Goal: Task Accomplishment & Management: Manage account settings

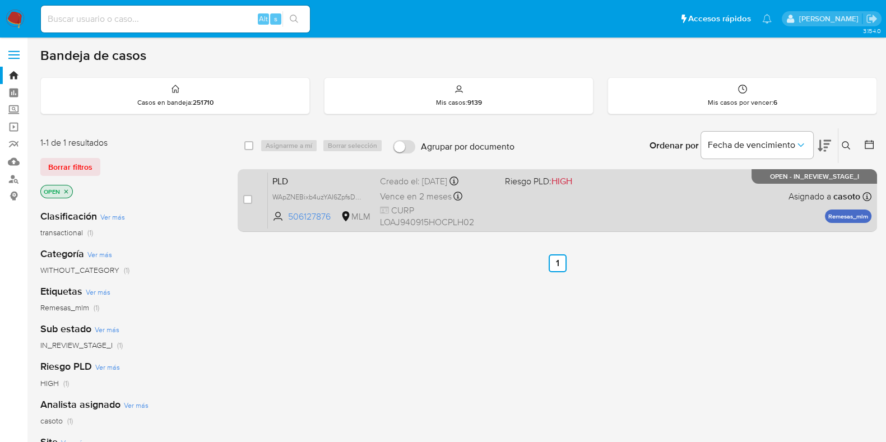
click at [642, 206] on div "PLD WApZNEBixb4uzYAI6ZpfsDpN 506127876 MLM Riesgo PLD: HIGH Creado el: 12/08/20…" at bounding box center [570, 200] width 604 height 57
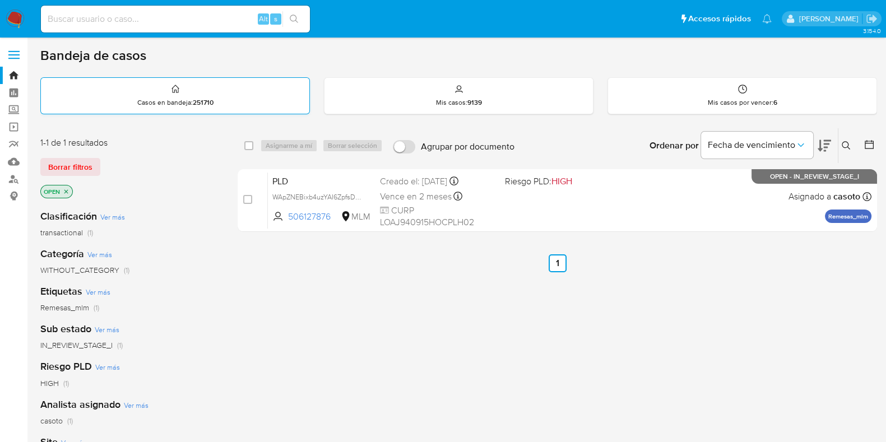
click at [124, 90] on div "Casos en bandeja : 251710" at bounding box center [175, 96] width 268 height 36
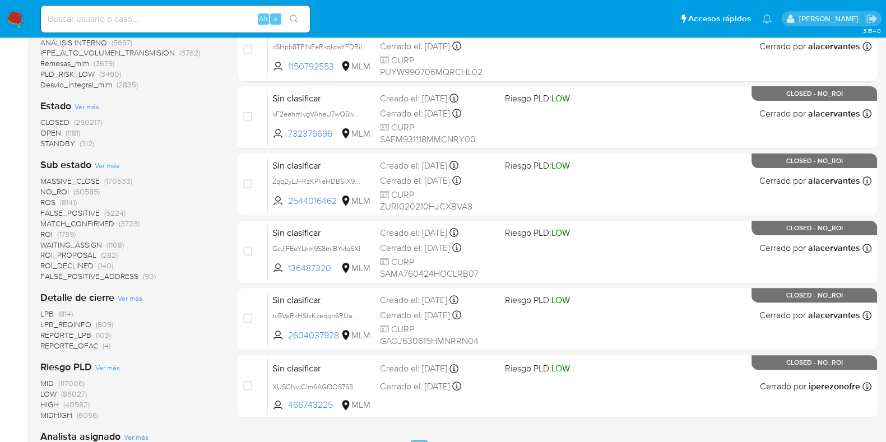
scroll to position [629, 0]
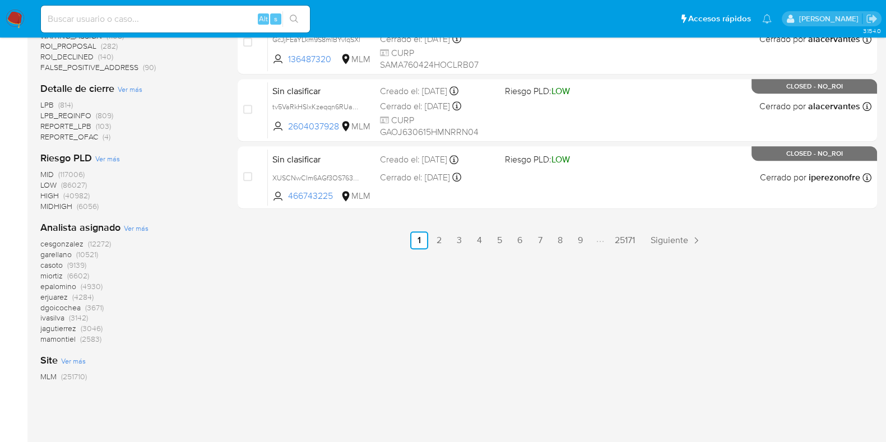
click at [54, 265] on span "casoto" at bounding box center [51, 264] width 22 height 11
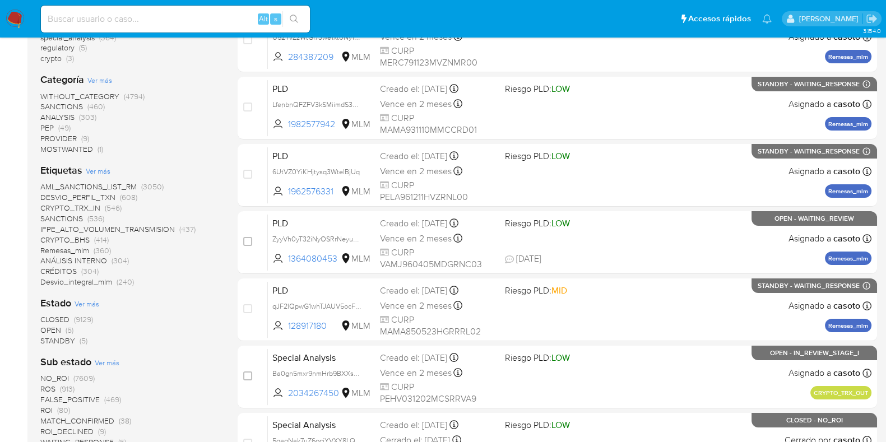
scroll to position [232, 0]
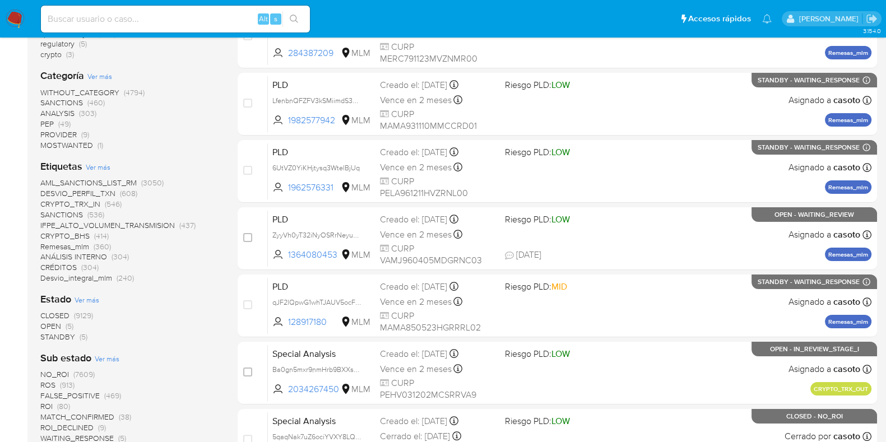
click at [58, 322] on span "OPEN" at bounding box center [50, 326] width 21 height 11
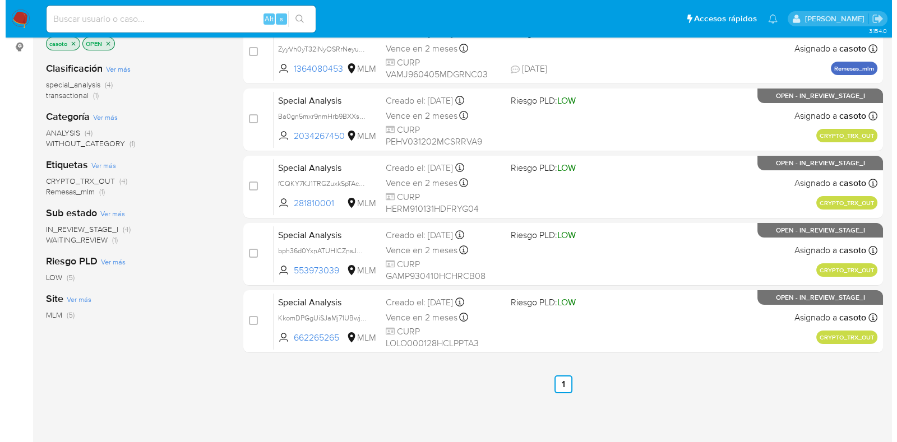
scroll to position [60, 0]
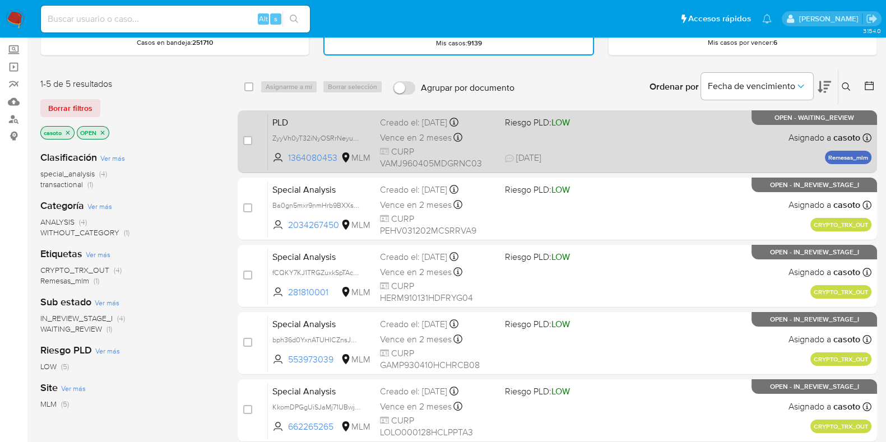
click at [680, 159] on span "19/08/2025 19/08/2025 00:33" at bounding box center [625, 158] width 241 height 12
click at [248, 144] on div "case-item-checkbox" at bounding box center [247, 140] width 9 height 11
click at [250, 141] on input "checkbox" at bounding box center [247, 140] width 9 height 9
checkbox input "true"
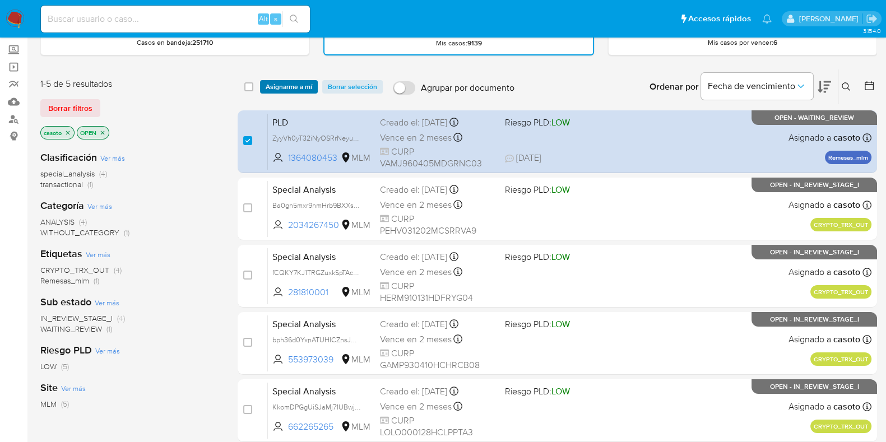
click at [273, 91] on span "Asignarme a mí" at bounding box center [289, 86] width 47 height 11
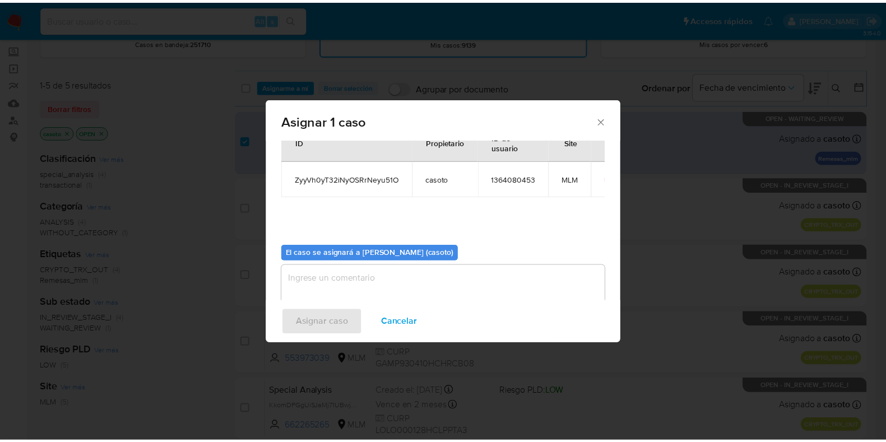
scroll to position [58, 0]
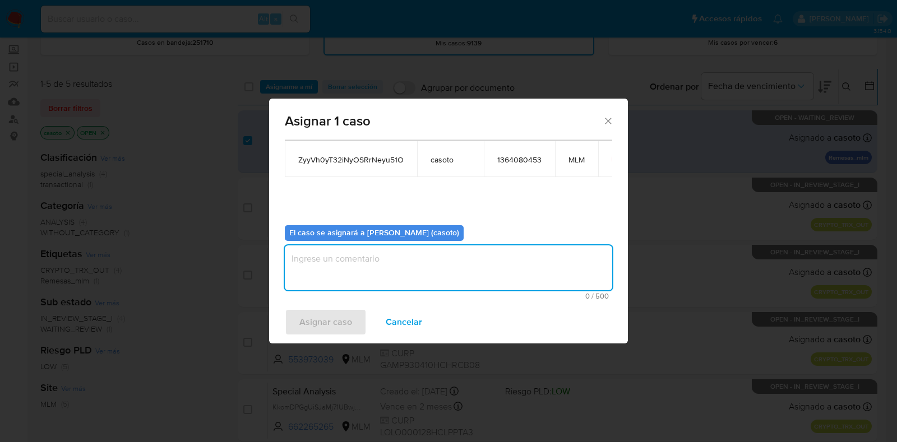
click at [382, 277] on textarea "assign-modal" at bounding box center [448, 267] width 327 height 45
type textarea "L1"
click at [347, 313] on span "Asignar caso" at bounding box center [325, 322] width 53 height 25
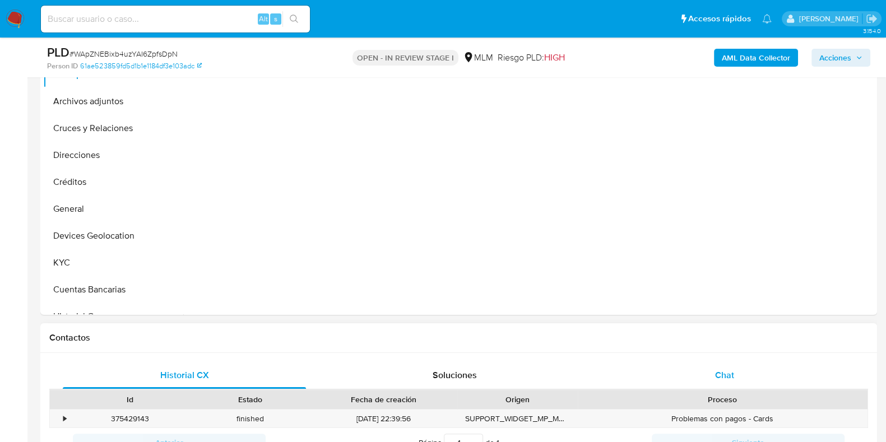
scroll to position [350, 0]
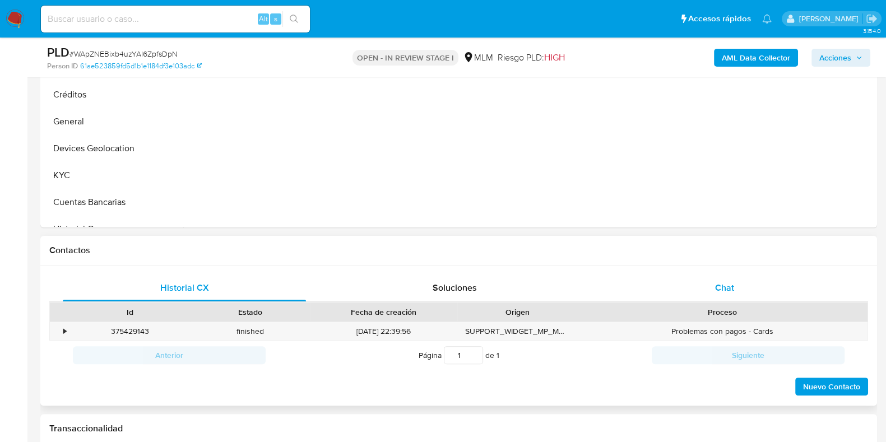
click at [717, 289] on span "Chat" at bounding box center [724, 287] width 19 height 13
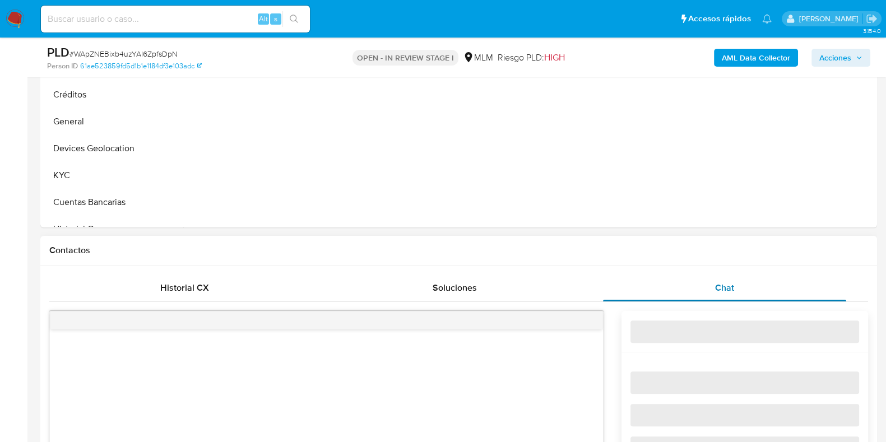
select select "10"
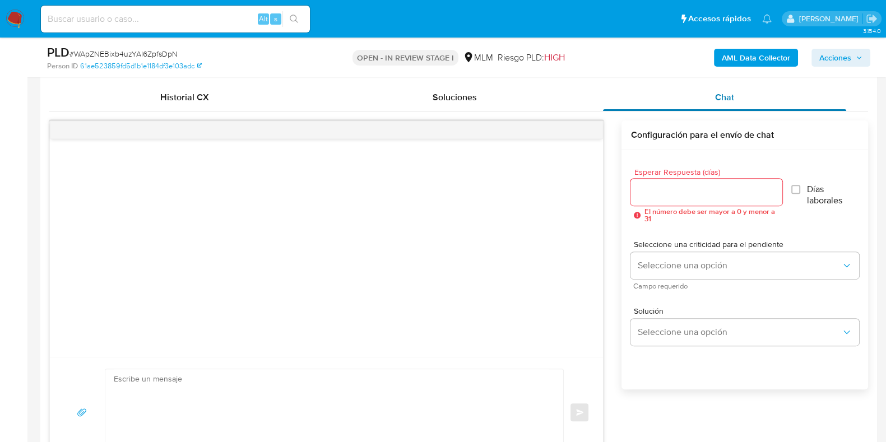
scroll to position [560, 0]
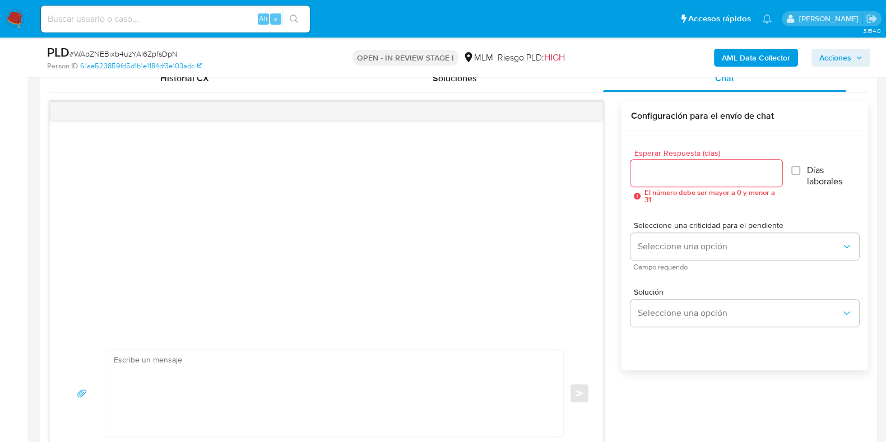
click at [675, 169] on input "Esperar Respuesta (días)" at bounding box center [705, 173] width 151 height 15
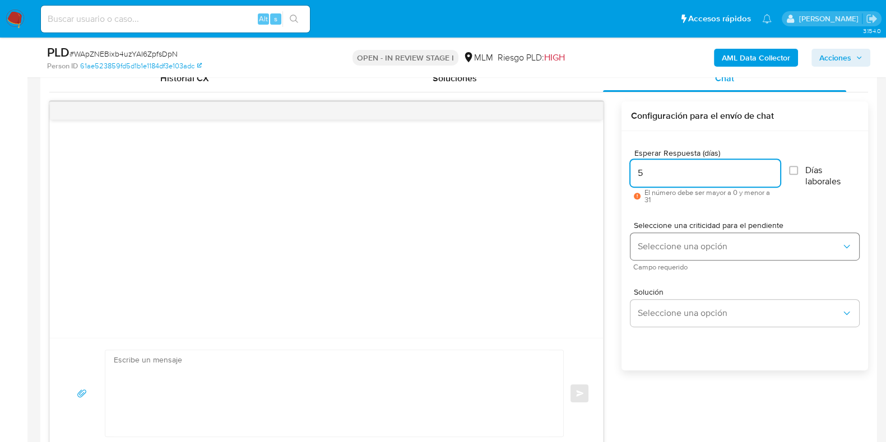
type input "5"
click at [658, 234] on button "Seleccione una opción" at bounding box center [744, 246] width 229 height 27
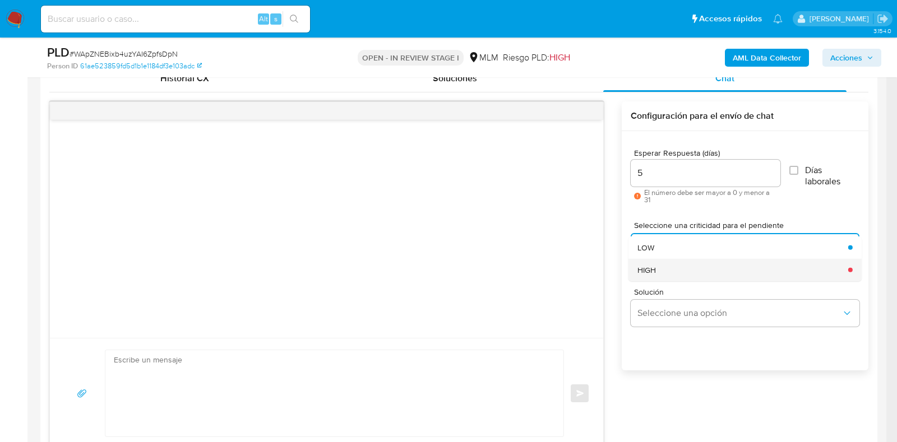
click at [663, 270] on div "HIGH" at bounding box center [739, 269] width 204 height 22
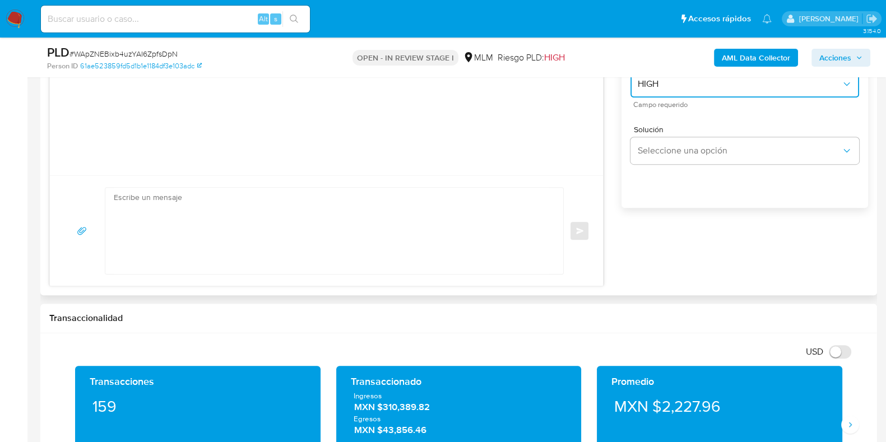
scroll to position [700, 0]
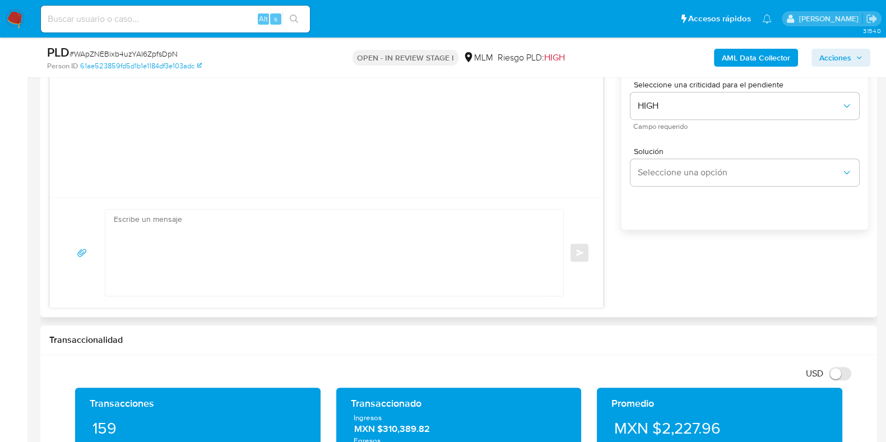
click at [356, 253] on textarea at bounding box center [331, 253] width 435 height 86
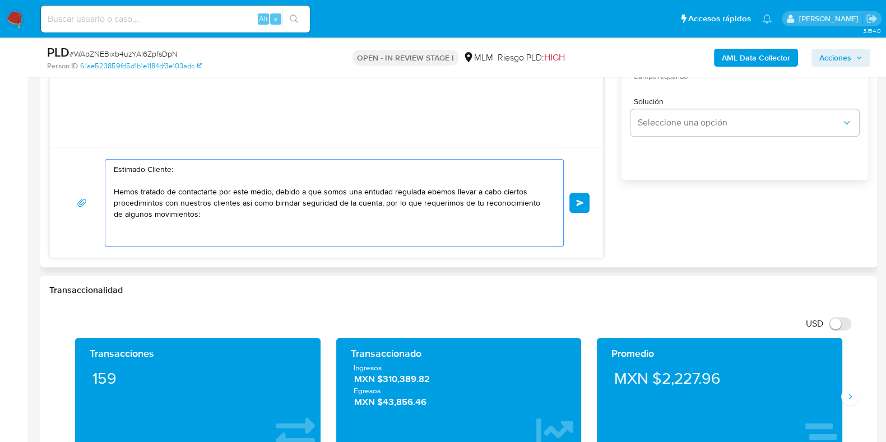
scroll to position [771, 0]
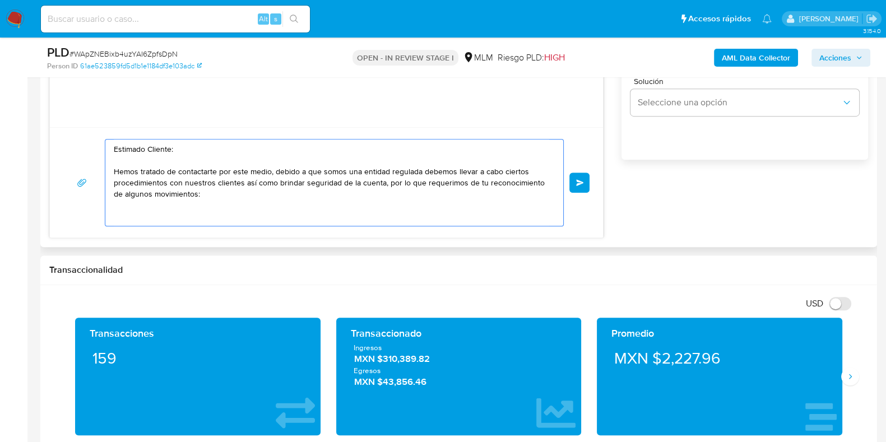
click at [235, 199] on textarea "Estimado Cliente: Hemos tratado de contactarte por este medio, debido a que som…" at bounding box center [331, 183] width 435 height 86
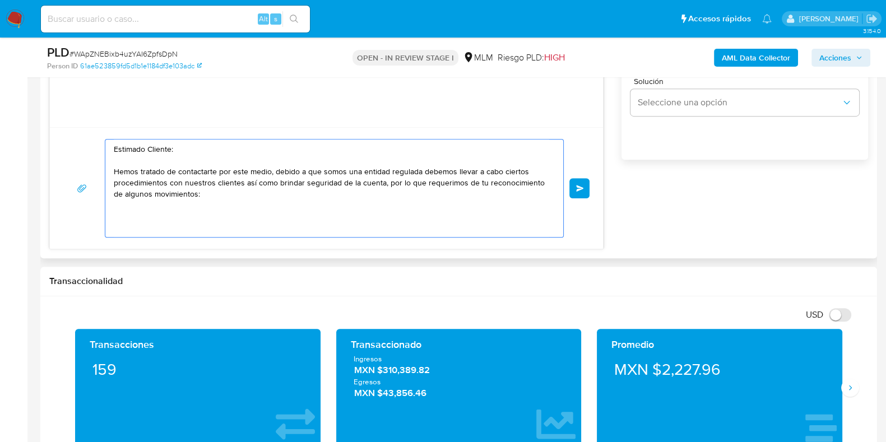
paste textarea "Te pido nos compartas cual es tu actividad económica u ocupación principal. • N…"
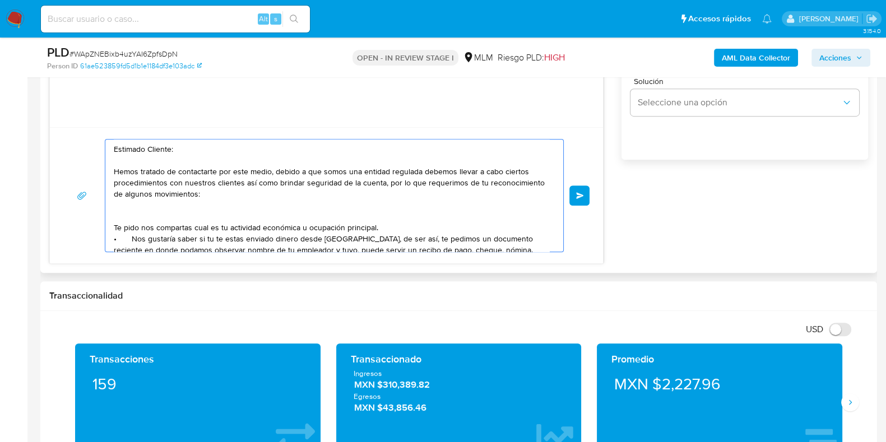
drag, startPoint x: 120, startPoint y: 238, endPoint x: 111, endPoint y: 239, distance: 9.5
click at [111, 239] on div "Estimado Cliente: Hemos tratado de contactarte por este medio, debido a que som…" at bounding box center [331, 196] width 452 height 112
click at [115, 225] on textarea "Estimado Cliente: Hemos tratado de contactarte por este medio, debido a que som…" at bounding box center [331, 196] width 435 height 112
paste textarea "•"
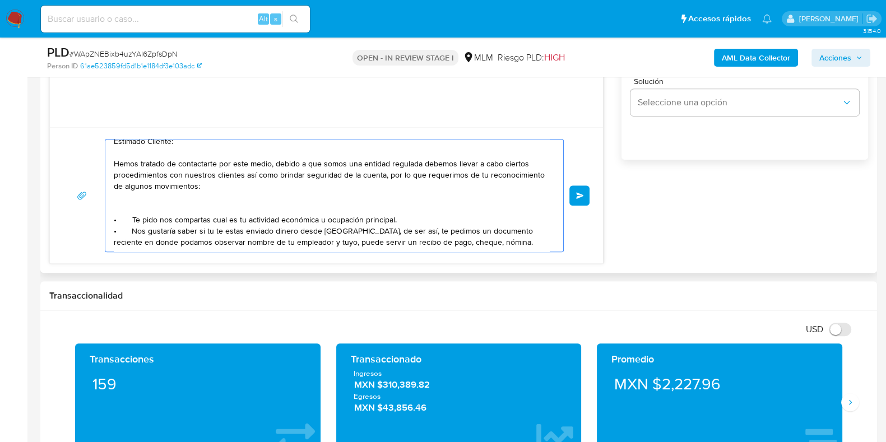
scroll to position [19, 0]
click at [477, 240] on textarea "Estimado Cliente: Hemos tratado de contactarte por este medio, debido a que som…" at bounding box center [331, 196] width 435 height 112
click at [340, 204] on textarea "Estimado Cliente: Hemos tratado de contactarte por este medio, debido a que som…" at bounding box center [331, 196] width 435 height 112
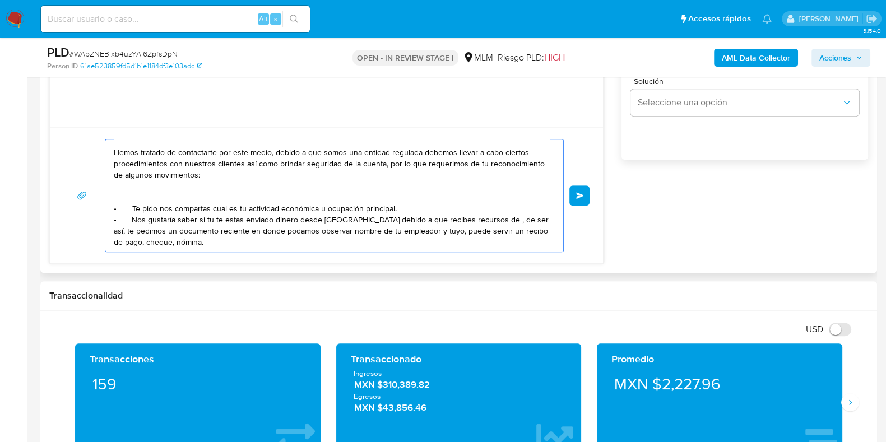
paste textarea "JHON YAHIR LOPEZ ALVARADO"
click at [424, 236] on textarea "Estimado Cliente: Hemos tratado de contactarte por este medio, debido a que som…" at bounding box center [331, 196] width 435 height 112
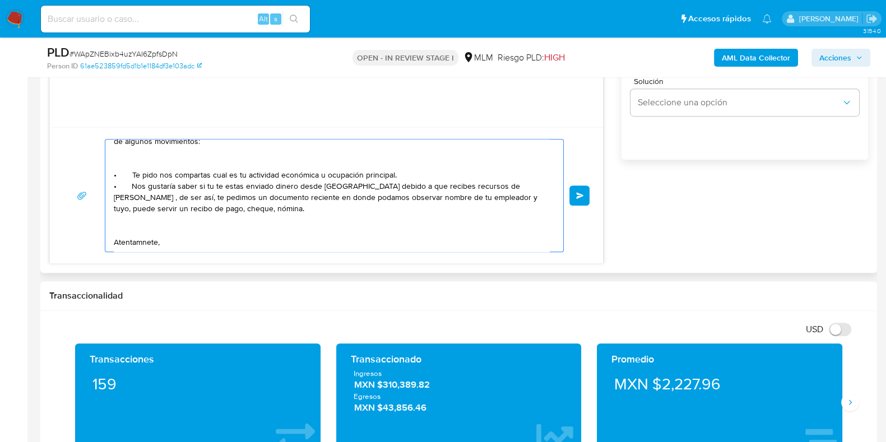
scroll to position [60, 0]
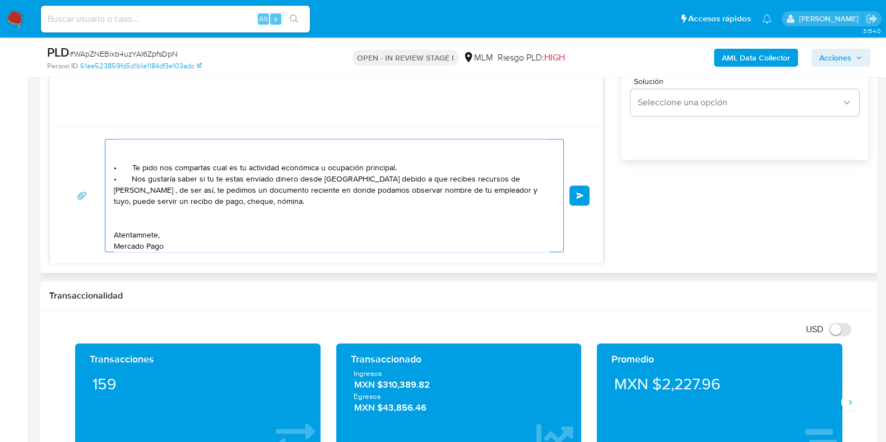
click at [132, 207] on textarea "Estimado Cliente: Hemos tratado de contactarte por este medio, debido a que som…" at bounding box center [331, 196] width 435 height 112
paste textarea "BLANCA ESTELA ROJAS SANTIAGO"
paste textarea "SALVADOR LOPEZ HERNANDE"
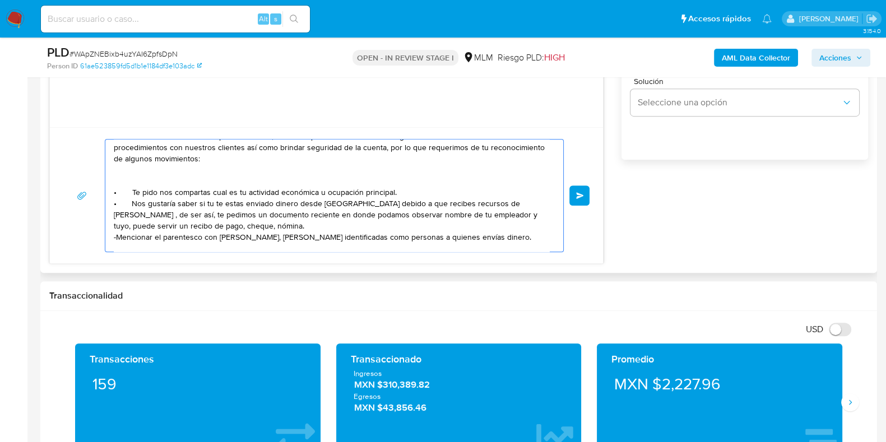
scroll to position [5, 0]
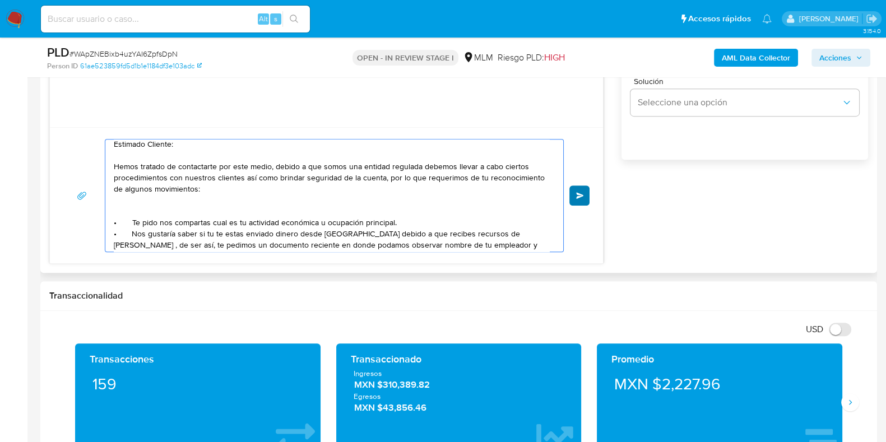
type textarea "Estimado Cliente: Hemos tratado de contactarte por este medio, debido a que som…"
click at [575, 190] on button "Enviar" at bounding box center [579, 195] width 20 height 20
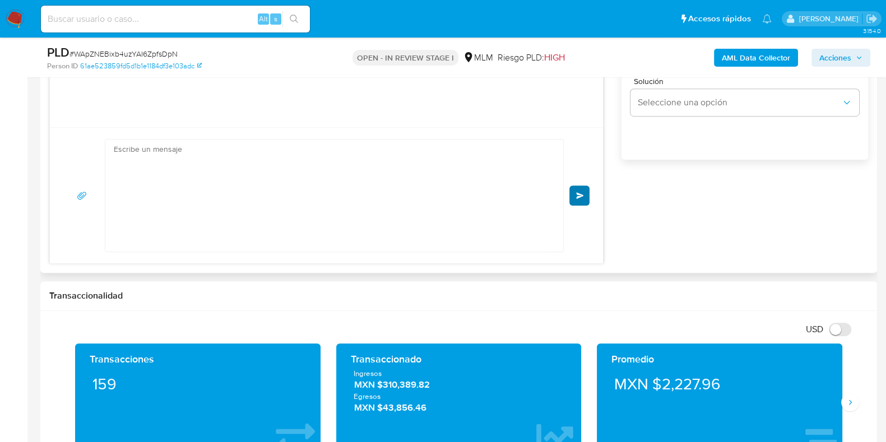
scroll to position [0, 0]
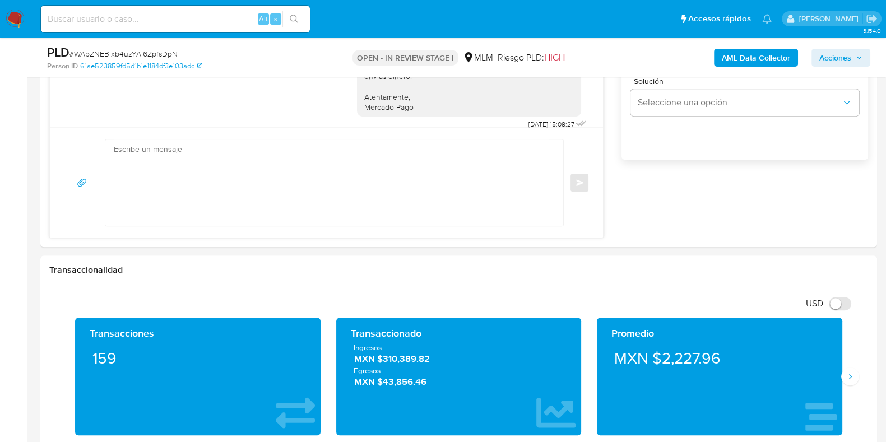
click at [165, 55] on span "# WApZNEBixb4uzYAI6ZpfsDpN" at bounding box center [123, 53] width 108 height 11
copy span "WApZNEBixb4uzYAI6ZpfsDpN"
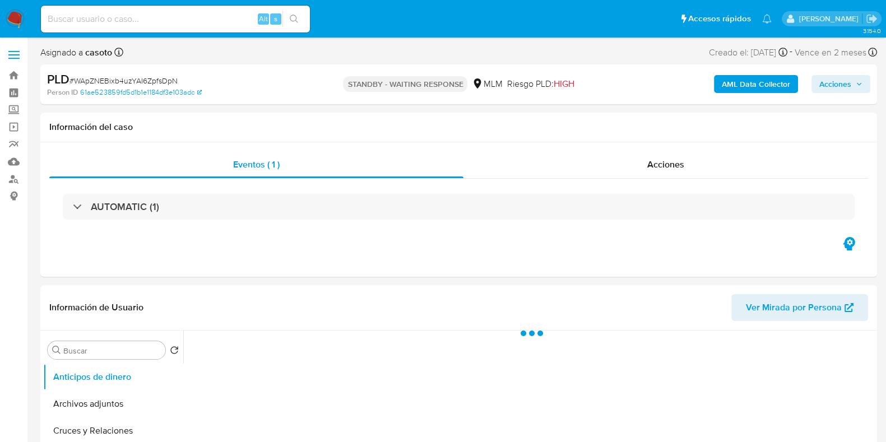
select select "10"
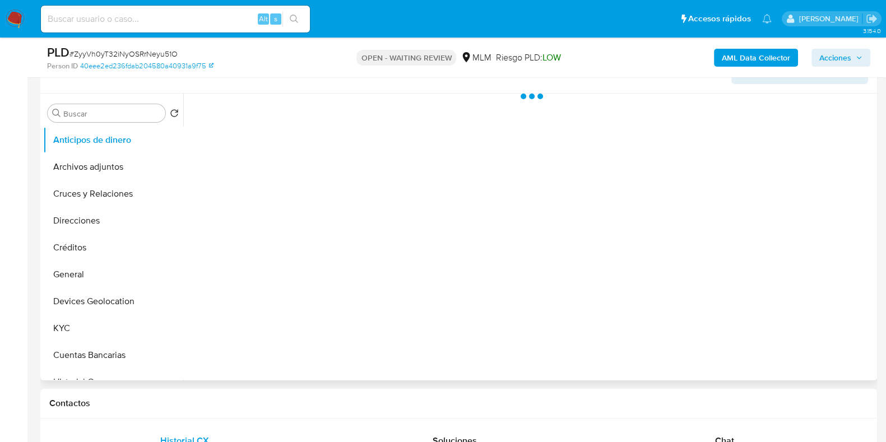
scroll to position [420, 0]
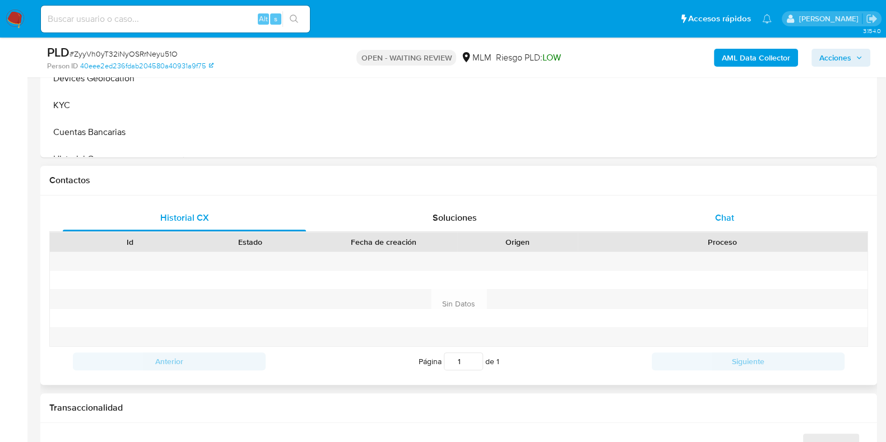
click at [729, 221] on span "Chat" at bounding box center [724, 217] width 19 height 13
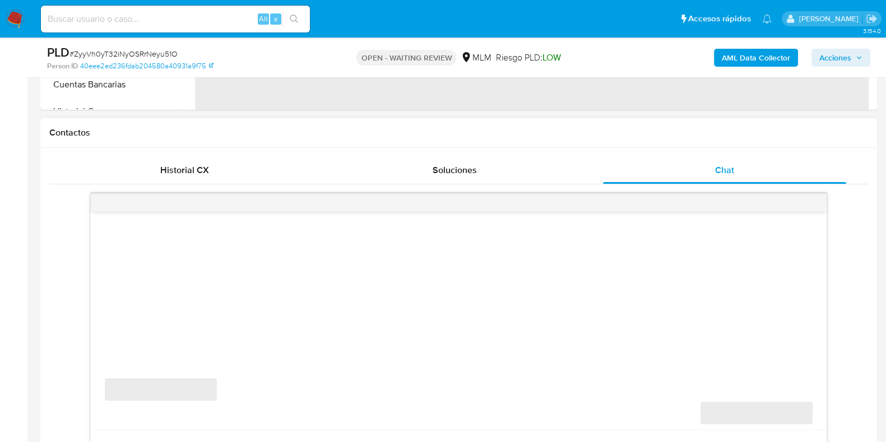
scroll to position [490, 0]
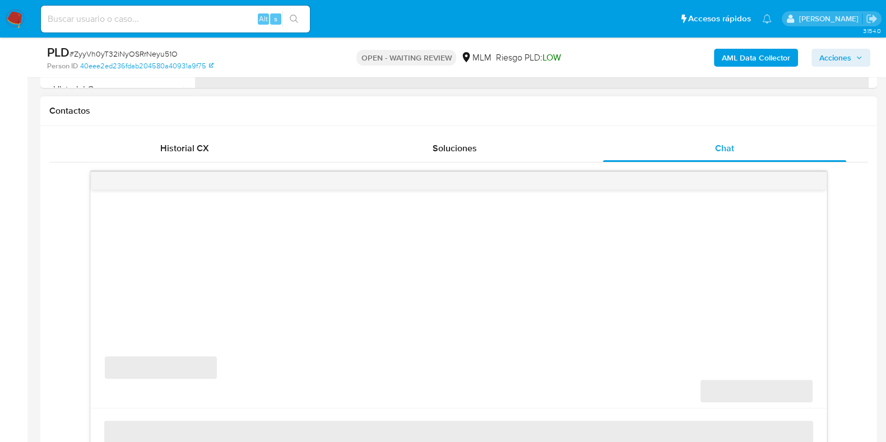
select select "10"
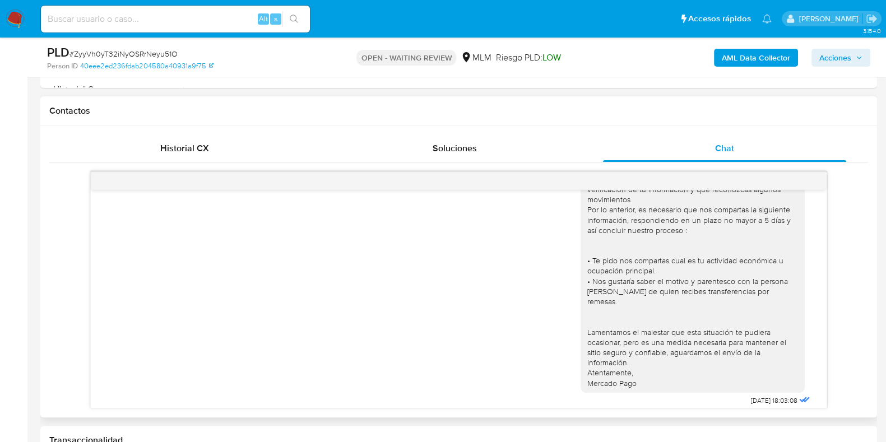
scroll to position [114, 0]
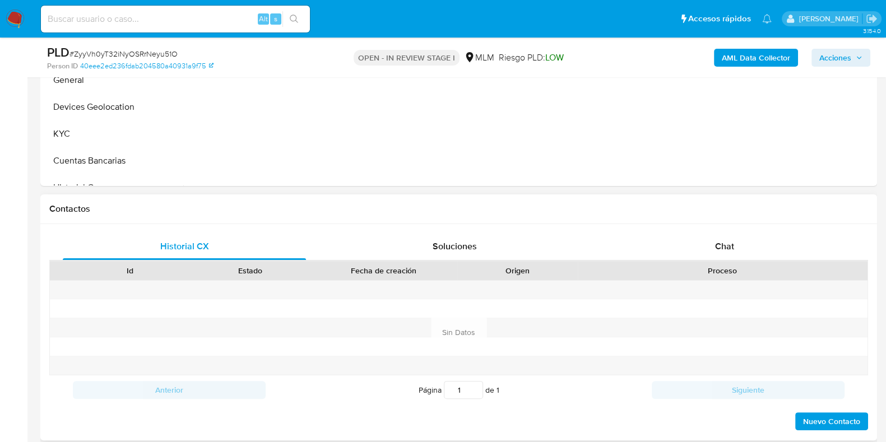
scroll to position [490, 0]
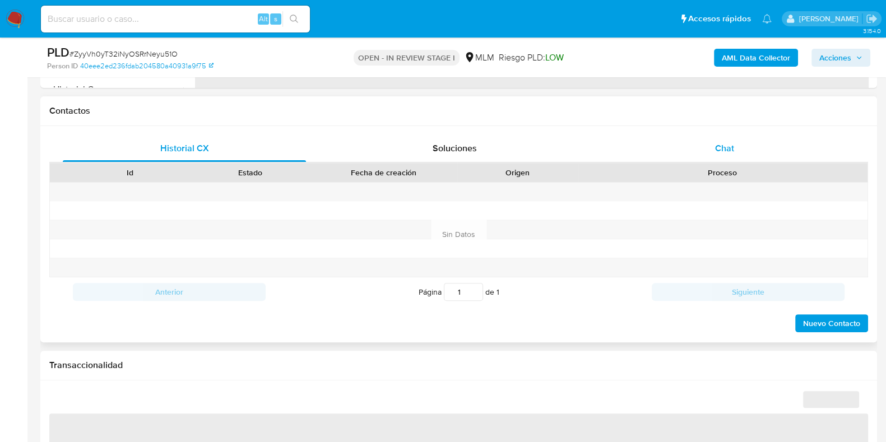
select select "10"
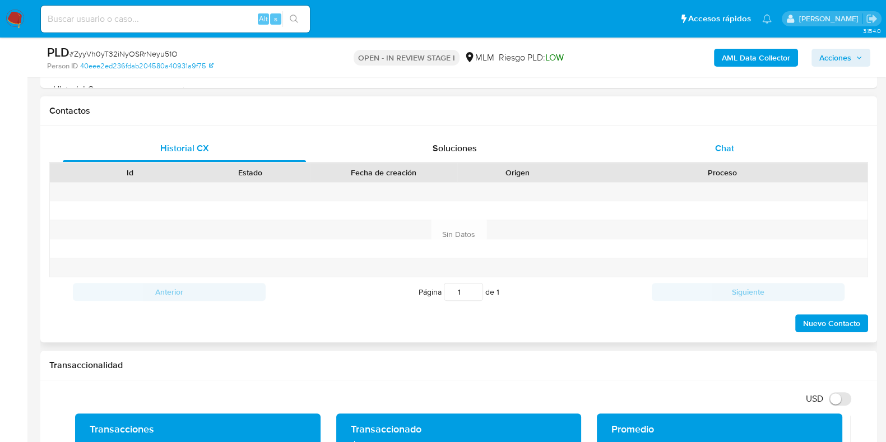
click at [743, 154] on div "Chat" at bounding box center [724, 148] width 243 height 27
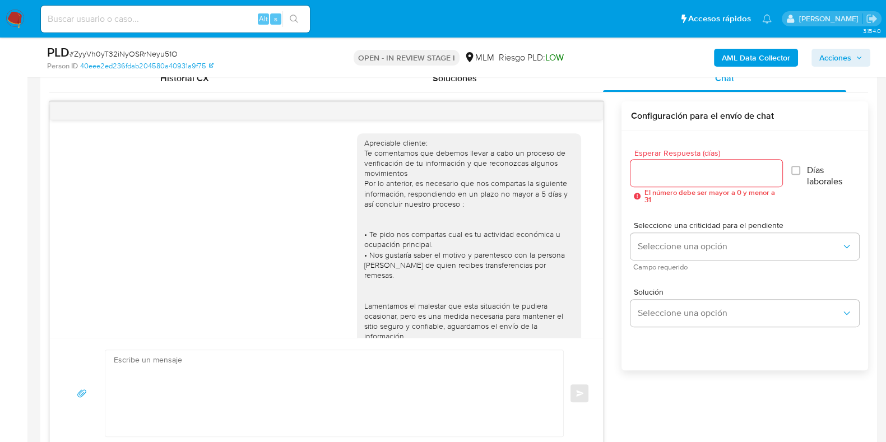
scroll to position [114, 0]
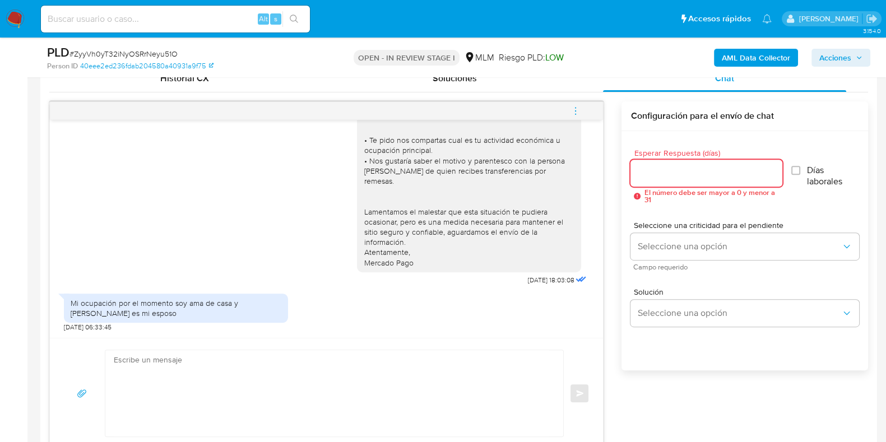
click at [648, 166] on input "Esperar Respuesta (días)" at bounding box center [705, 173] width 151 height 15
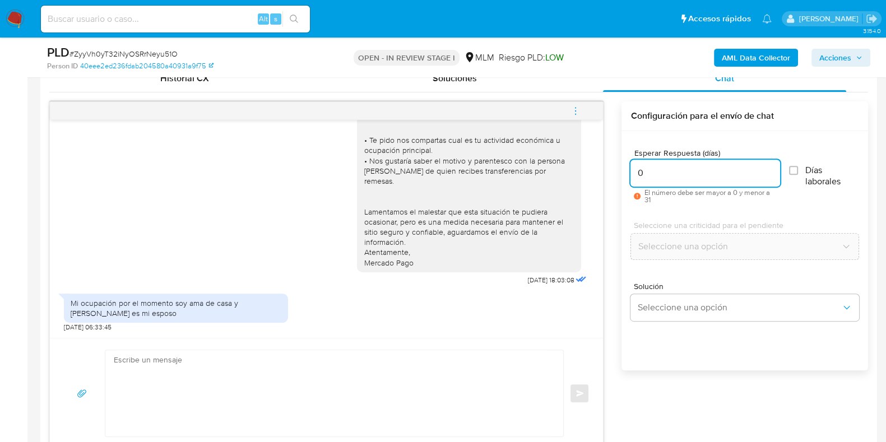
type input "0"
click at [335, 369] on textarea at bounding box center [331, 393] width 435 height 86
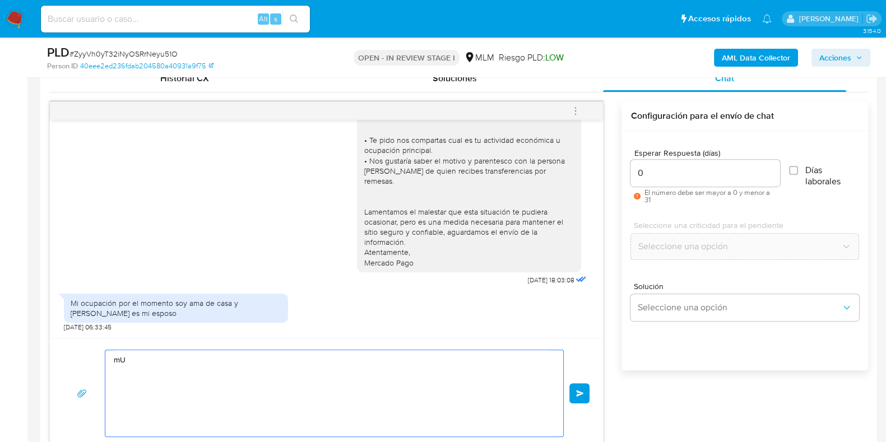
type textarea "m"
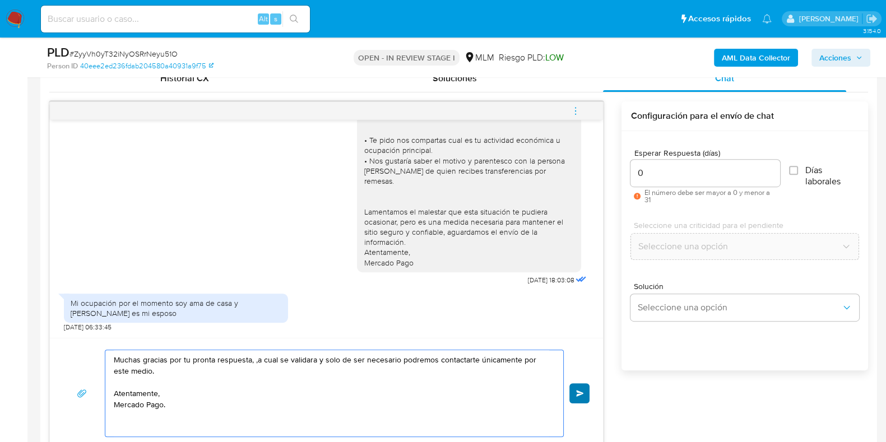
type textarea "Muchas gracias por tu pronta respuesta, ,a cual se validara y solo de ser neces…"
click at [576, 398] on button "Enviar" at bounding box center [579, 393] width 20 height 20
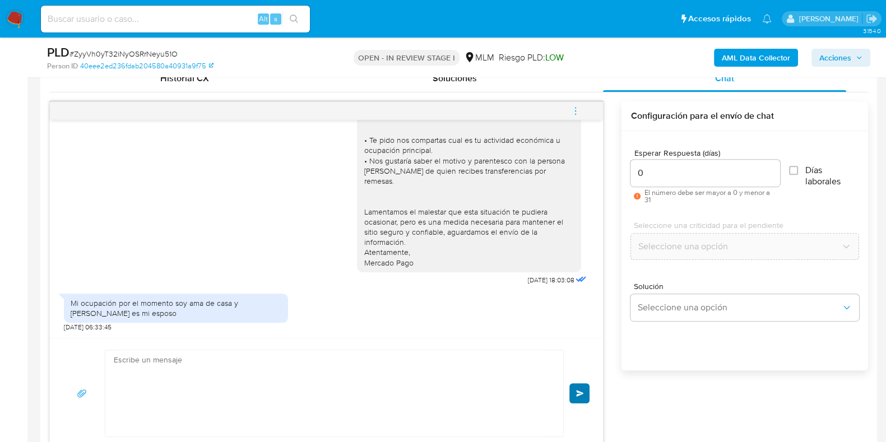
scroll to position [207, 0]
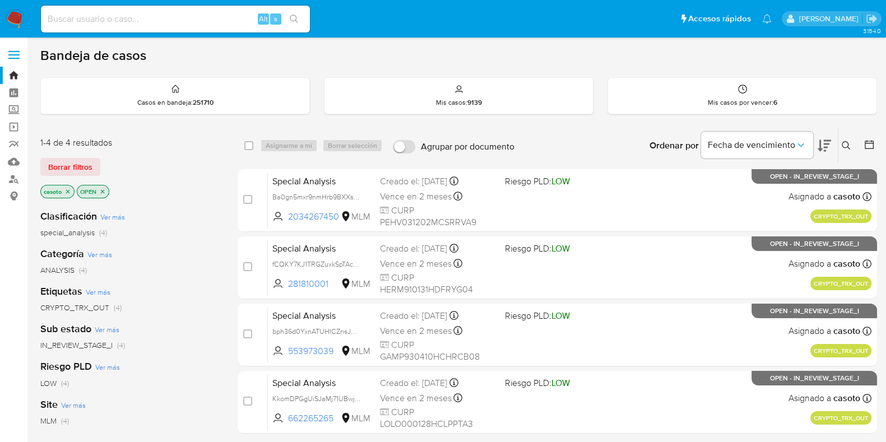
click at [70, 192] on icon "close-filter" at bounding box center [67, 191] width 7 height 7
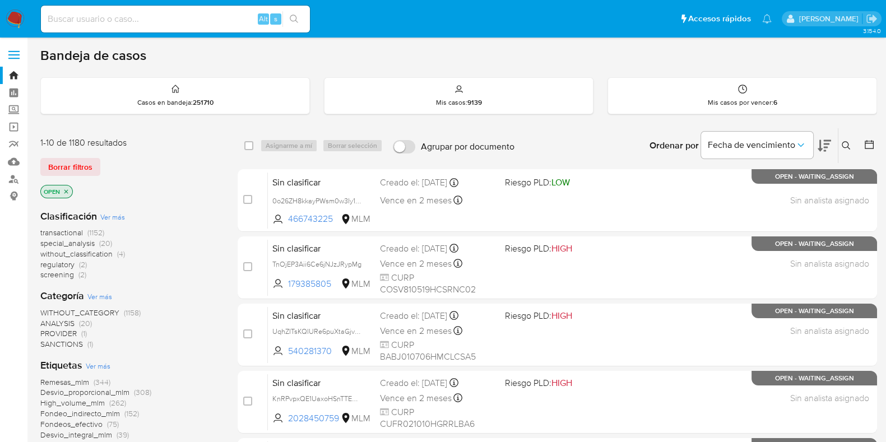
click at [844, 145] on icon at bounding box center [846, 145] width 9 height 9
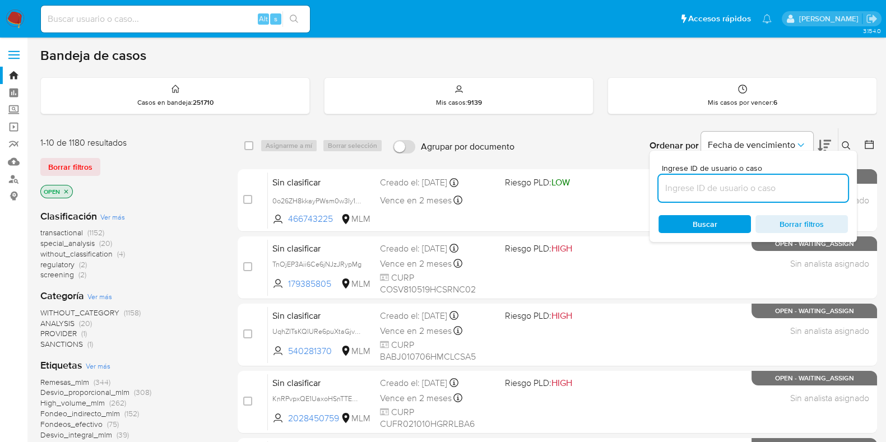
click at [720, 193] on input at bounding box center [752, 188] width 189 height 15
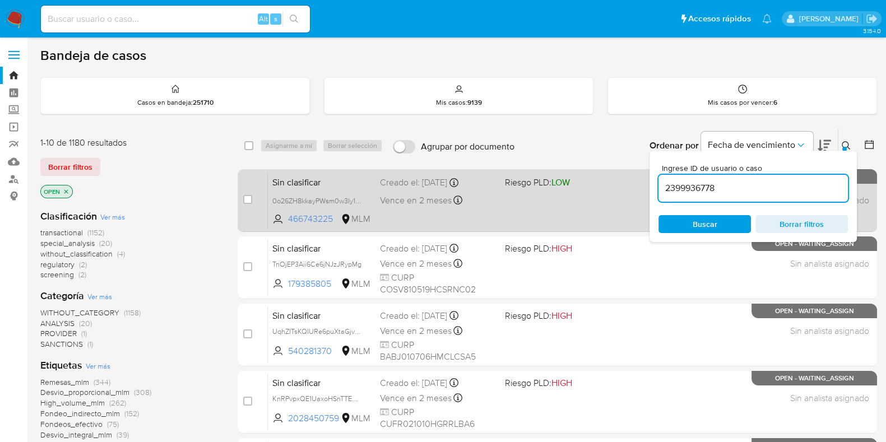
type input "2399936778"
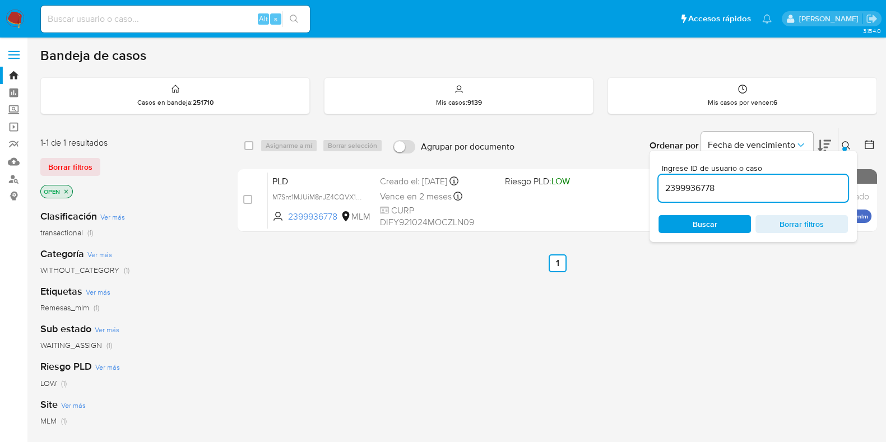
click at [852, 143] on button at bounding box center [847, 145] width 18 height 13
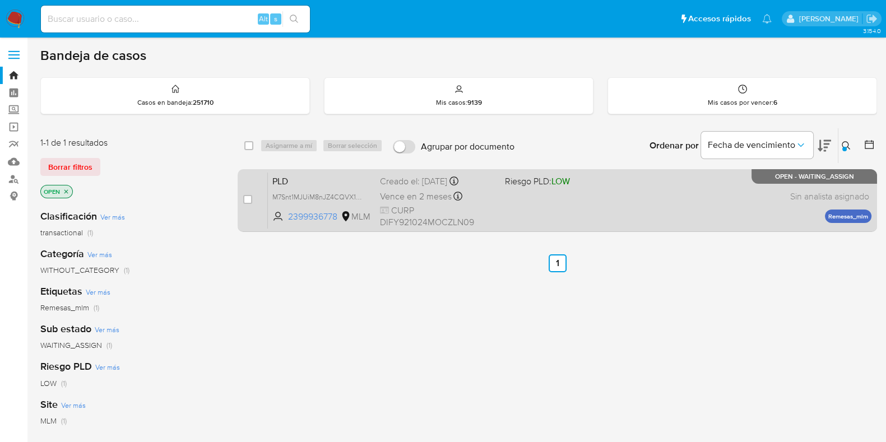
click at [694, 183] on div "PLD M7Snt1MJUiM8nJZ4CQVX1IOt 2399936778 MLM Riesgo PLD: LOW Creado el: 12/08/20…" at bounding box center [570, 200] width 604 height 57
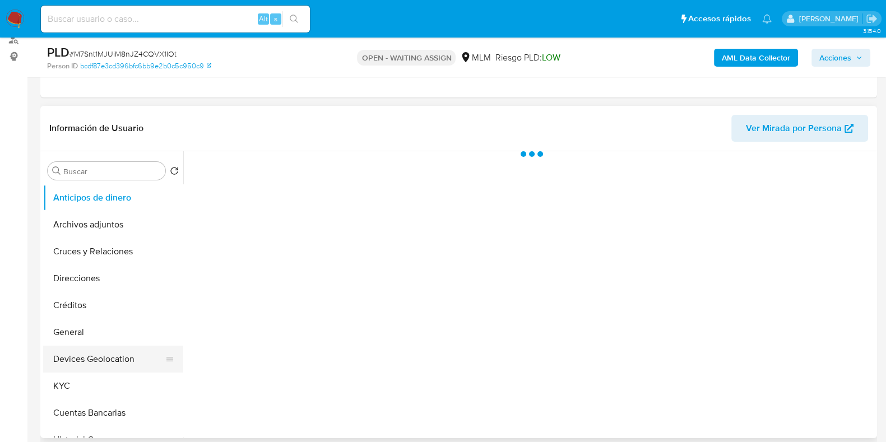
scroll to position [69, 0]
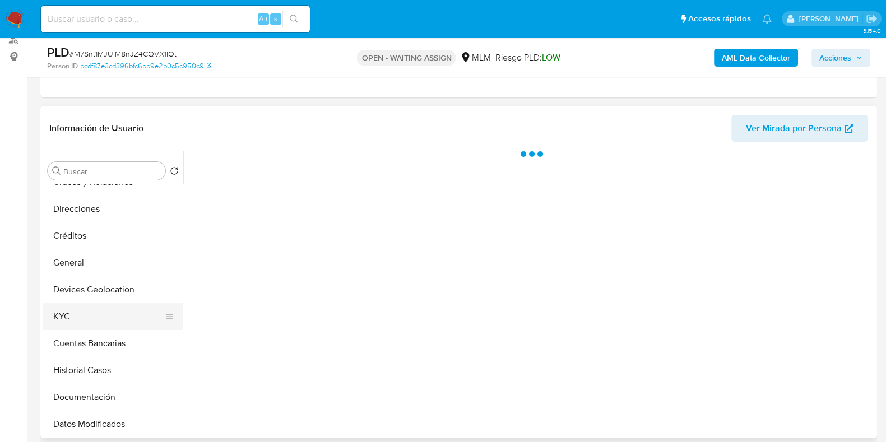
click at [88, 308] on button "KYC" at bounding box center [108, 316] width 131 height 27
select select "10"
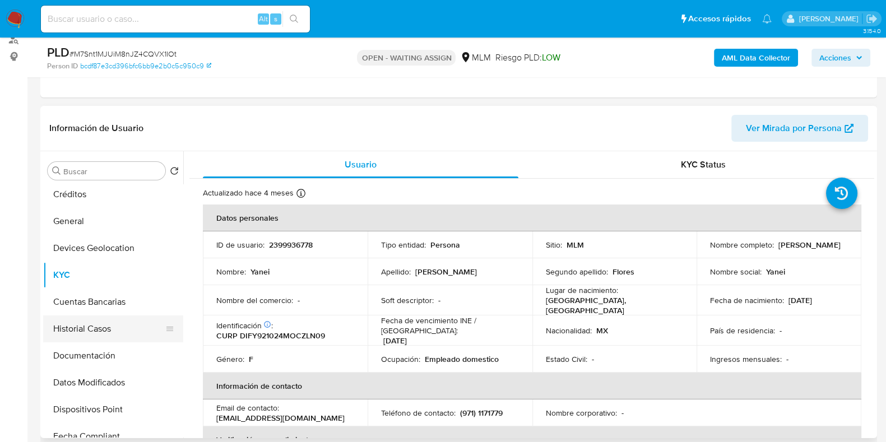
scroll to position [140, 0]
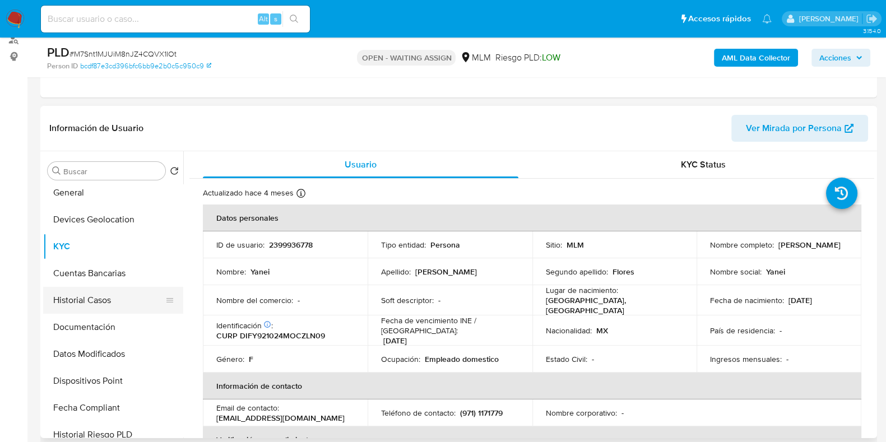
click at [107, 294] on button "Historial Casos" at bounding box center [108, 300] width 131 height 27
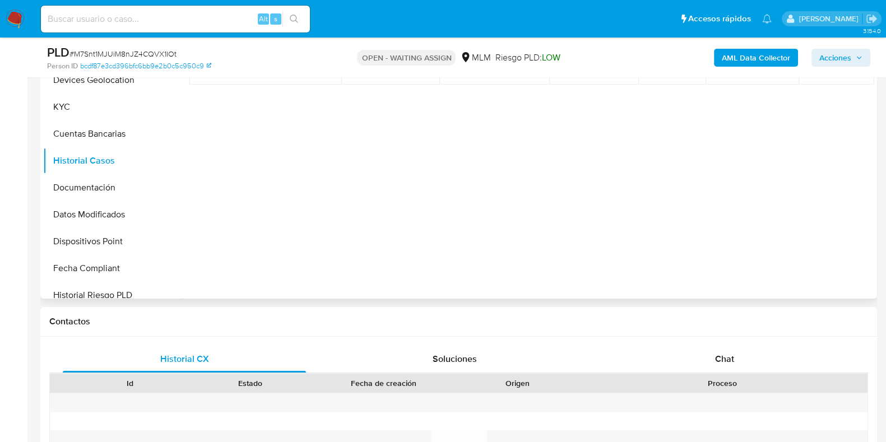
scroll to position [210, 0]
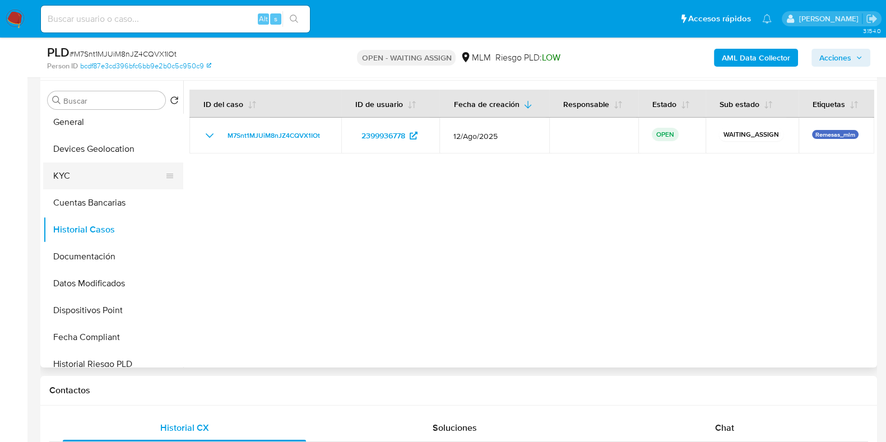
click at [74, 175] on button "KYC" at bounding box center [108, 176] width 131 height 27
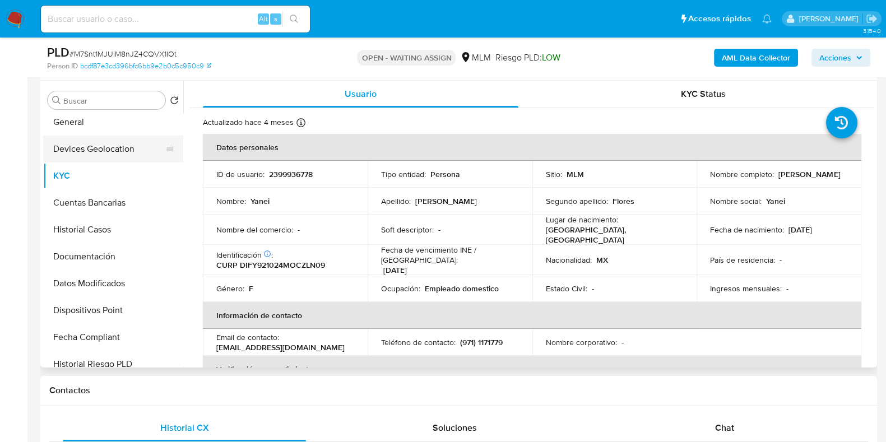
click at [98, 147] on button "Devices Geolocation" at bounding box center [108, 149] width 131 height 27
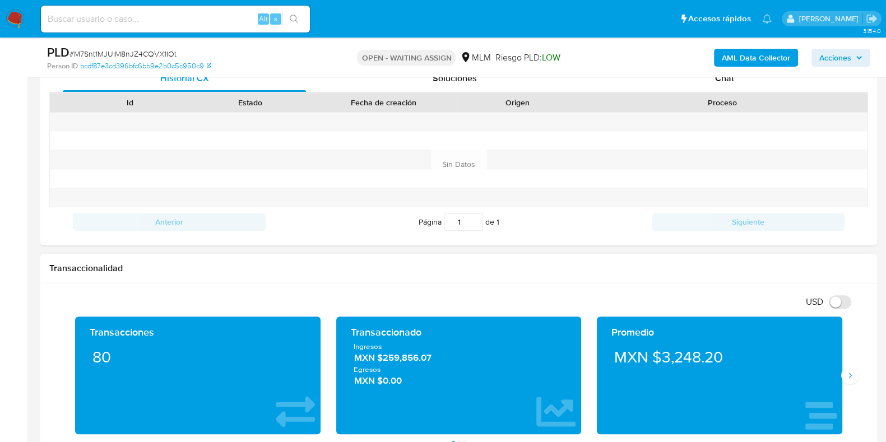
scroll to position [771, 0]
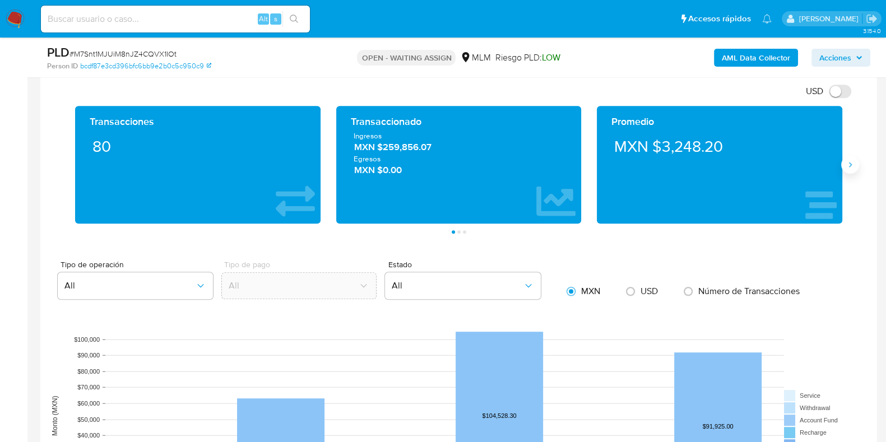
click at [849, 167] on icon "Siguiente" at bounding box center [850, 164] width 9 height 9
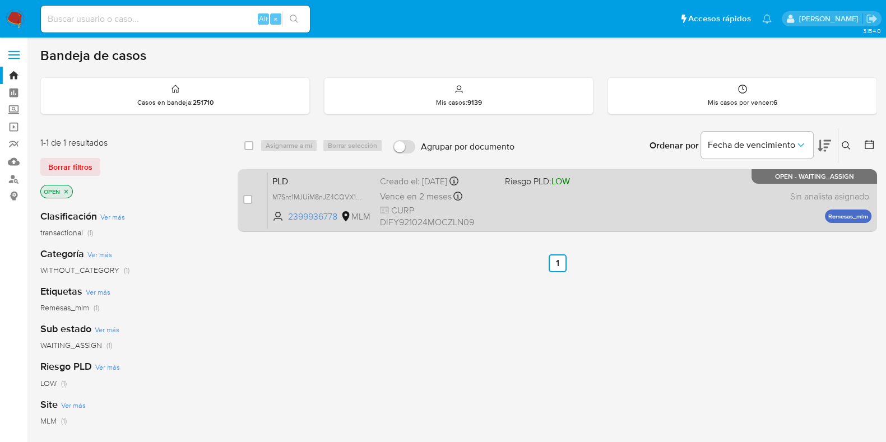
click at [651, 220] on div "PLD M7Snt1MJUiM8nJZ4CQVX1IOt 2399936778 MLM Riesgo PLD: LOW Creado el: [DATE] C…" at bounding box center [570, 200] width 604 height 57
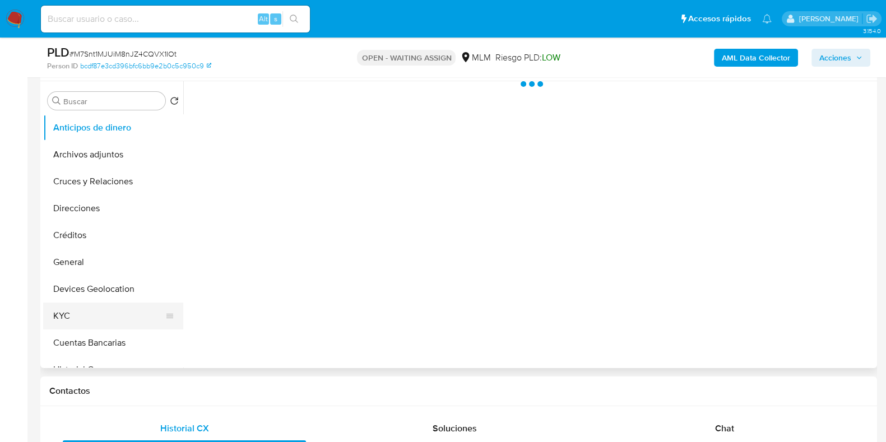
scroll to position [210, 0]
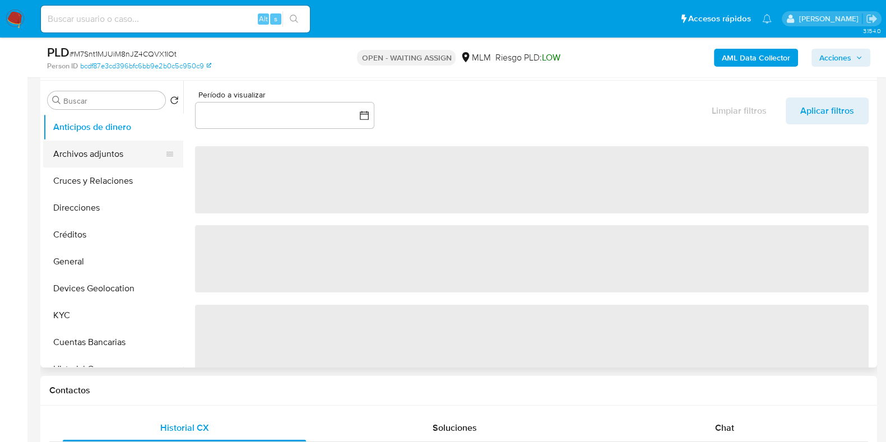
click at [98, 158] on button "Archivos adjuntos" at bounding box center [108, 154] width 131 height 27
select select "10"
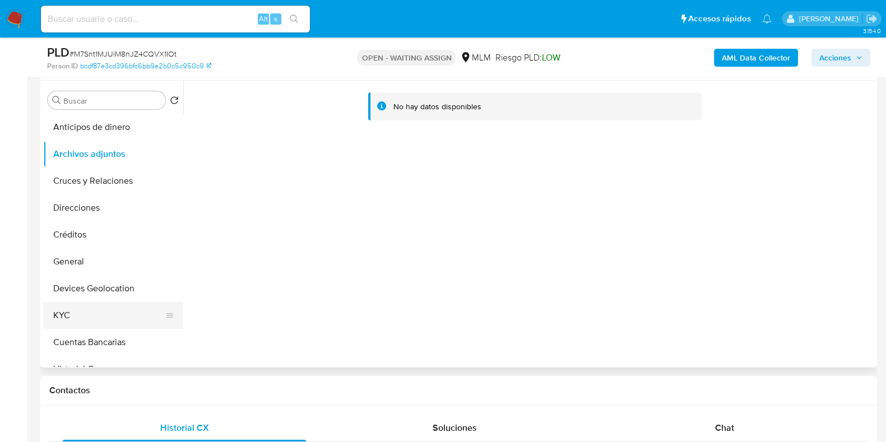
click at [89, 308] on button "KYC" at bounding box center [108, 315] width 131 height 27
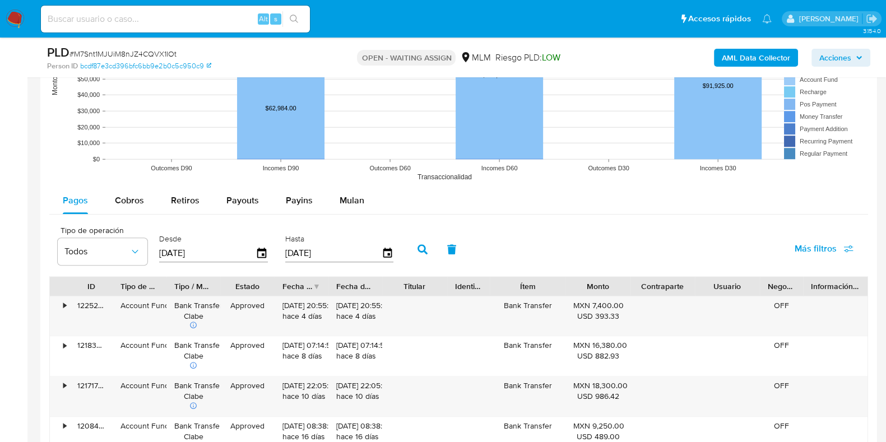
scroll to position [1261, 0]
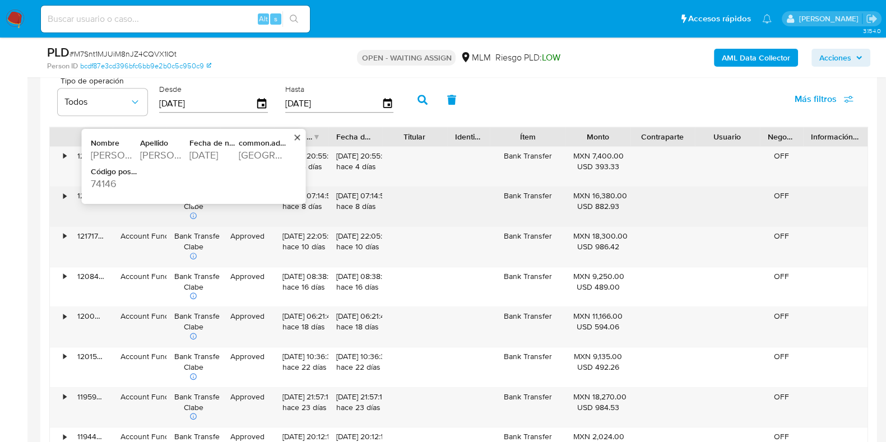
click at [164, 150] on div "PINEDA CASTILLO" at bounding box center [163, 155] width 47 height 13
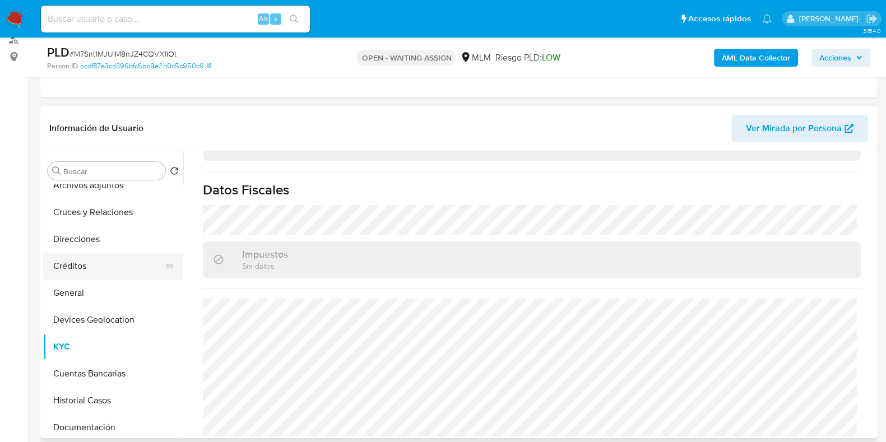
scroll to position [69, 0]
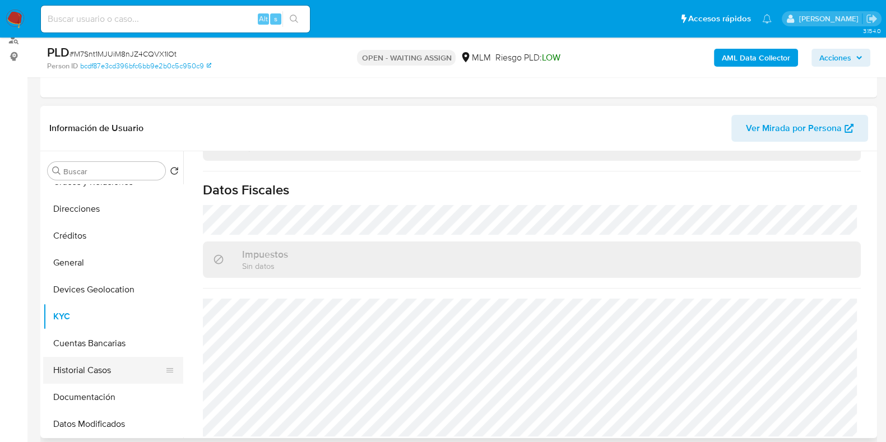
click at [90, 366] on button "Historial Casos" at bounding box center [108, 370] width 131 height 27
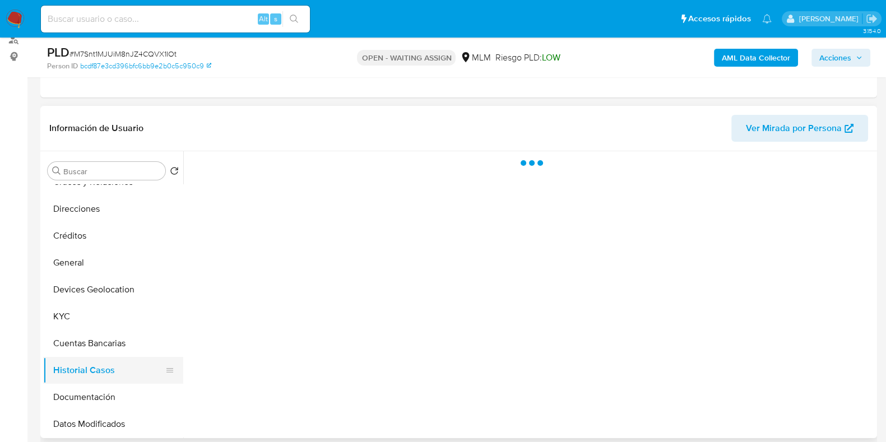
scroll to position [0, 0]
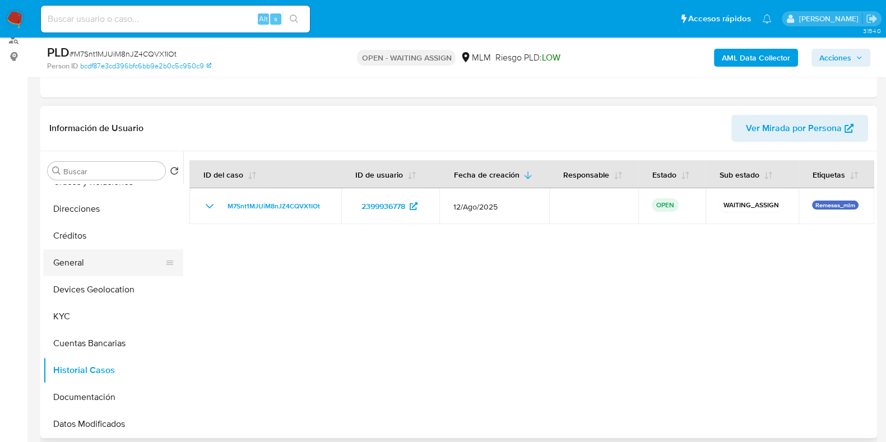
click at [78, 259] on button "General" at bounding box center [108, 262] width 131 height 27
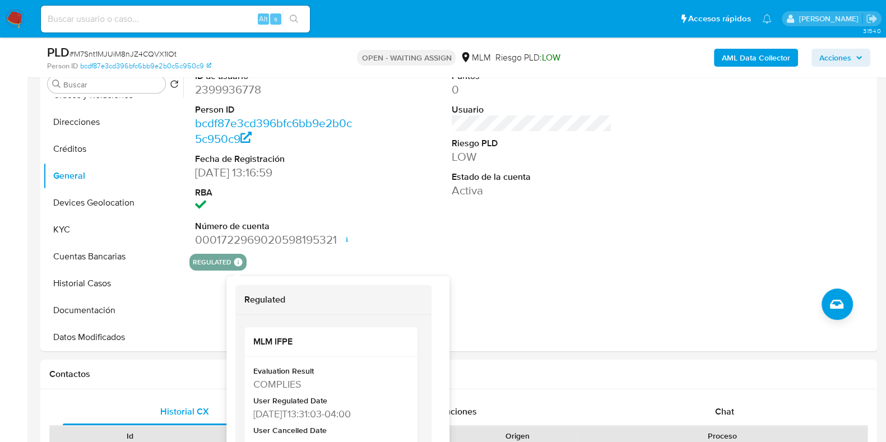
scroll to position [140, 0]
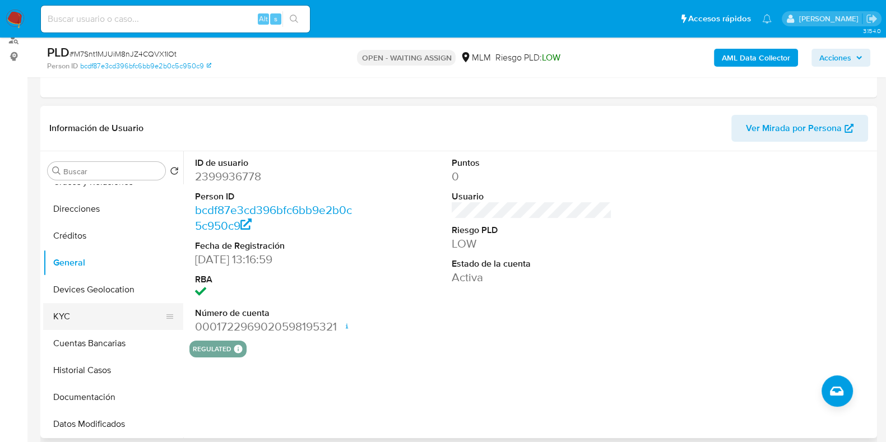
click at [78, 307] on button "KYC" at bounding box center [108, 316] width 131 height 27
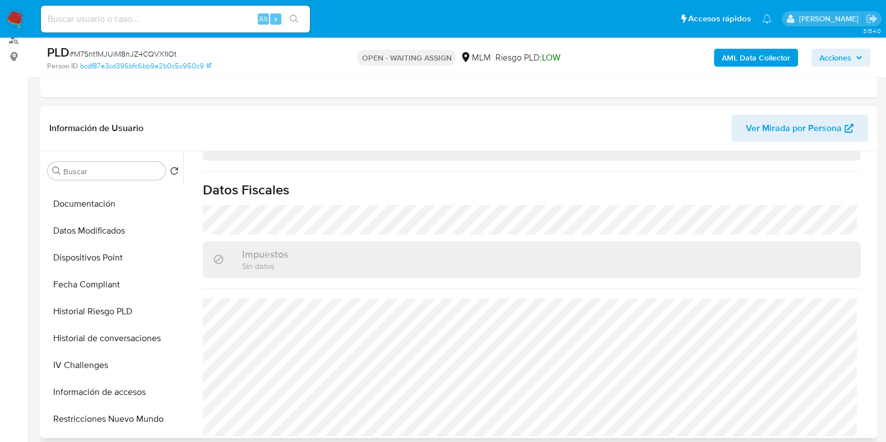
scroll to position [123, 0]
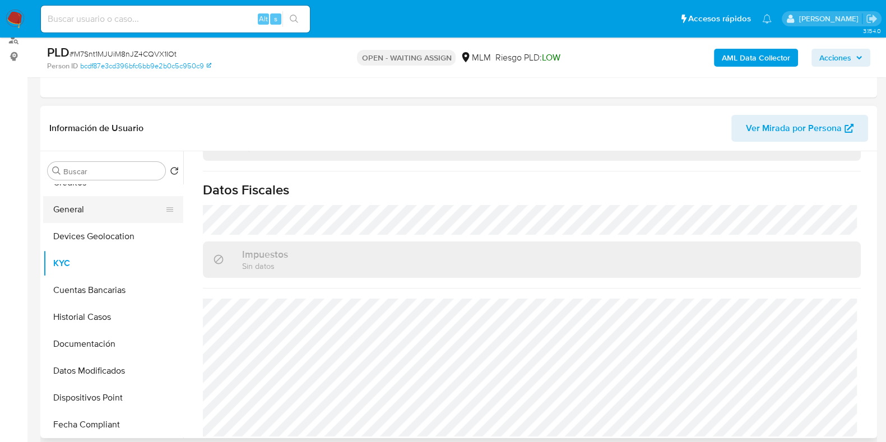
click at [80, 216] on button "General" at bounding box center [108, 209] width 131 height 27
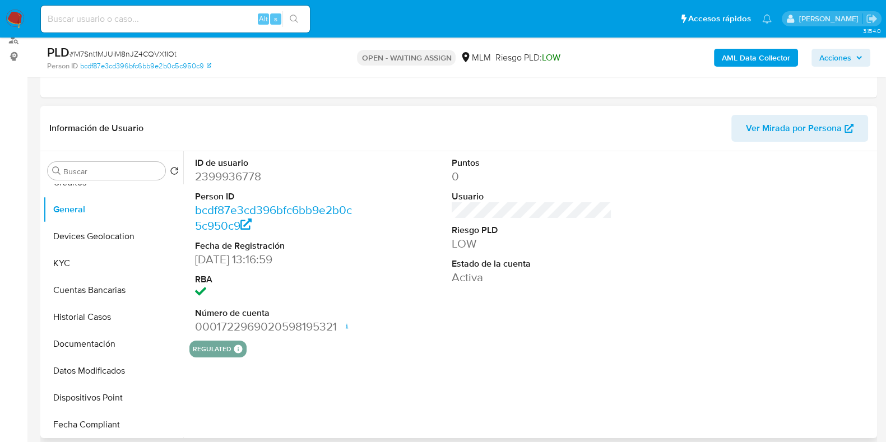
click at [227, 179] on dd "2399936778" at bounding box center [275, 177] width 160 height 16
copy dd "2399936778"
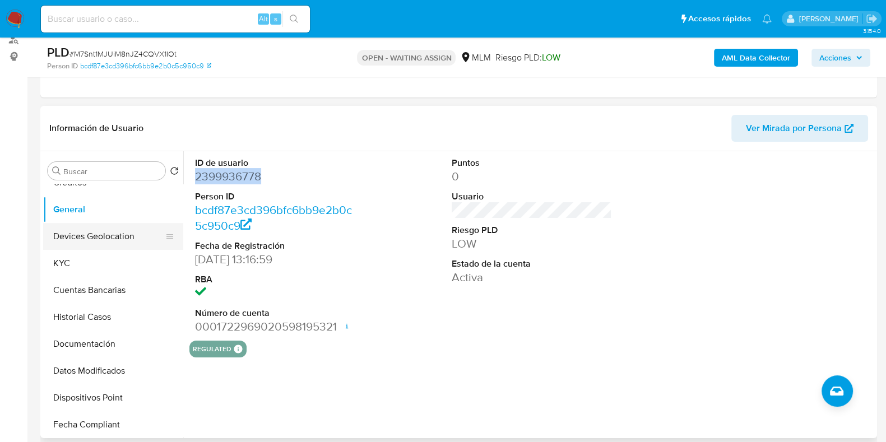
click at [92, 240] on button "Devices Geolocation" at bounding box center [108, 236] width 131 height 27
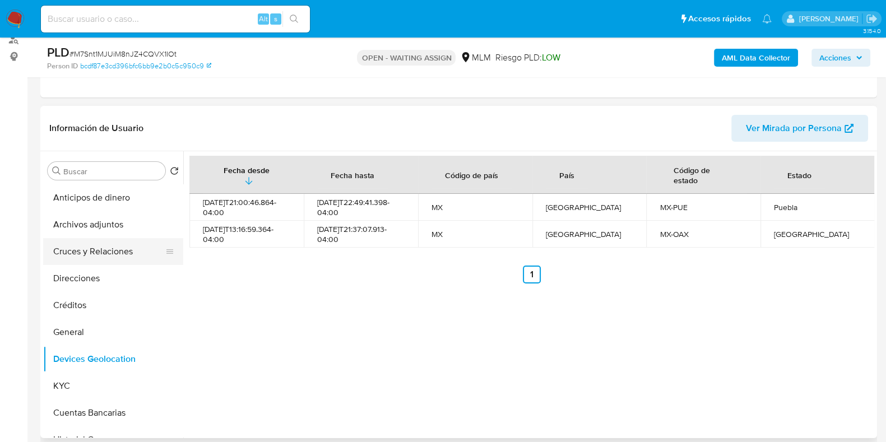
click at [112, 256] on button "Cruces y Relaciones" at bounding box center [108, 251] width 131 height 27
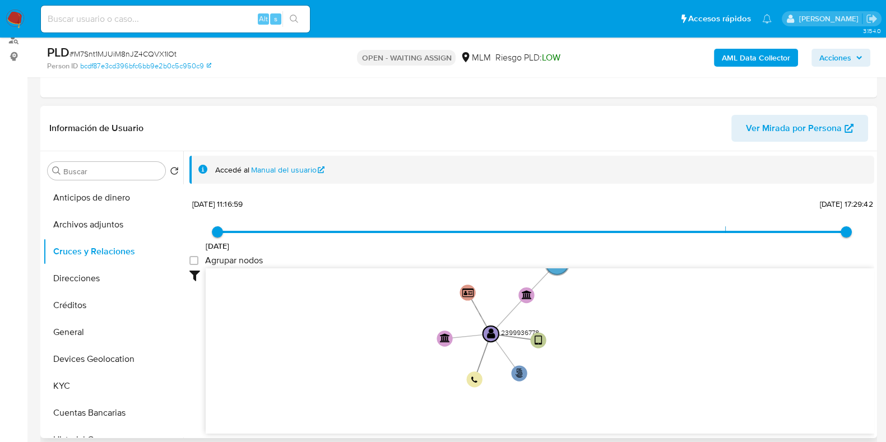
drag, startPoint x: 669, startPoint y: 326, endPoint x: 653, endPoint y: 354, distance: 31.6
click at [653, 354] on icon "user-2399936778  2399936778 phone-938c49745fbcf09ed0dd8a79f4236934  person-bc…" at bounding box center [540, 349] width 669 height 163
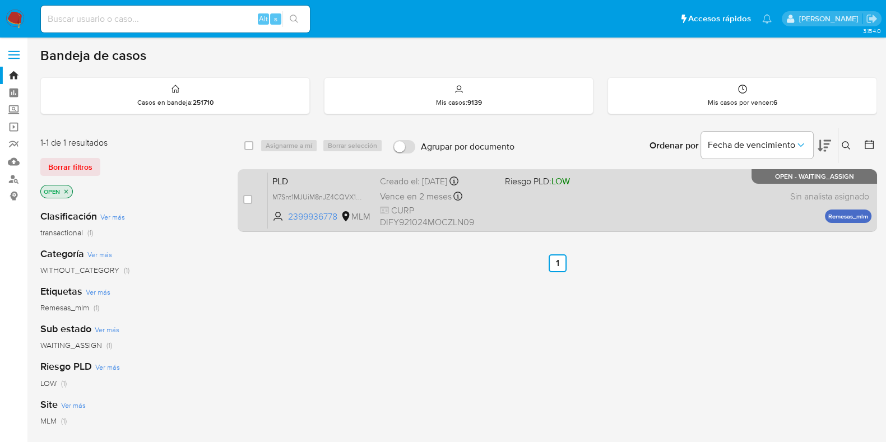
click at [540, 203] on div "PLD M7Snt1MJUiM8nJZ4CQVX1IOt 2399936778 MLM Riesgo PLD: LOW Creado el: [DATE] C…" at bounding box center [570, 200] width 604 height 57
click at [244, 203] on div "case-item-checkbox" at bounding box center [247, 199] width 9 height 11
click at [246, 201] on input "checkbox" at bounding box center [247, 199] width 9 height 9
checkbox input "true"
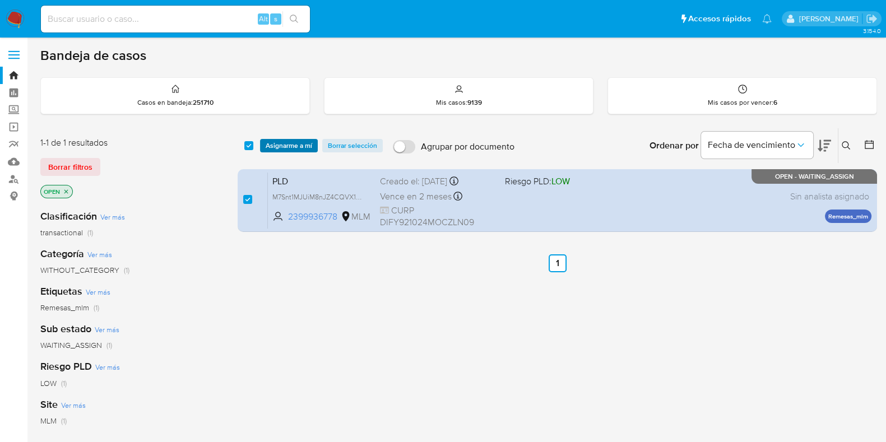
click at [277, 149] on span "Asignarme a mí" at bounding box center [289, 145] width 47 height 11
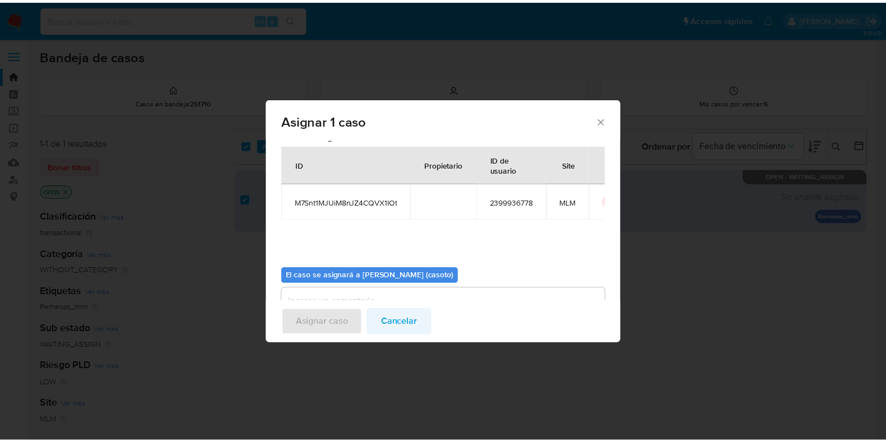
scroll to position [58, 0]
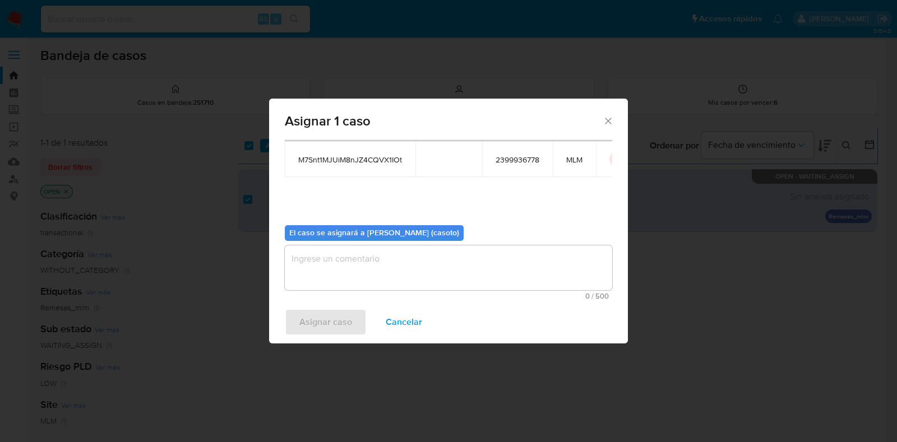
click at [375, 279] on textarea "assign-modal" at bounding box center [448, 267] width 327 height 45
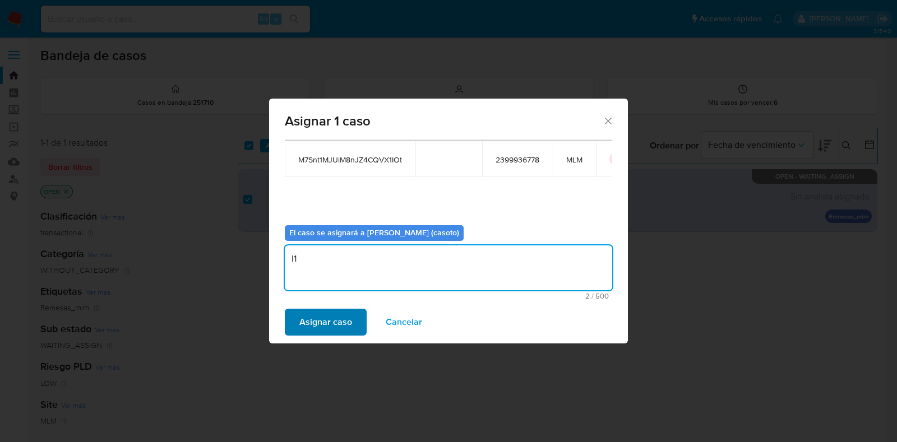
type textarea "l1"
click at [342, 330] on span "Asignar caso" at bounding box center [325, 322] width 53 height 25
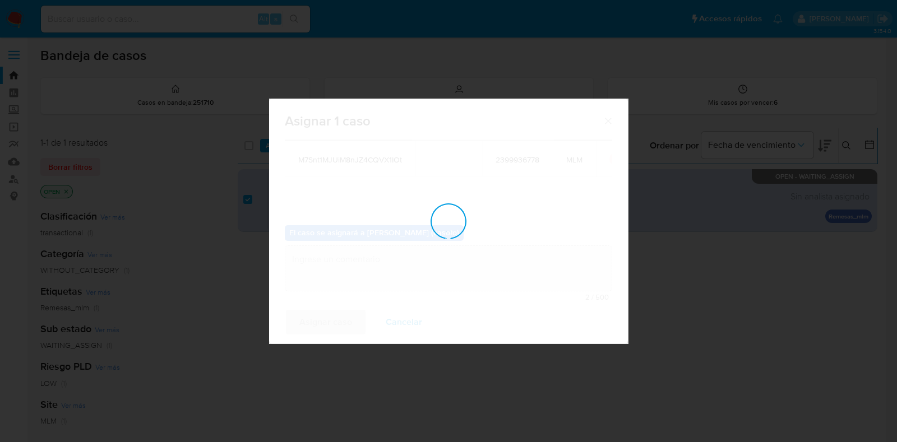
checkbox input "false"
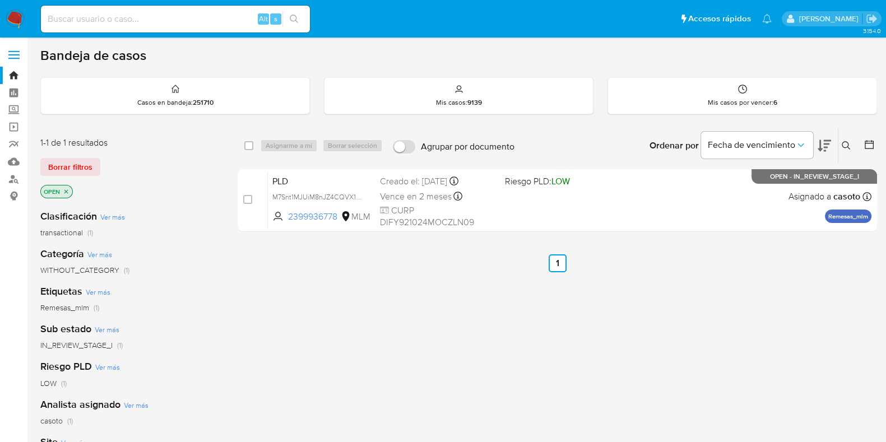
click at [843, 141] on icon at bounding box center [846, 145] width 8 height 8
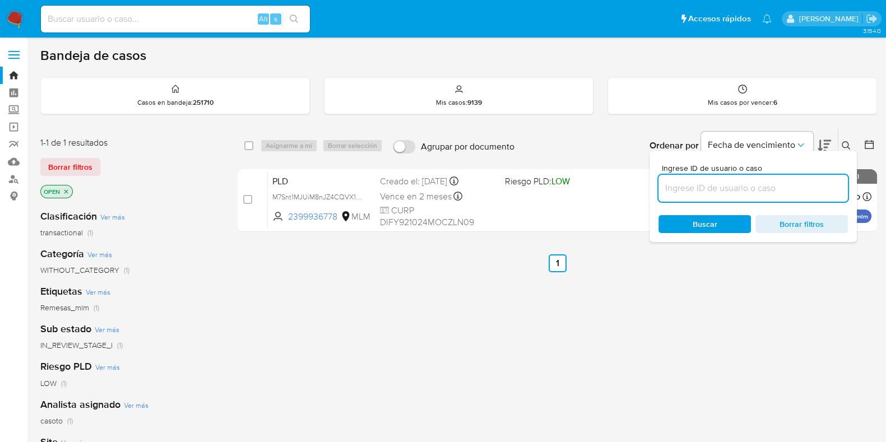
click at [740, 183] on input at bounding box center [752, 188] width 189 height 15
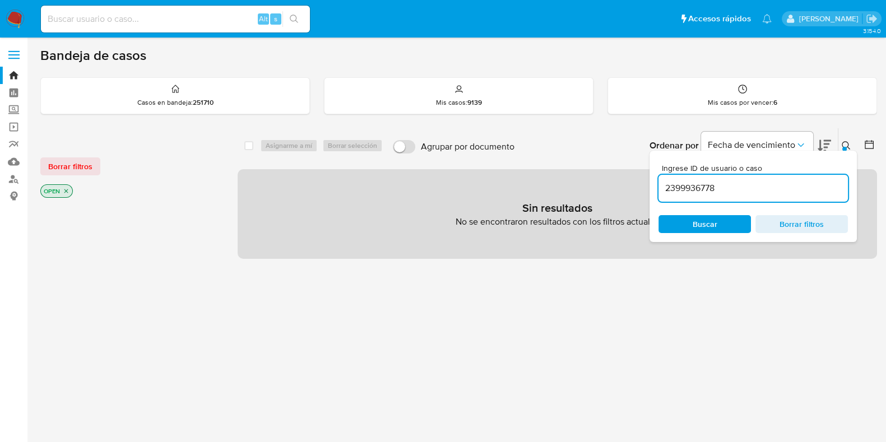
click at [848, 137] on div "Ingrese ID de usuario o caso 2399936778 Buscar Borrar filtros" at bounding box center [847, 145] width 19 height 35
click at [68, 192] on icon "close-filter" at bounding box center [66, 191] width 7 height 7
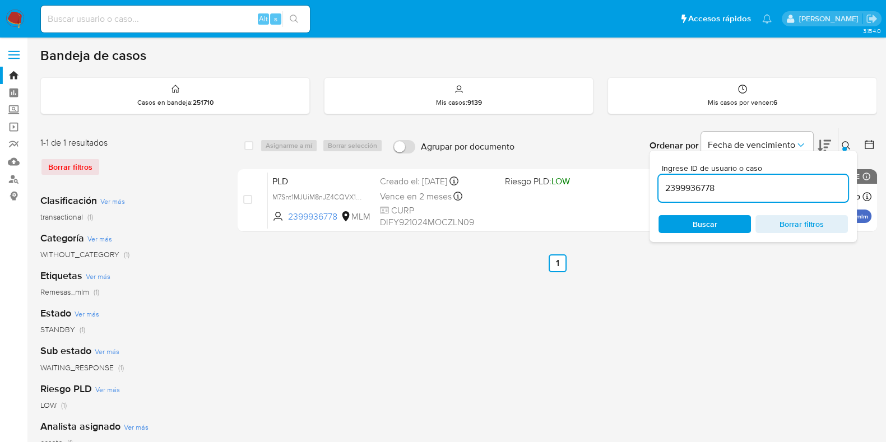
click at [843, 149] on div at bounding box center [844, 149] width 4 height 4
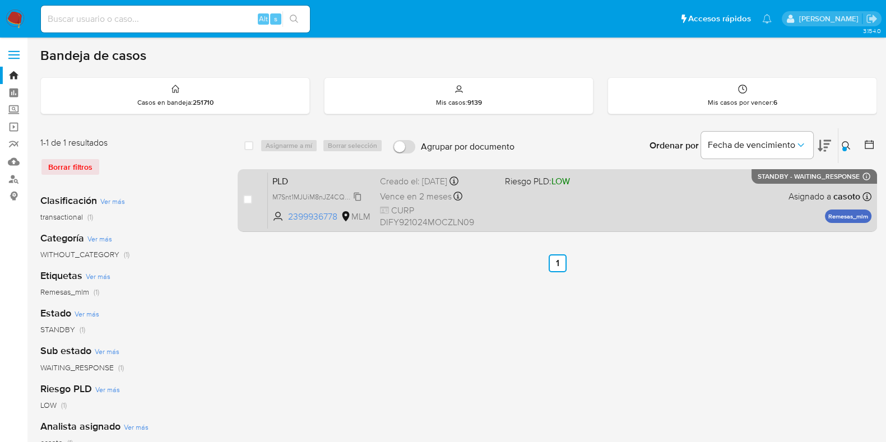
click at [357, 194] on span "M7Snt1MJUiM8nJZ4CQVX1IOt" at bounding box center [318, 196] width 93 height 12
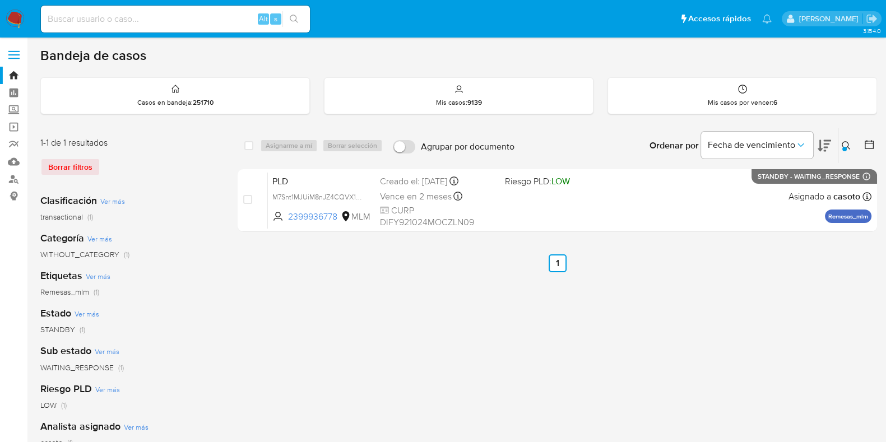
click at [847, 145] on icon at bounding box center [846, 145] width 9 height 9
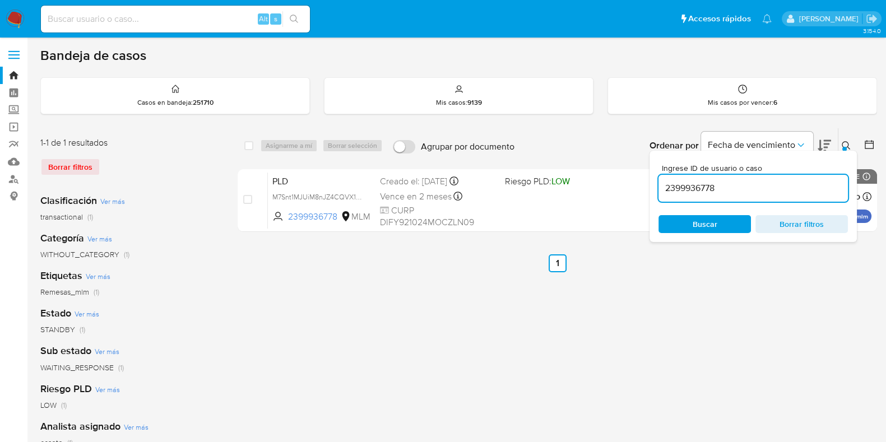
click at [734, 183] on input "2399936778" at bounding box center [752, 188] width 189 height 15
type input "228123057"
click at [843, 145] on icon at bounding box center [846, 145] width 9 height 9
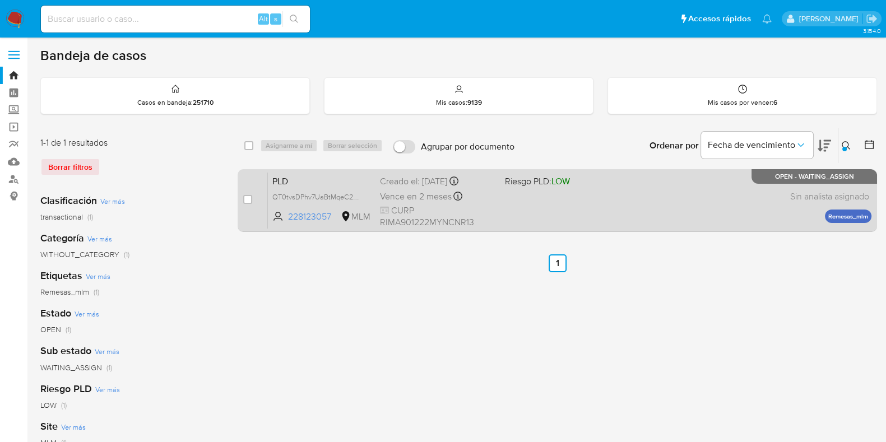
click at [624, 197] on div "PLD QT0tvsDPhv7UaBtMqeC2PyEf 228123057 MLM Riesgo PLD: LOW Creado el: [DATE] Cr…" at bounding box center [570, 200] width 604 height 57
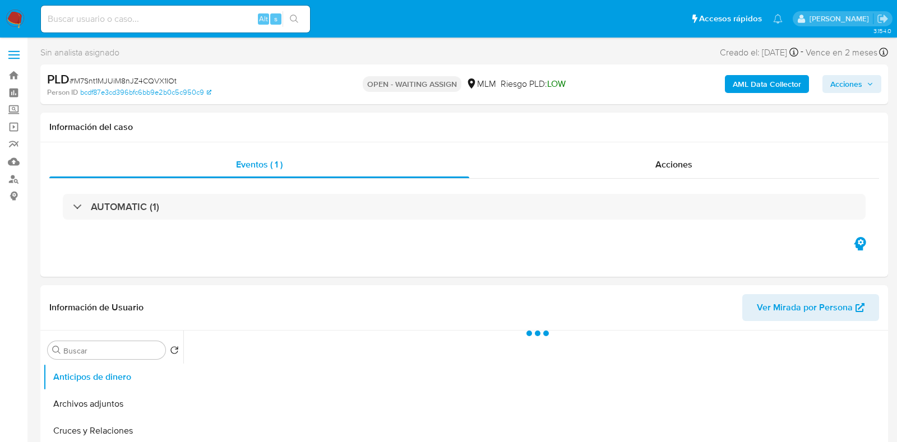
select select "10"
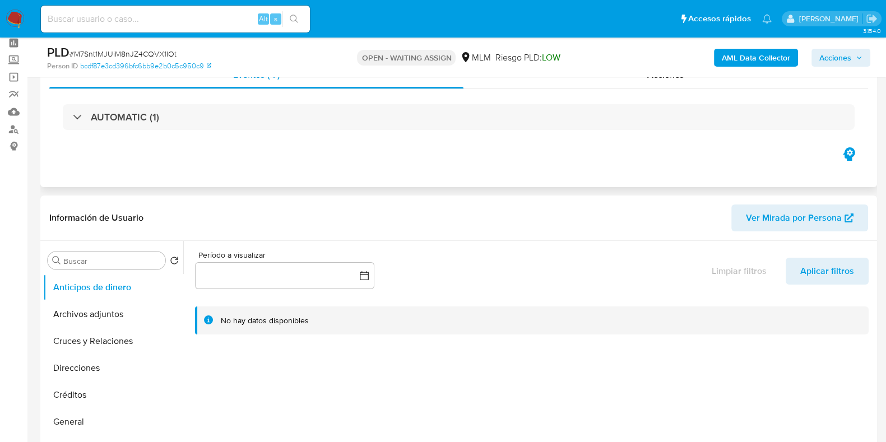
scroll to position [69, 0]
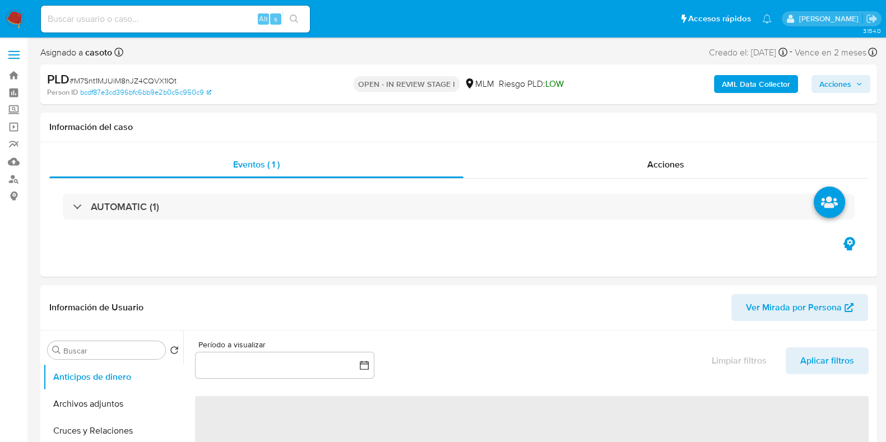
select select "10"
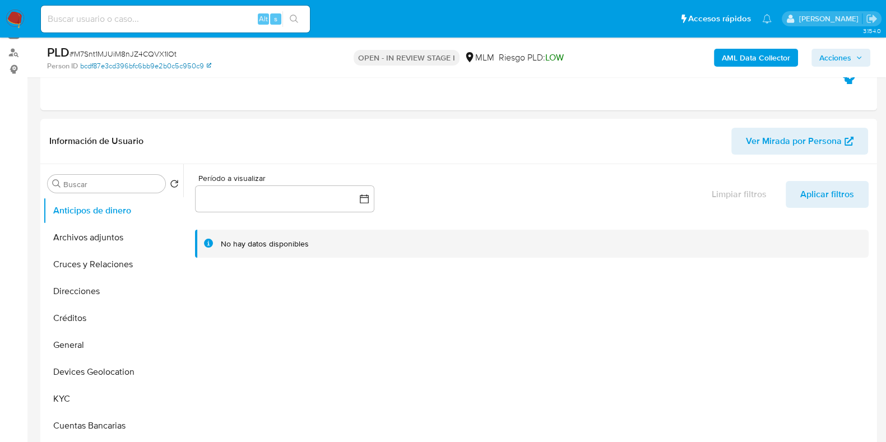
scroll to position [140, 0]
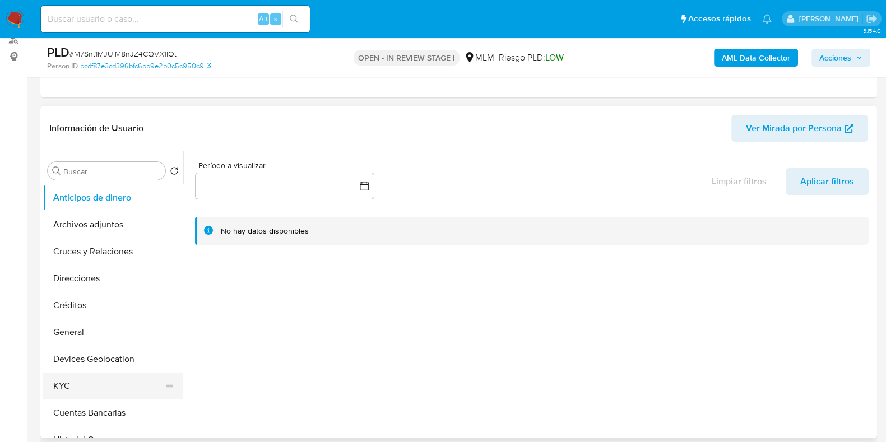
click at [86, 377] on button "KYC" at bounding box center [108, 386] width 131 height 27
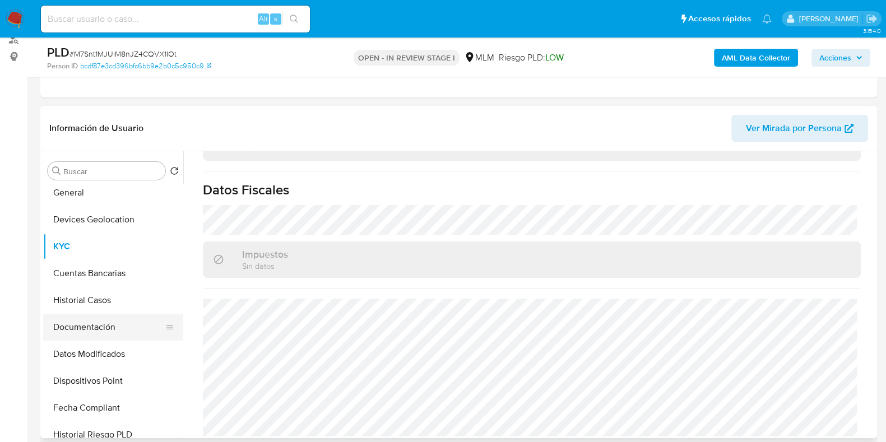
click at [92, 326] on button "Documentación" at bounding box center [108, 327] width 131 height 27
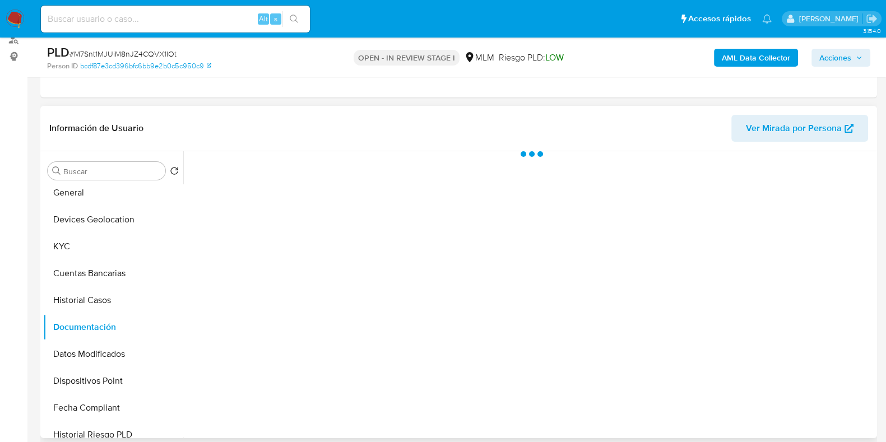
scroll to position [0, 0]
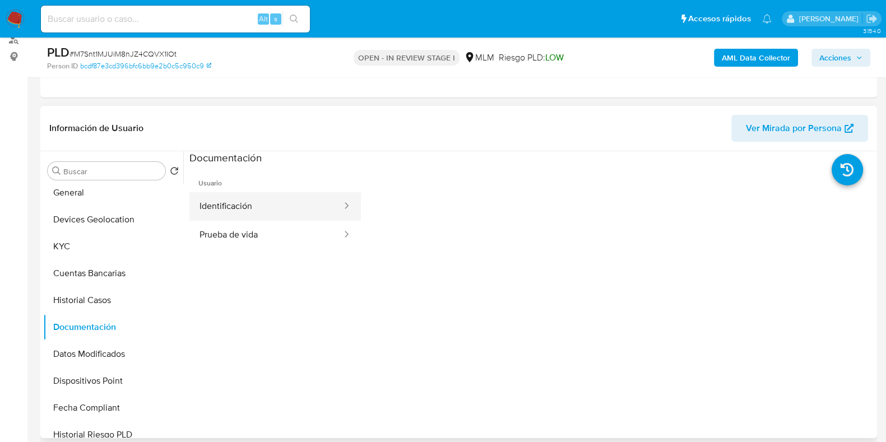
click at [242, 205] on button "Identificación" at bounding box center [266, 206] width 154 height 29
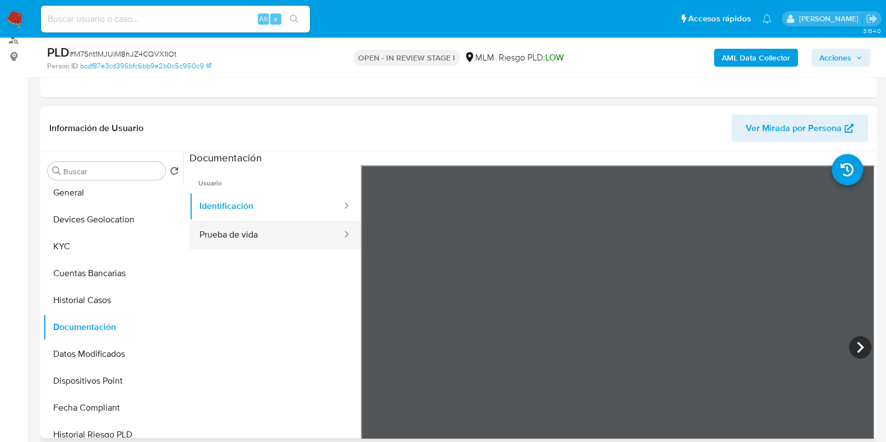
click at [250, 234] on button "Prueba de vida" at bounding box center [266, 235] width 154 height 29
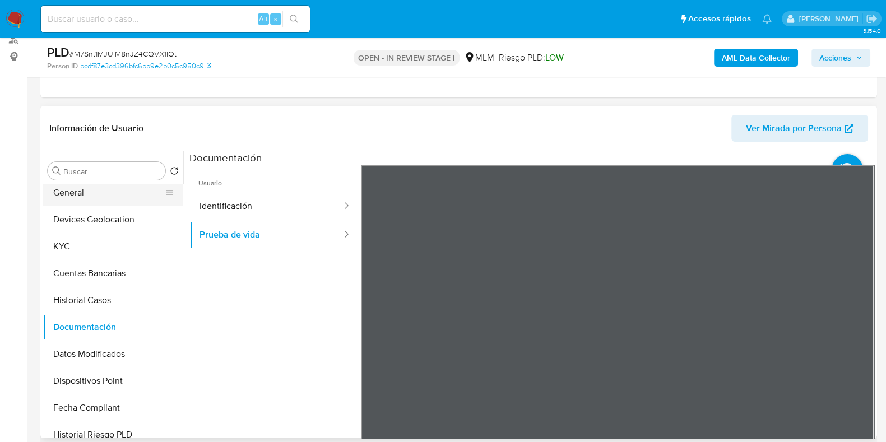
click at [80, 192] on button "General" at bounding box center [108, 192] width 131 height 27
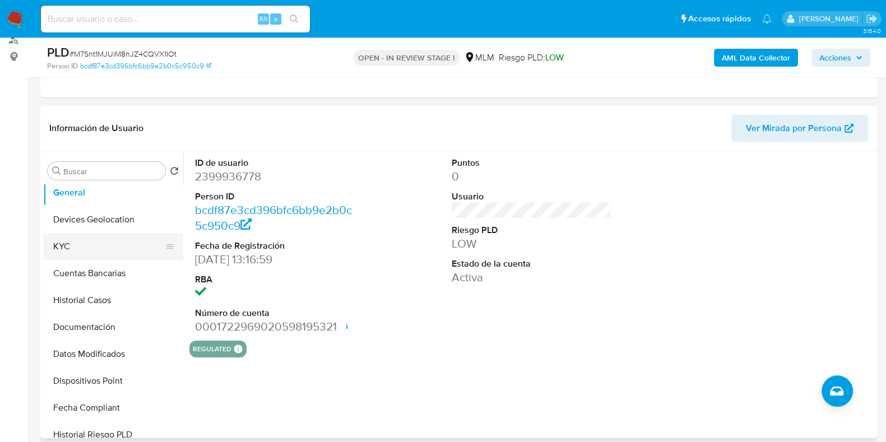
click at [99, 241] on button "KYC" at bounding box center [108, 246] width 131 height 27
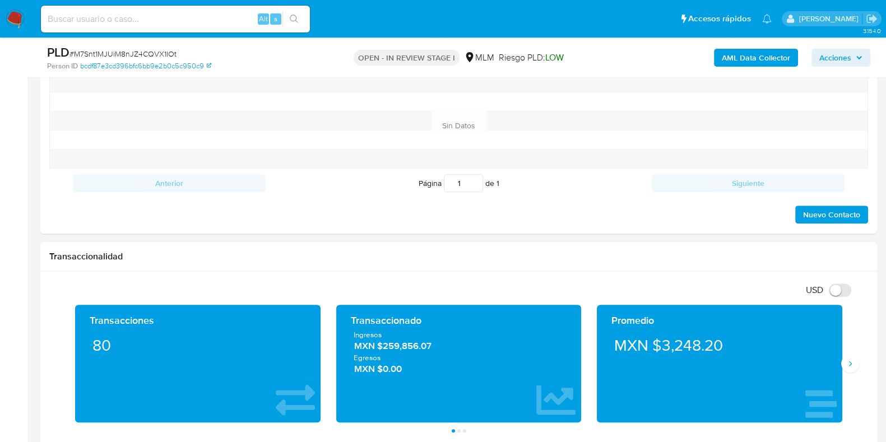
scroll to position [700, 0]
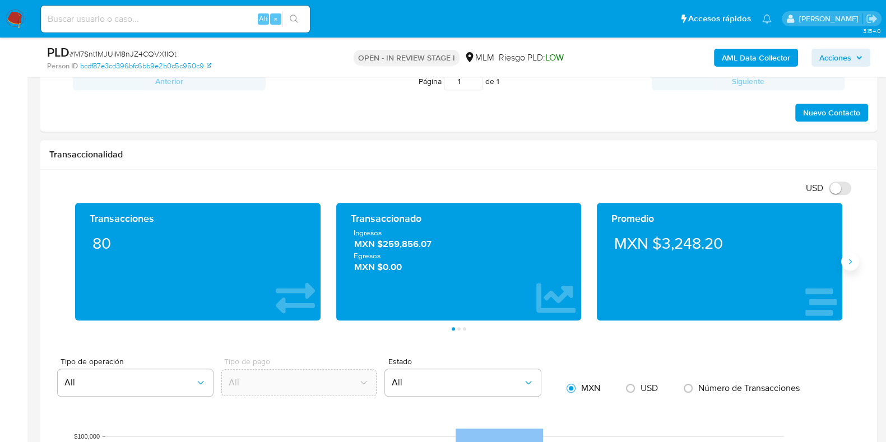
click at [852, 263] on icon "Siguiente" at bounding box center [850, 261] width 9 height 9
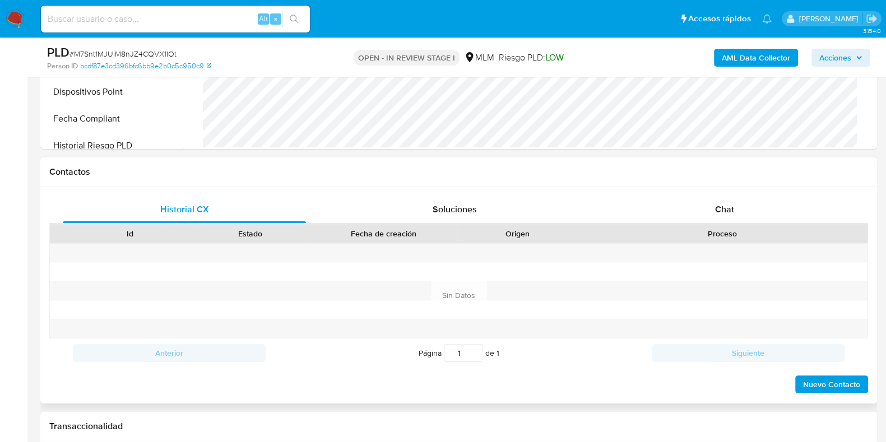
scroll to position [420, 0]
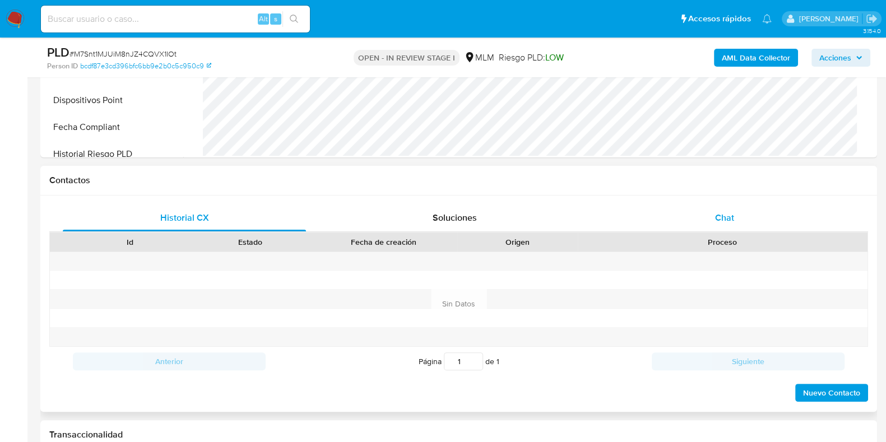
click at [721, 219] on span "Chat" at bounding box center [724, 217] width 19 height 13
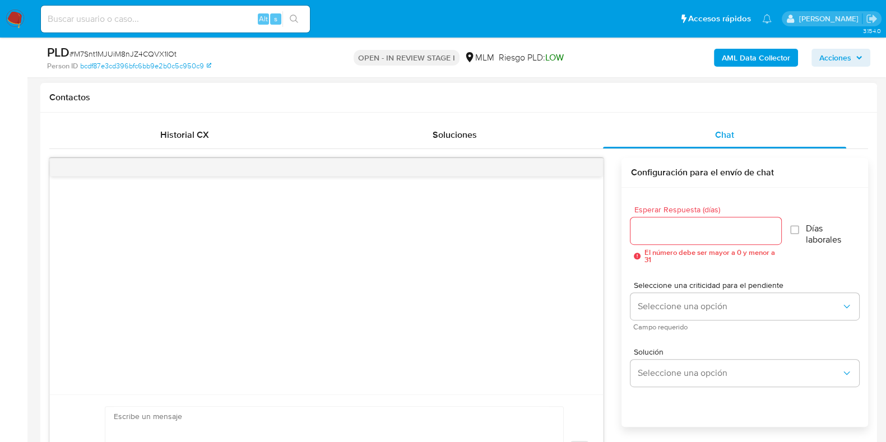
scroll to position [630, 0]
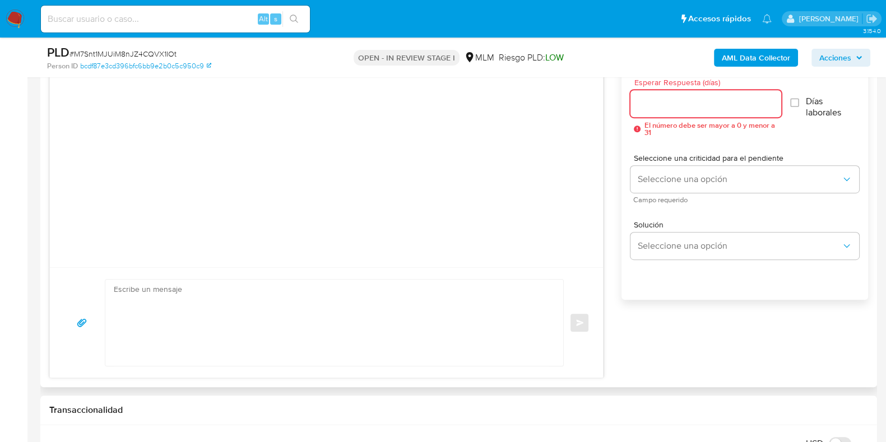
click at [660, 107] on input "Esperar Respuesta (días)" at bounding box center [705, 103] width 150 height 15
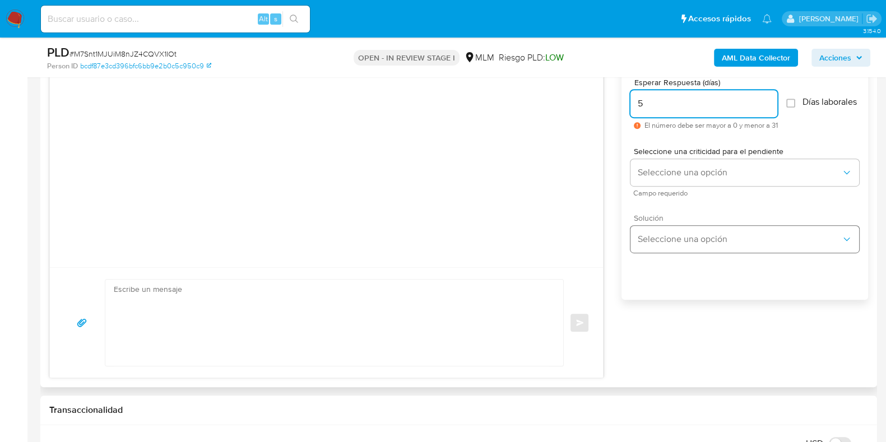
type input "5"
click at [652, 245] on span "Seleccione una opción" at bounding box center [739, 239] width 204 height 11
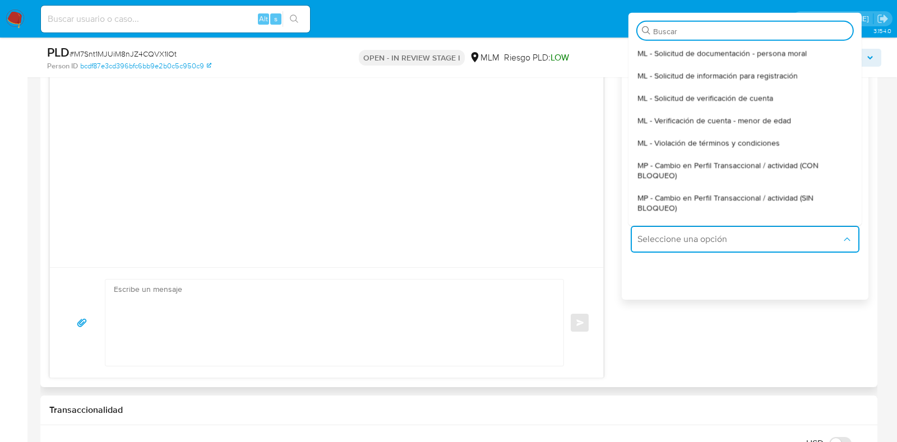
click at [559, 225] on div at bounding box center [326, 158] width 553 height 218
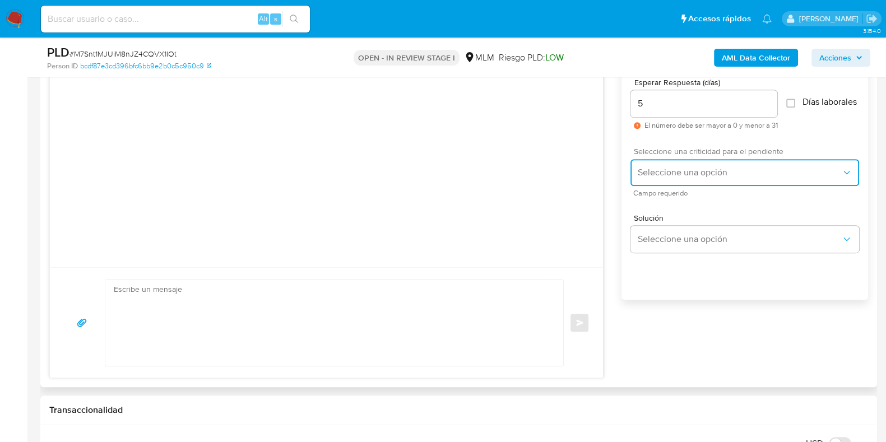
click at [669, 178] on span "Seleccione una opción" at bounding box center [739, 172] width 204 height 11
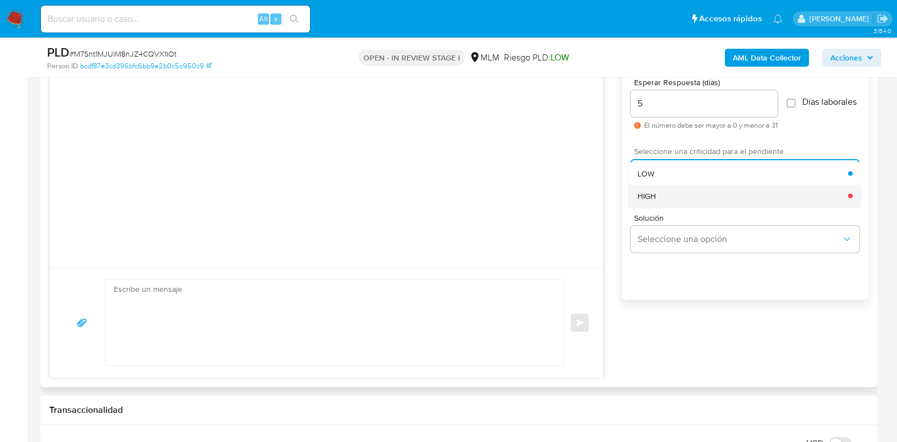
click at [657, 207] on div "HIGH" at bounding box center [742, 195] width 211 height 22
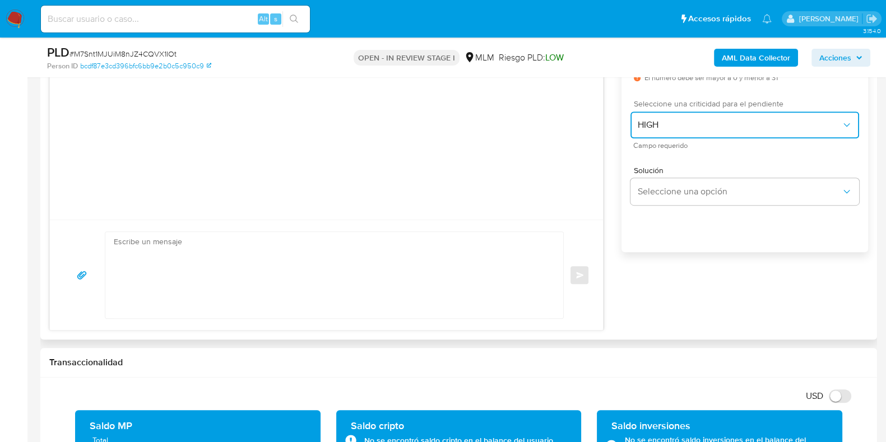
scroll to position [700, 0]
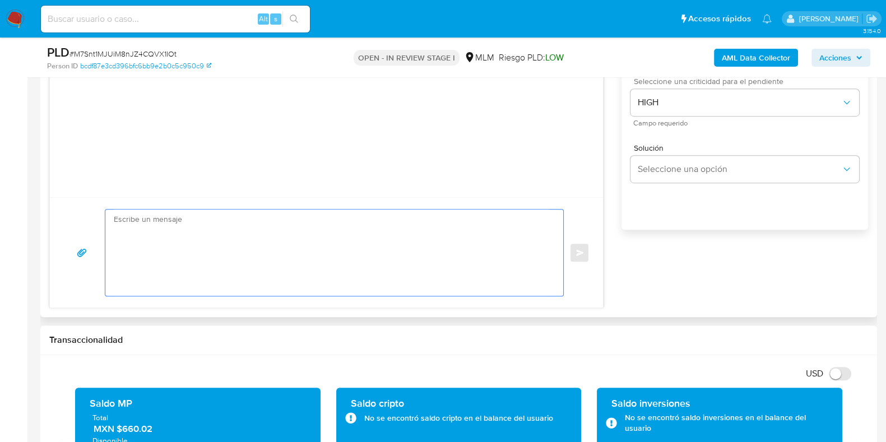
click at [265, 234] on textarea at bounding box center [331, 253] width 435 height 86
paste textarea "Apreciable cliente: Te comentamos que debemos llevar a cabo un proceso de verif…"
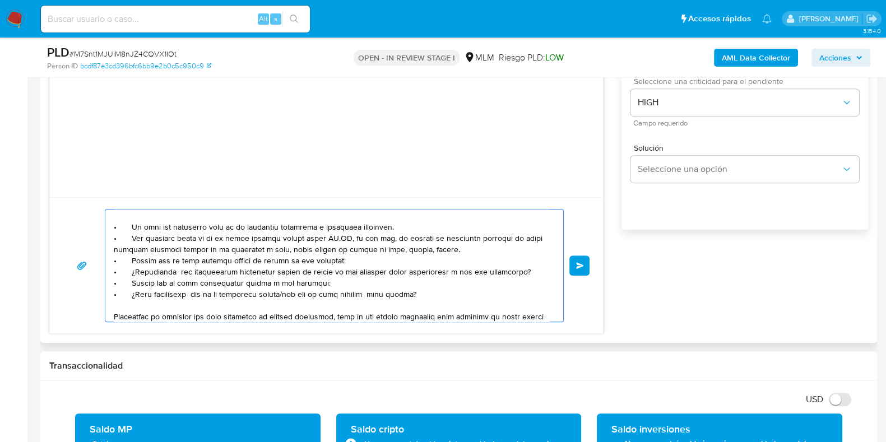
scroll to position [0, 0]
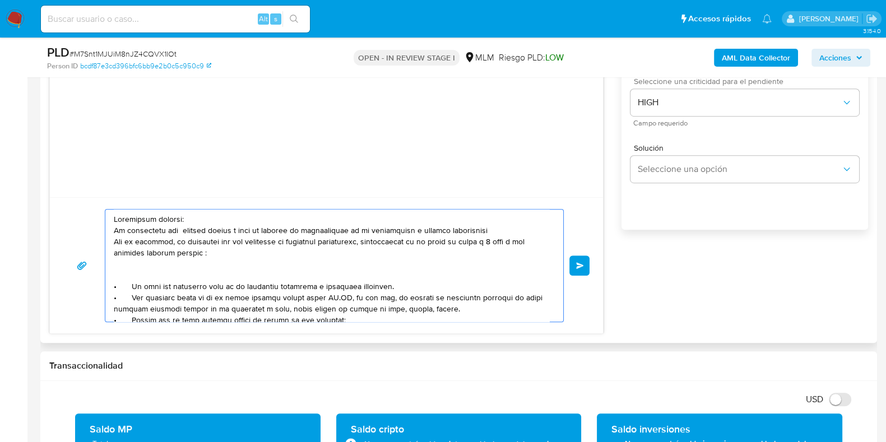
drag, startPoint x: 423, startPoint y: 232, endPoint x: 500, endPoint y: 228, distance: 77.4
click at [500, 228] on textarea at bounding box center [331, 266] width 435 height 112
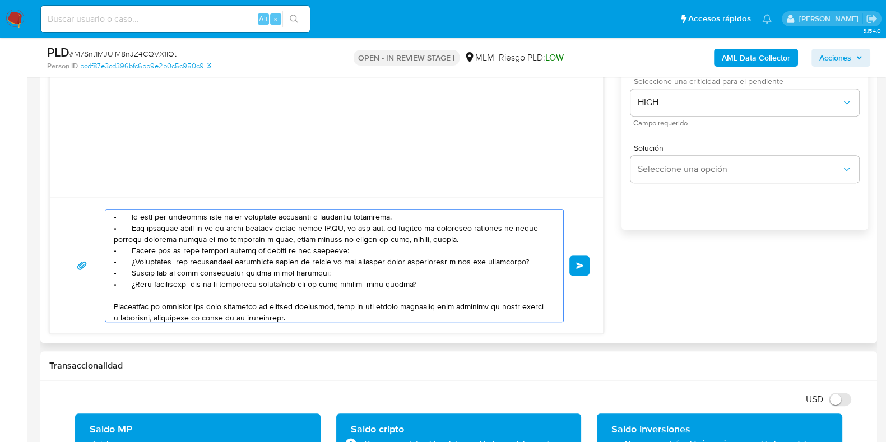
drag, startPoint x: 196, startPoint y: 227, endPoint x: 461, endPoint y: 238, distance: 265.8
click at [461, 238] on textarea at bounding box center [331, 266] width 435 height 112
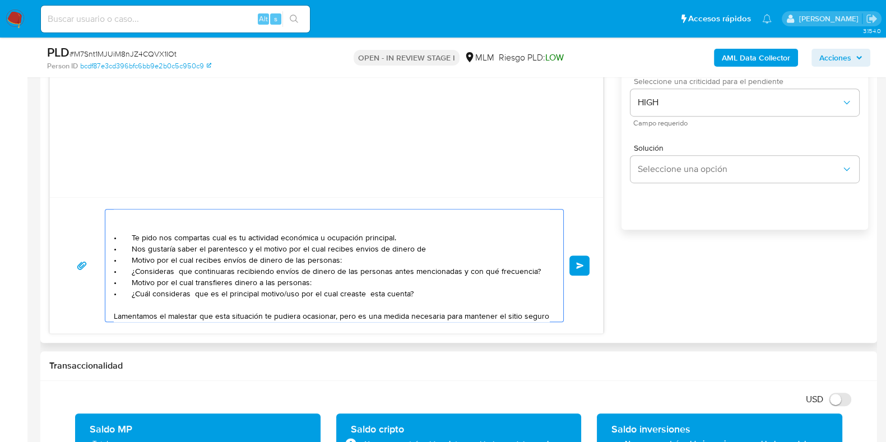
scroll to position [27, 0]
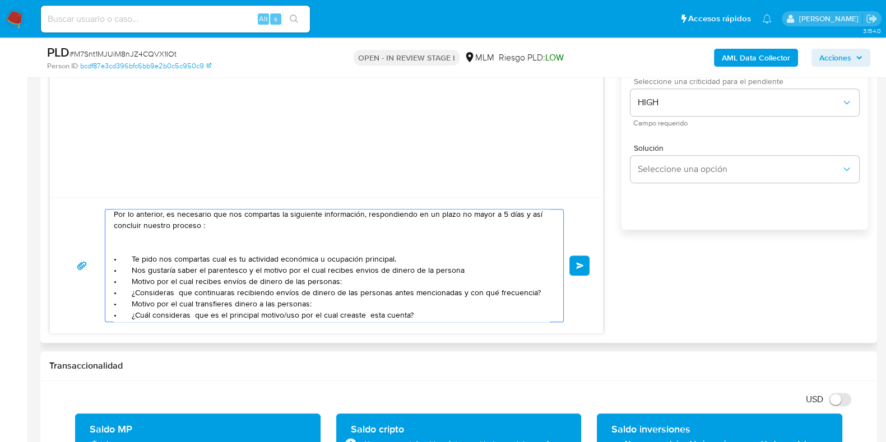
paste textarea "RUSELL PINEDA CASTILLO"
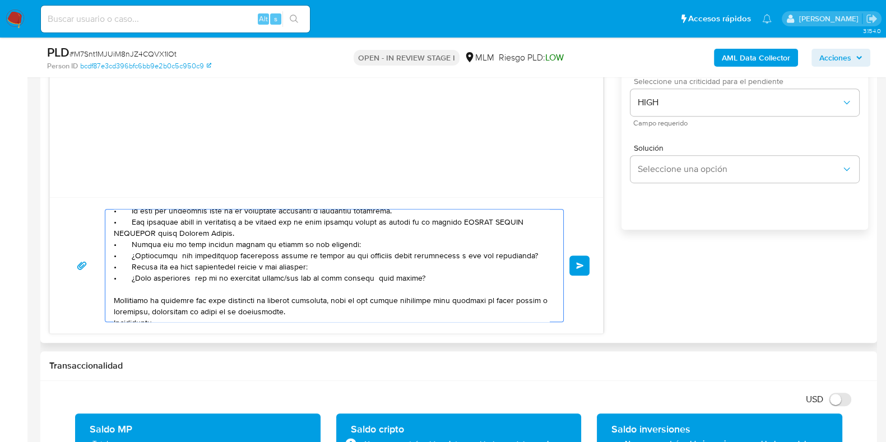
scroll to position [98, 0]
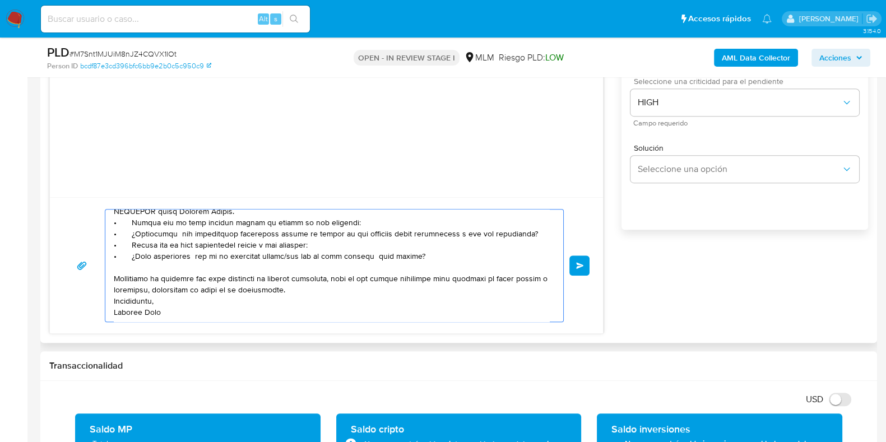
drag, startPoint x: 417, startPoint y: 259, endPoint x: 108, endPoint y: 225, distance: 311.7
click at [108, 225] on div at bounding box center [331, 266] width 452 height 112
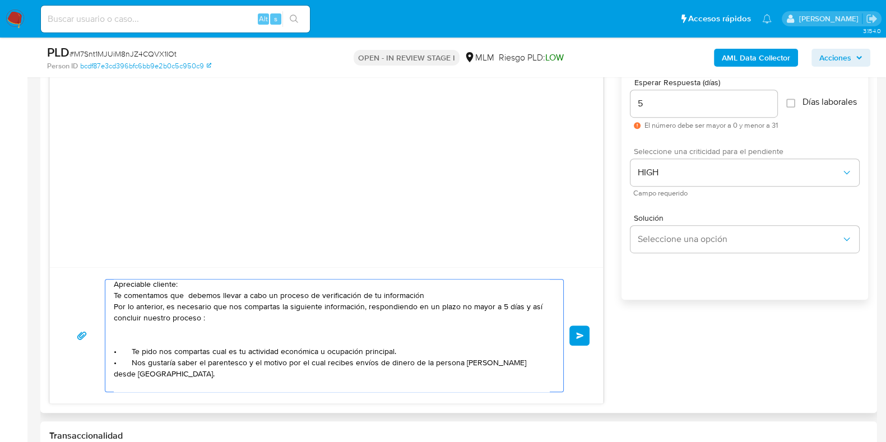
scroll to position [75, 0]
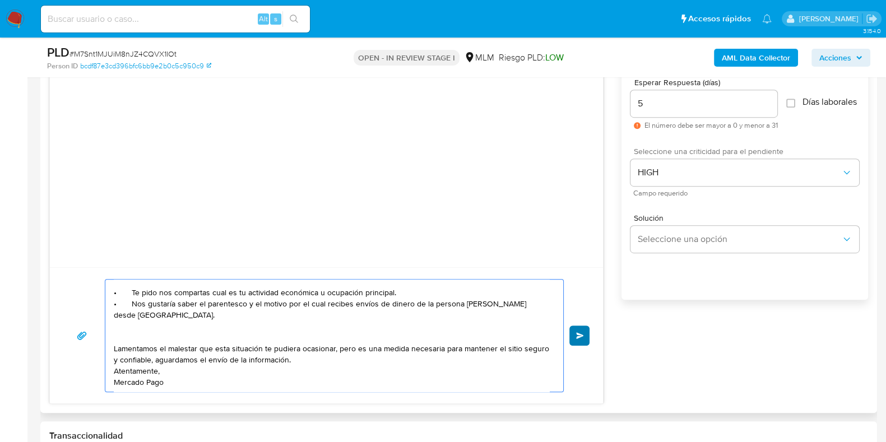
type textarea "Apreciable cliente: Te comentamos que debemos llevar a cabo un proceso de verif…"
click at [578, 341] on button "Enviar" at bounding box center [579, 336] width 20 height 20
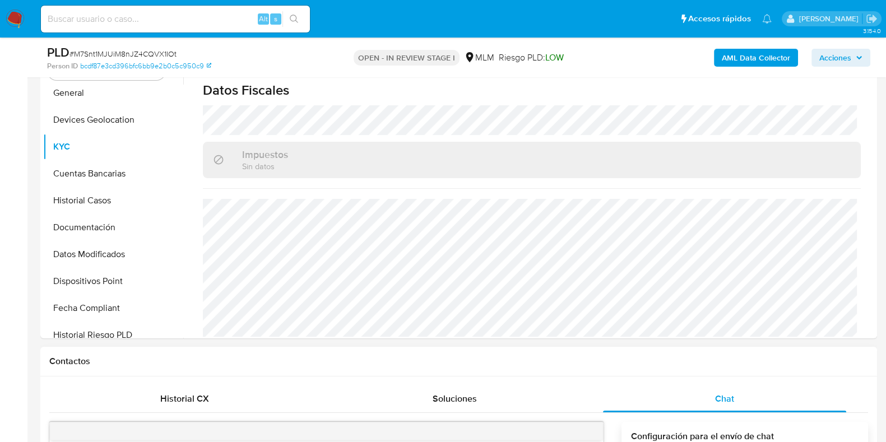
scroll to position [140, 0]
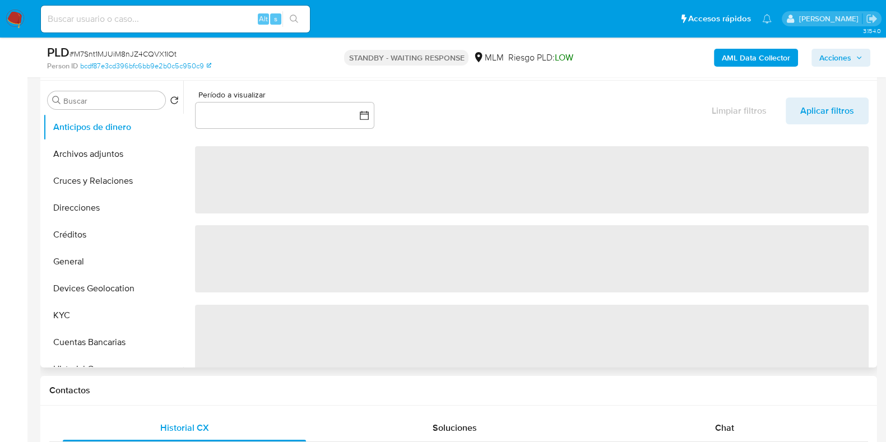
scroll to position [140, 0]
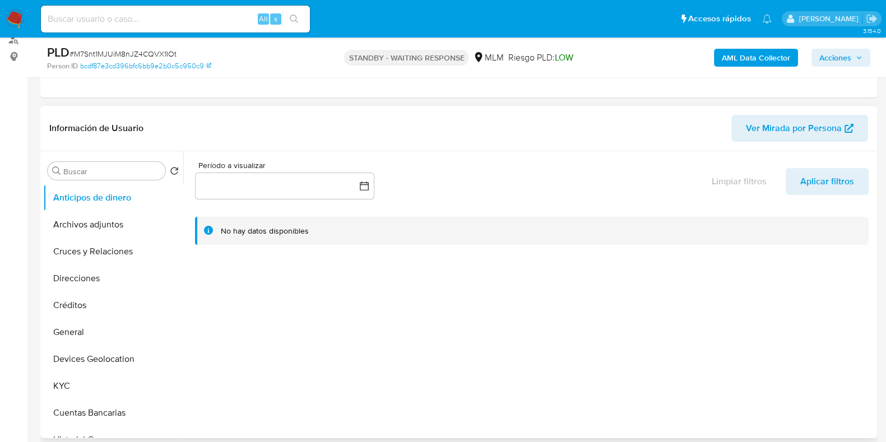
select select "10"
click at [75, 383] on button "KYC" at bounding box center [108, 386] width 131 height 27
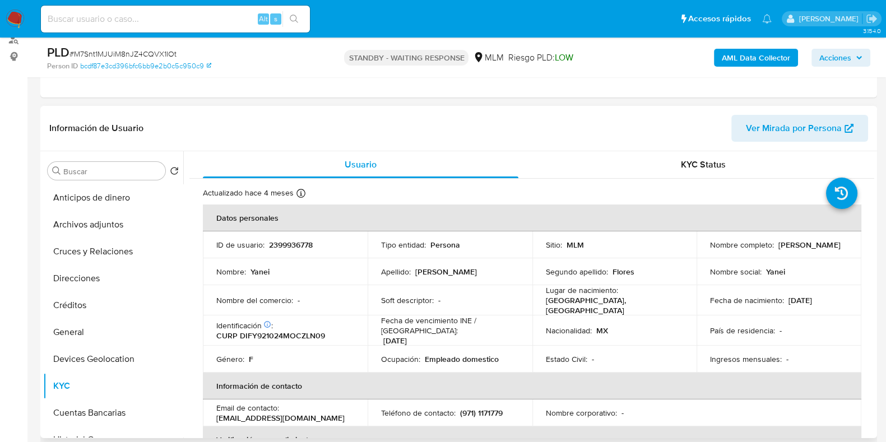
drag, startPoint x: 833, startPoint y: 245, endPoint x: 773, endPoint y: 242, distance: 60.1
click at [773, 242] on div "Nombre completo : Yanei Diaz Flores" at bounding box center [779, 245] width 138 height 10
copy div "Yanei Diaz Flores"
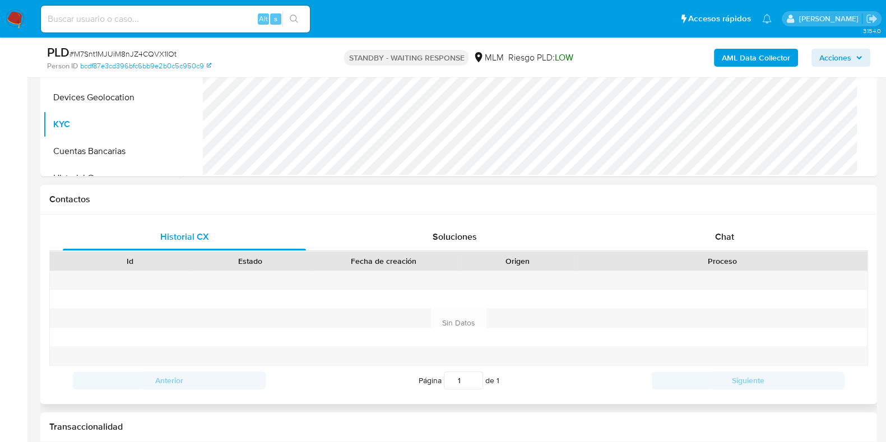
scroll to position [420, 0]
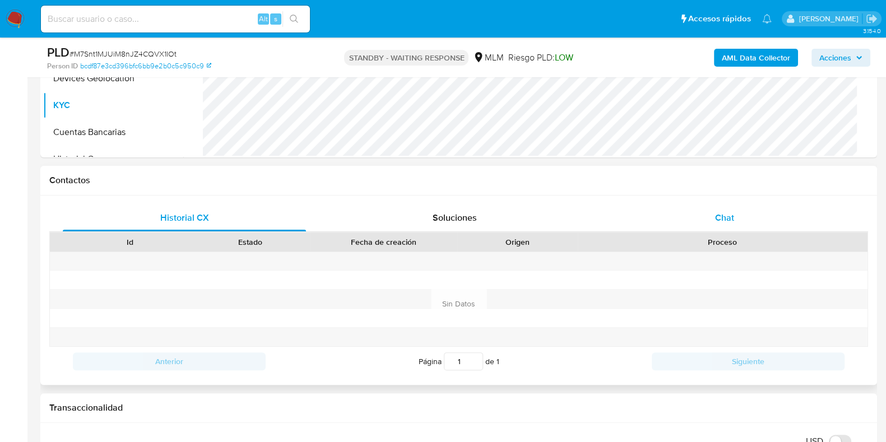
click at [721, 213] on span "Chat" at bounding box center [724, 217] width 19 height 13
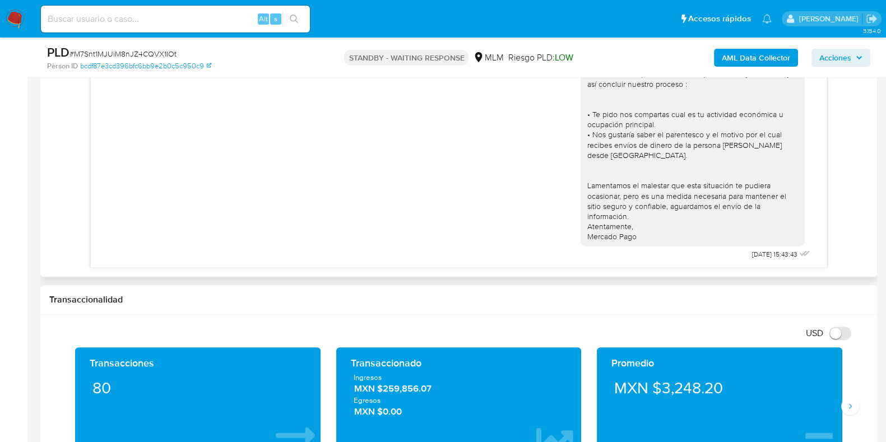
scroll to position [0, 0]
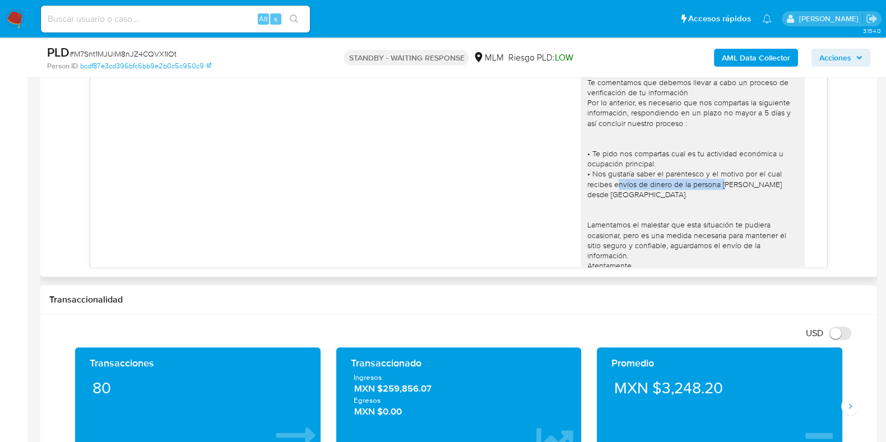
drag, startPoint x: 714, startPoint y: 184, endPoint x: 633, endPoint y: 194, distance: 81.3
click at [608, 181] on div "Apreciable cliente: Te comentamos que debemos llevar a cabo un proceso de verif…" at bounding box center [692, 174] width 211 height 214
click at [689, 191] on div "Apreciable cliente: Te comentamos que debemos llevar a cabo un proceso de verif…" at bounding box center [692, 174] width 211 height 214
drag, startPoint x: 711, startPoint y: 183, endPoint x: 611, endPoint y: 196, distance: 100.5
click at [611, 196] on div "Apreciable cliente: Te comentamos que debemos llevar a cabo un proceso de verif…" at bounding box center [692, 174] width 211 height 214
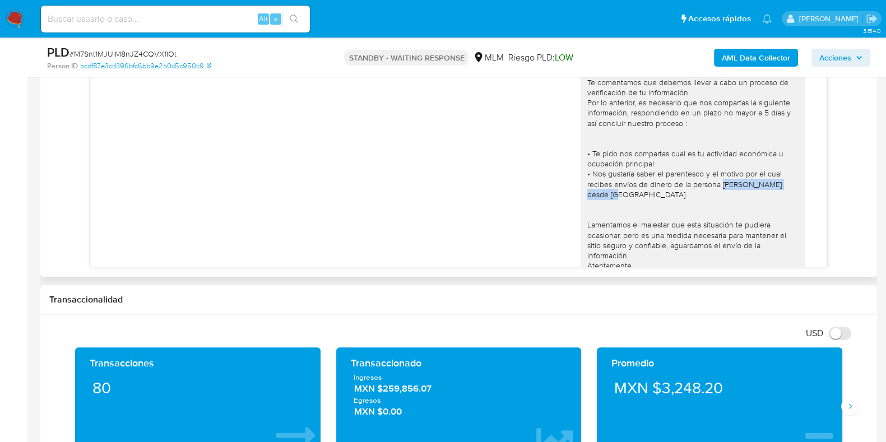
copy div "RUSELL PINEDA CASTILLO"
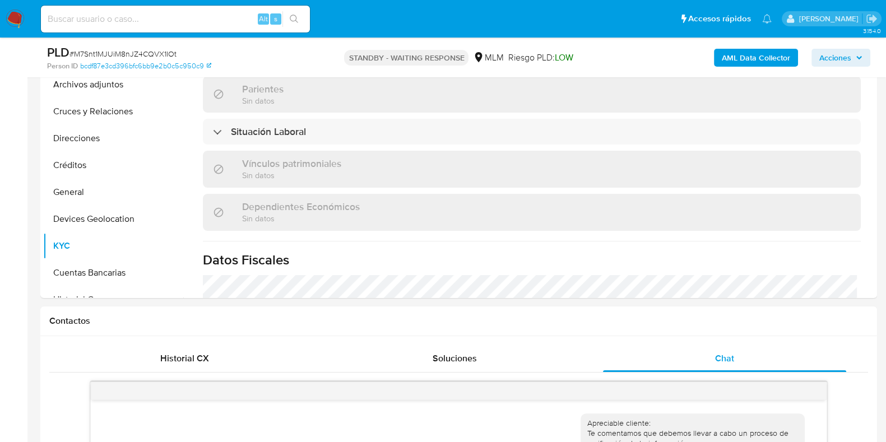
scroll to position [354, 0]
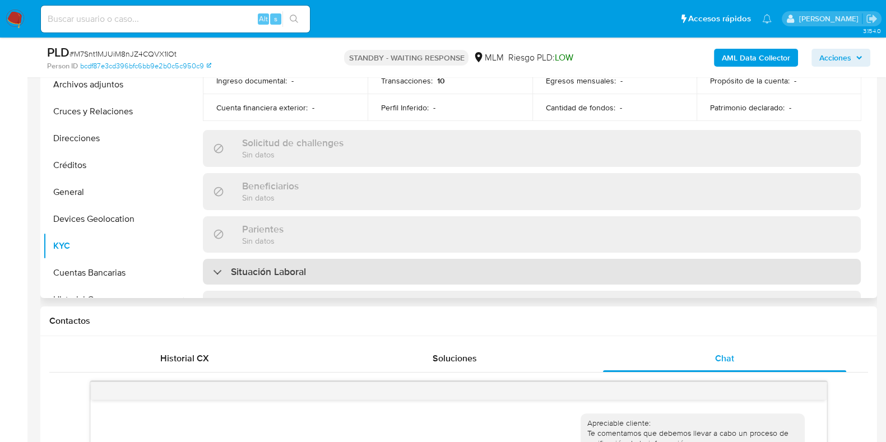
click at [361, 259] on div "Situación Laboral" at bounding box center [532, 272] width 658 height 26
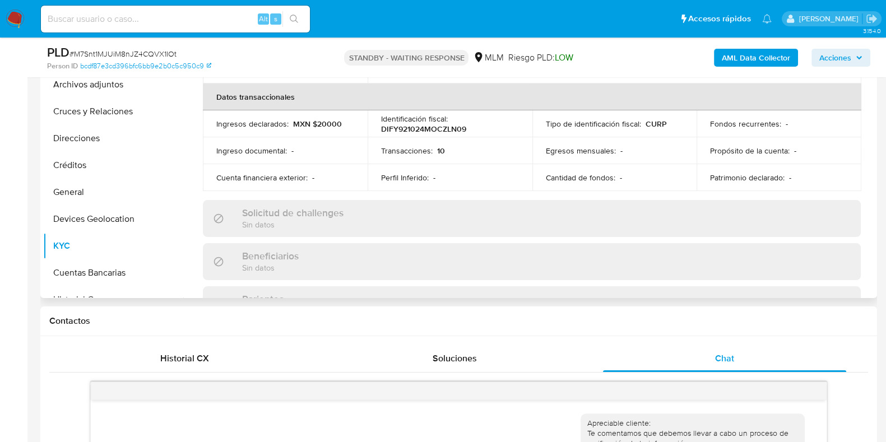
scroll to position [3, 0]
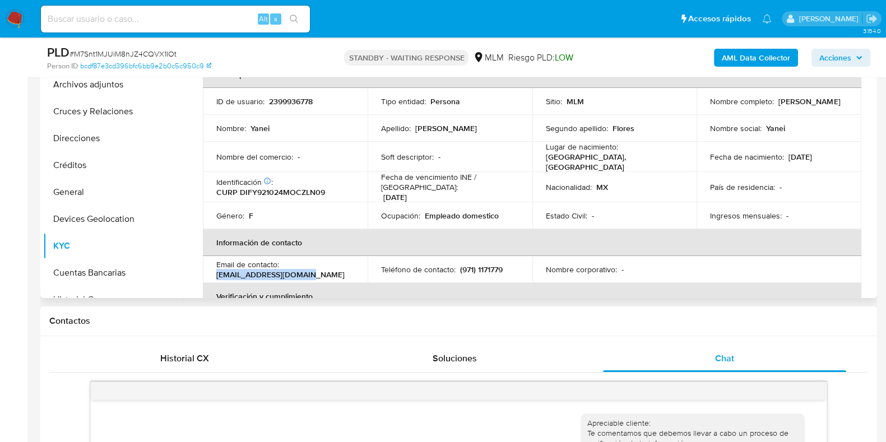
drag, startPoint x: 305, startPoint y: 270, endPoint x: 216, endPoint y: 271, distance: 89.7
click at [216, 271] on div "Email de contacto : yaneidiaz110@gmail.com" at bounding box center [285, 269] width 138 height 20
copy p "yaneidiaz110@gmail.com"
click at [489, 265] on p "(971) 1171779" at bounding box center [481, 270] width 43 height 10
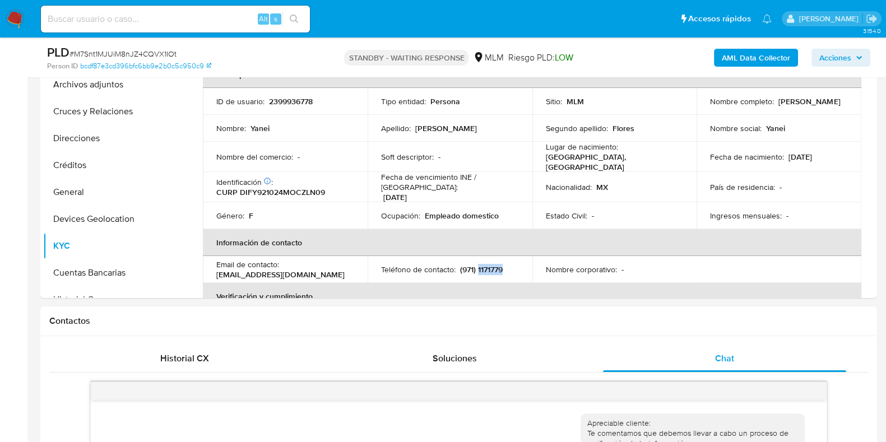
copy p "1171779"
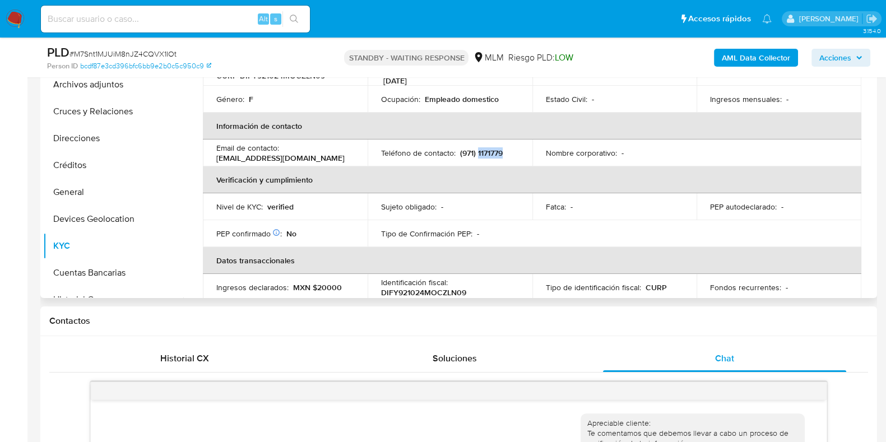
scroll to position [143, 0]
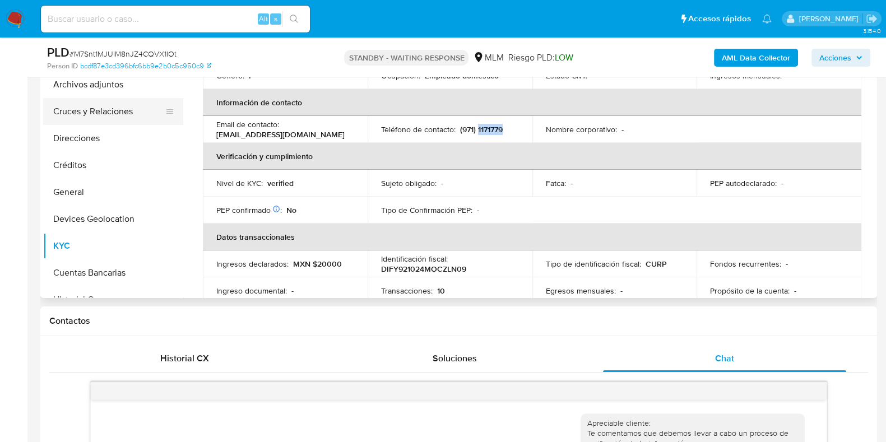
click at [115, 120] on button "Cruces y Relaciones" at bounding box center [108, 111] width 131 height 27
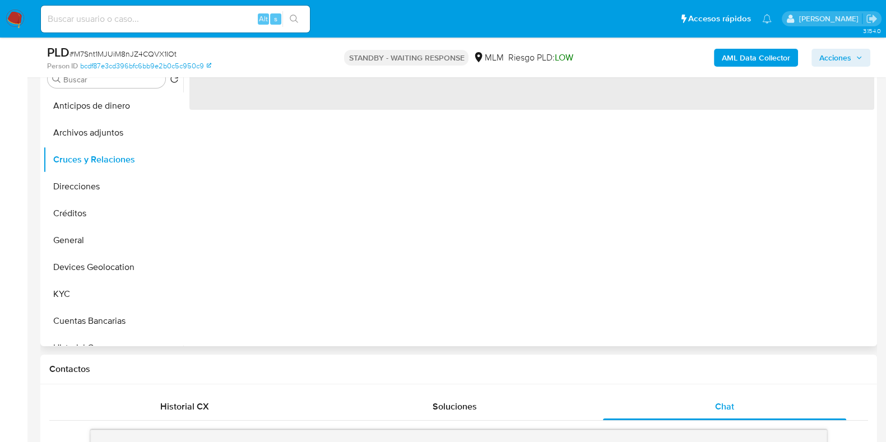
scroll to position [210, 0]
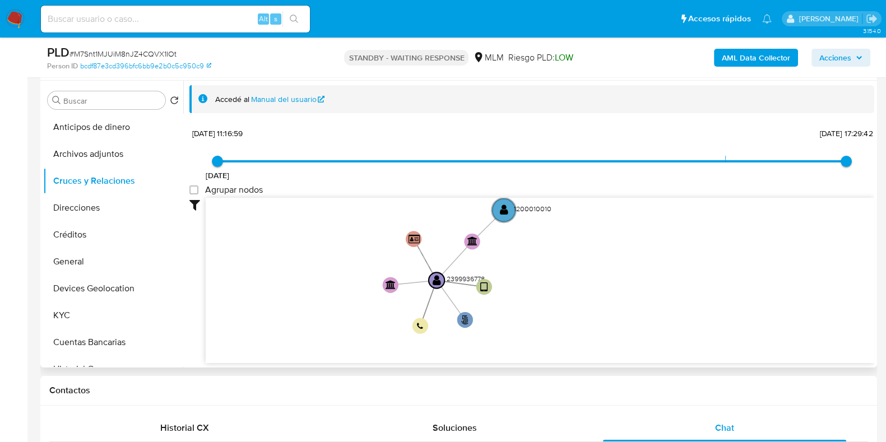
drag, startPoint x: 734, startPoint y: 249, endPoint x: 593, endPoint y: 281, distance: 144.2
click at [593, 281] on icon "user-2399936778  2399936778 phone-938c49745fbcf09ed0dd8a79f4236934  person-bc…" at bounding box center [540, 279] width 669 height 163
click at [508, 216] on circle at bounding box center [503, 209] width 27 height 27
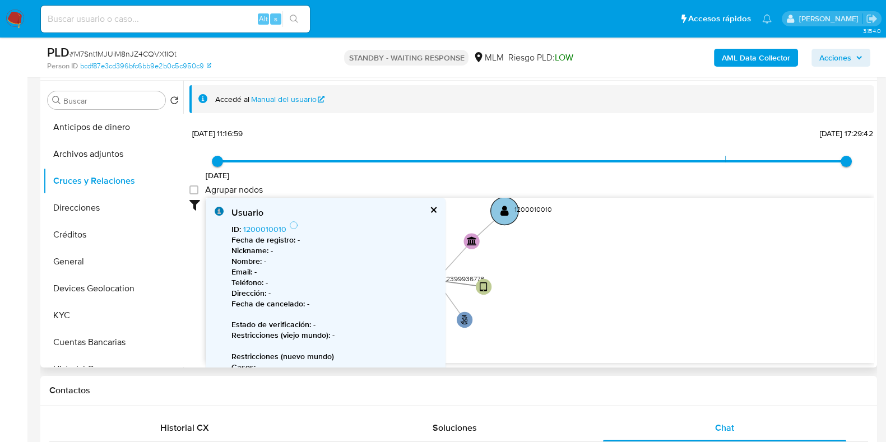
click at [508, 216] on circle at bounding box center [504, 210] width 27 height 27
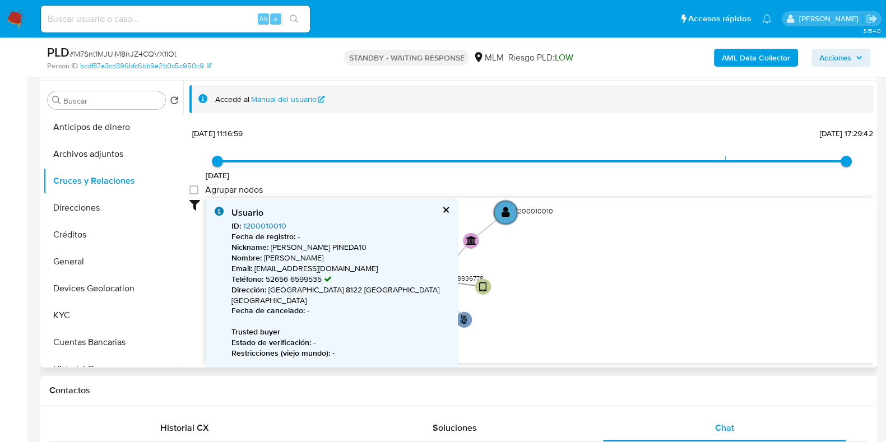
click at [268, 222] on link "1200010010" at bounding box center [264, 225] width 43 height 11
click at [433, 213] on div "Usuario ID : 1200010010 Fecha de registro : - Nickname : IVETH PINEDA10 Nombre …" at bounding box center [332, 336] width 252 height 276
click at [442, 213] on button "cerrar" at bounding box center [445, 209] width 7 height 7
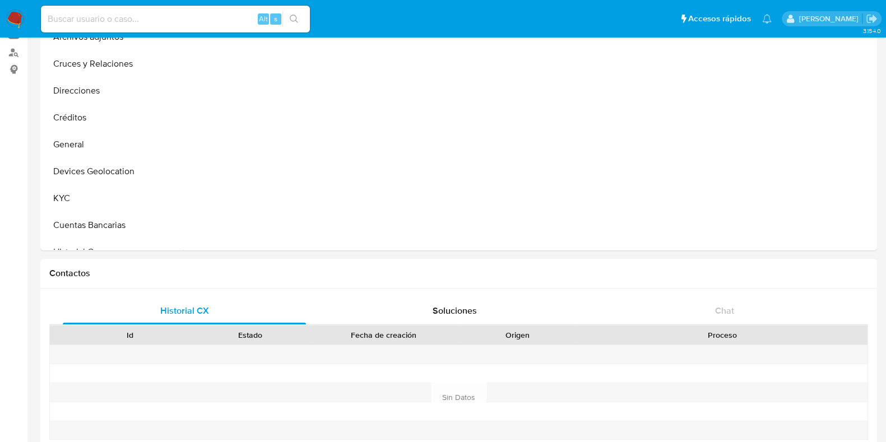
scroll to position [350, 0]
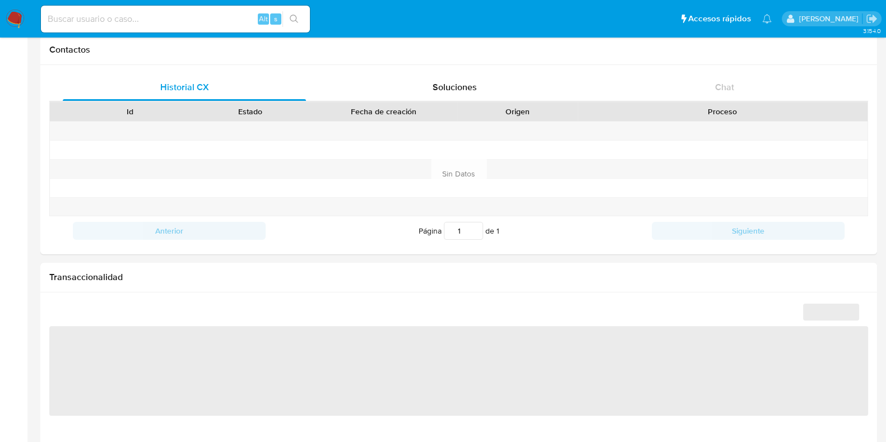
select select "10"
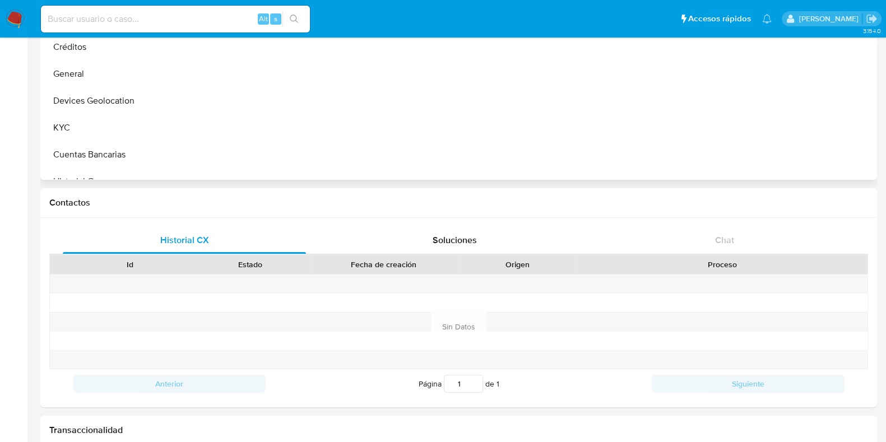
scroll to position [69, 0]
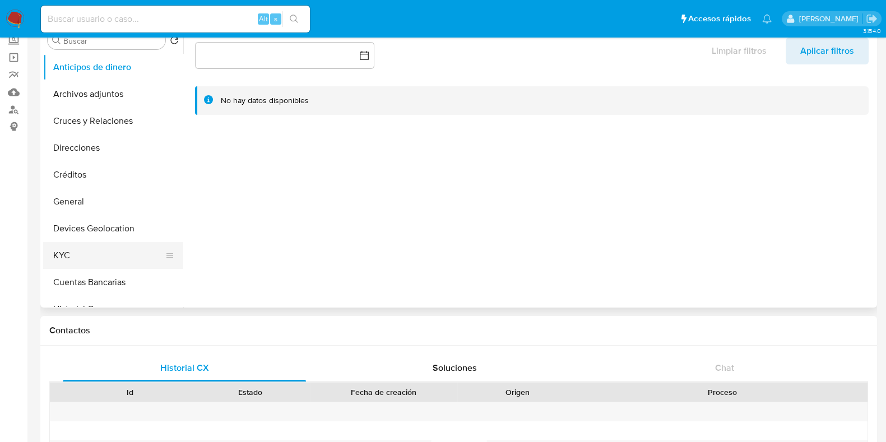
click at [76, 247] on button "KYC" at bounding box center [108, 255] width 131 height 27
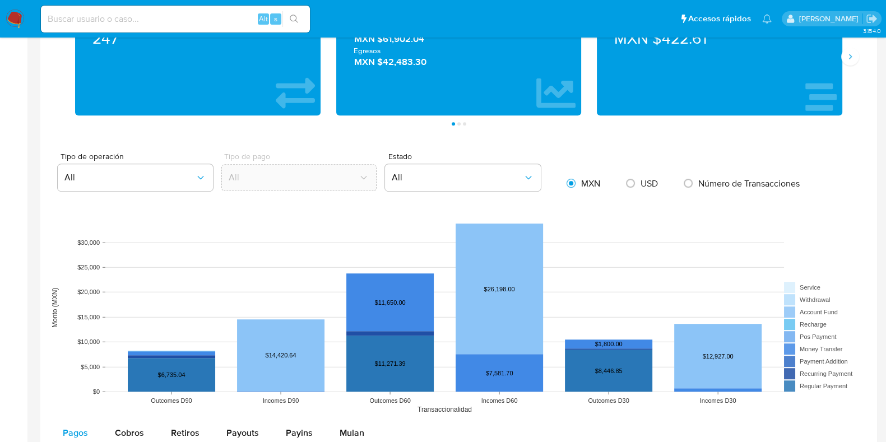
scroll to position [841, 0]
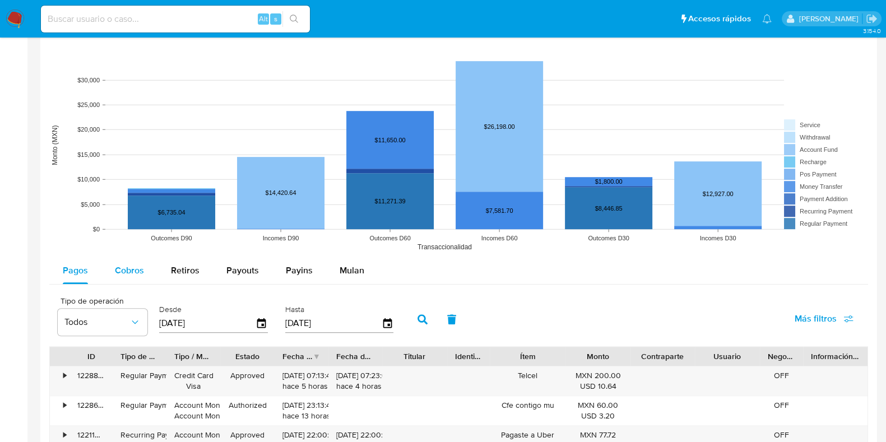
click at [131, 269] on span "Cobros" at bounding box center [129, 270] width 29 height 13
select select "10"
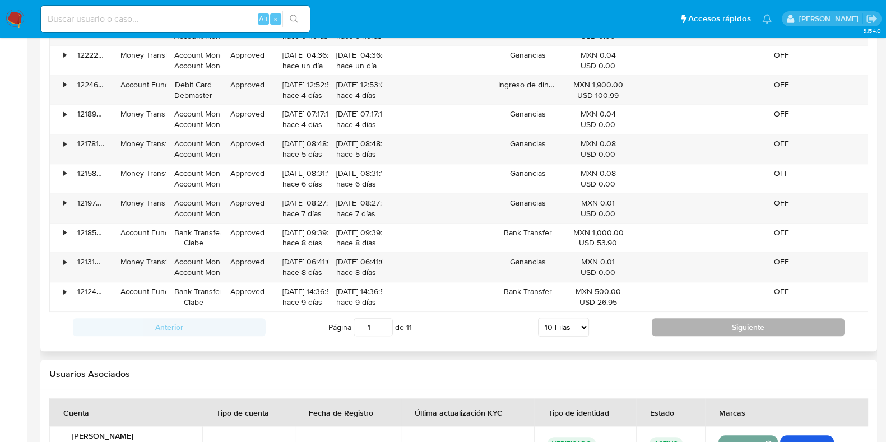
click at [679, 325] on button "Siguiente" at bounding box center [748, 327] width 193 height 18
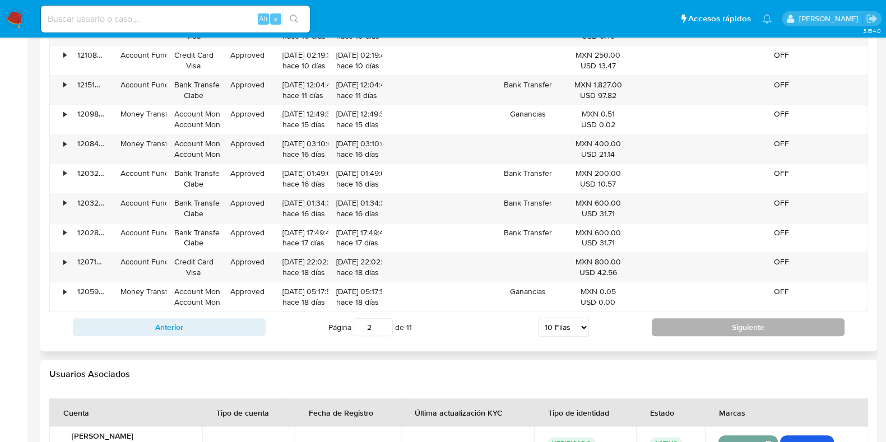
click at [679, 325] on button "Siguiente" at bounding box center [748, 327] width 193 height 18
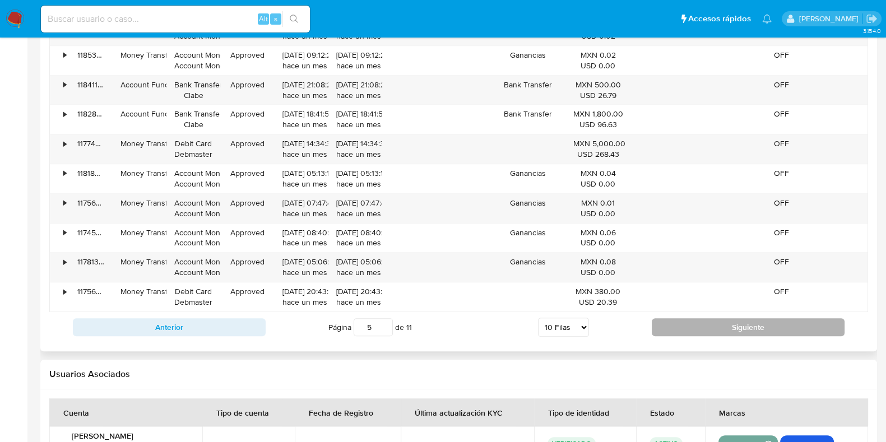
click at [679, 325] on button "Siguiente" at bounding box center [748, 327] width 193 height 18
type input "6"
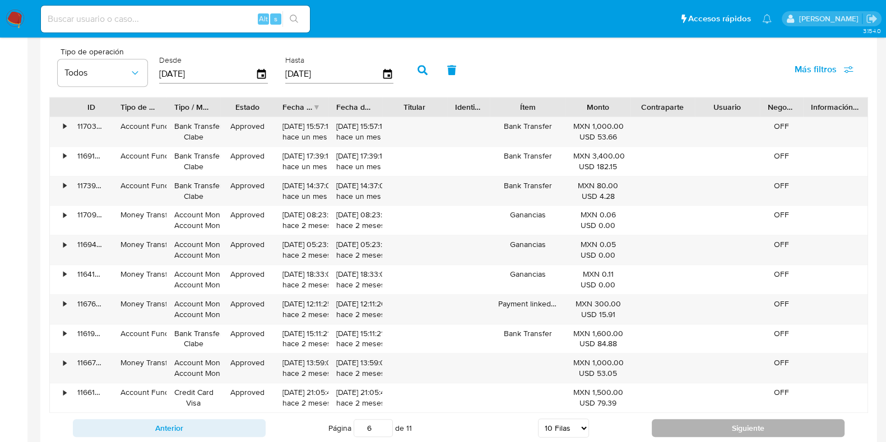
scroll to position [980, 0]
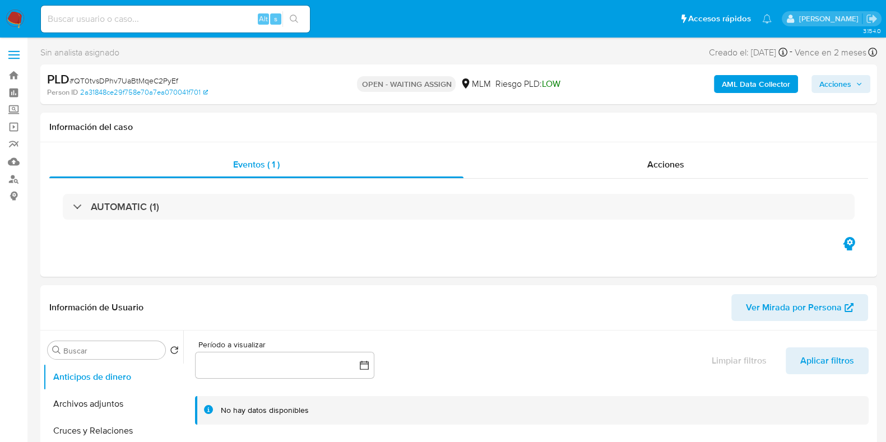
select select "10"
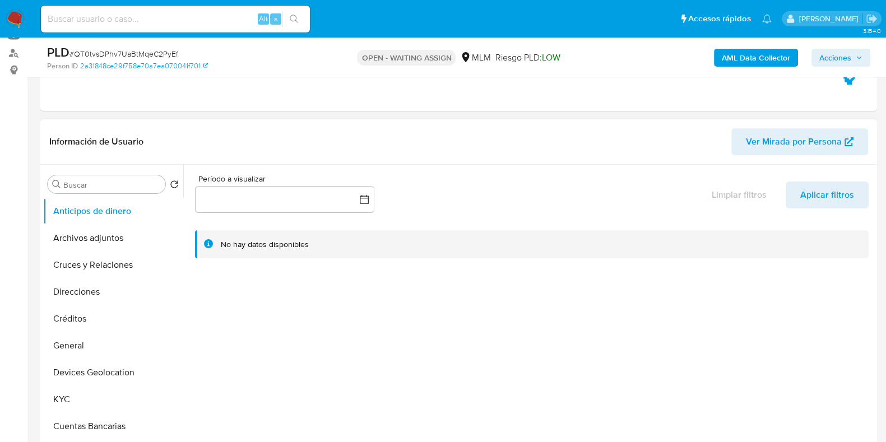
scroll to position [140, 0]
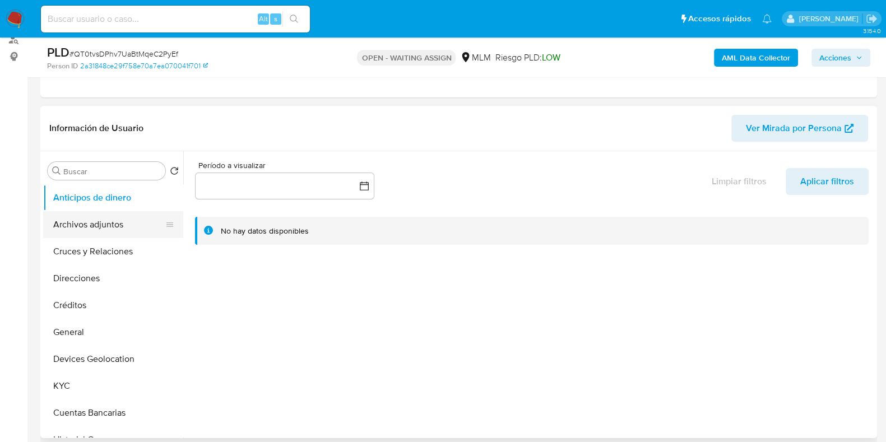
click at [111, 217] on button "Archivos adjuntos" at bounding box center [108, 224] width 131 height 27
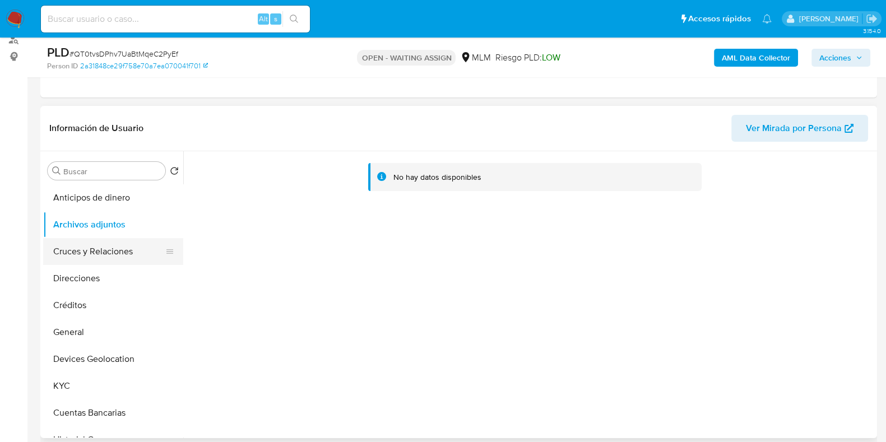
click at [115, 261] on button "Cruces y Relaciones" at bounding box center [108, 251] width 131 height 27
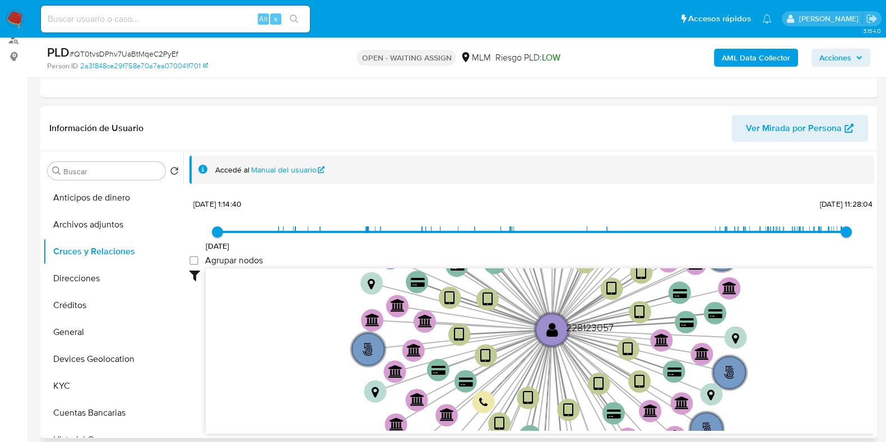
scroll to position [2, 0]
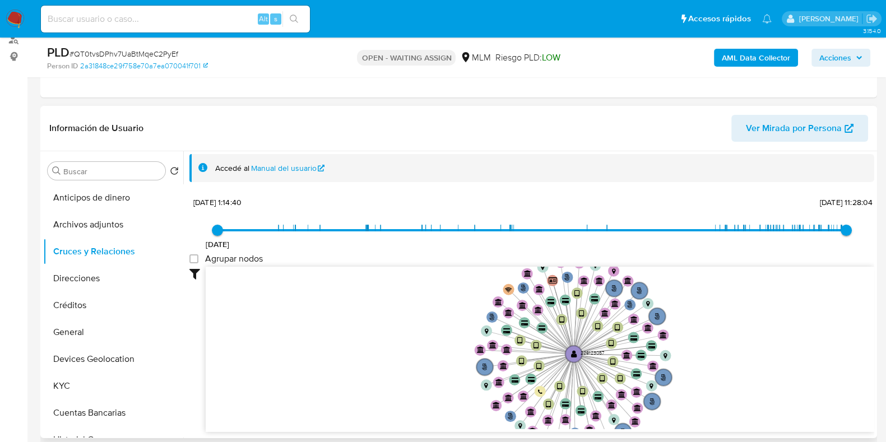
drag, startPoint x: 824, startPoint y: 290, endPoint x: 770, endPoint y: 326, distance: 65.0
click at [770, 326] on icon "user-228123057  228123057 phone-8d502caf4cebddc097fe67550cc5754e  person-2a31…" at bounding box center [540, 348] width 669 height 163
click at [87, 337] on button "General" at bounding box center [108, 332] width 131 height 27
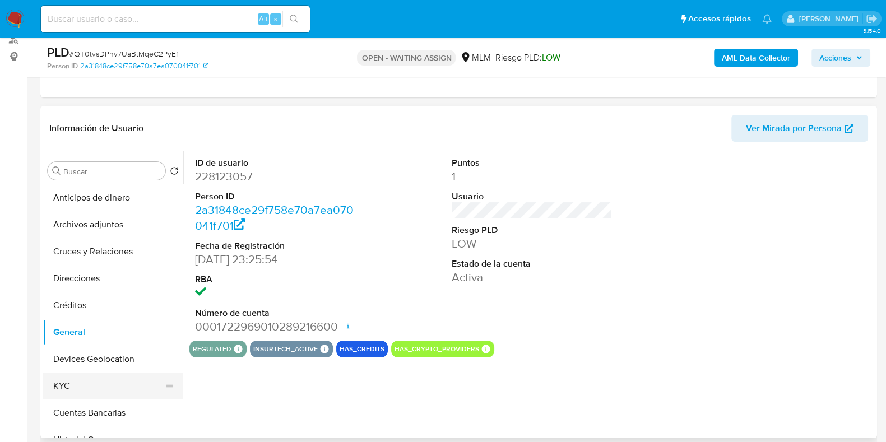
click at [70, 382] on button "KYC" at bounding box center [108, 386] width 131 height 27
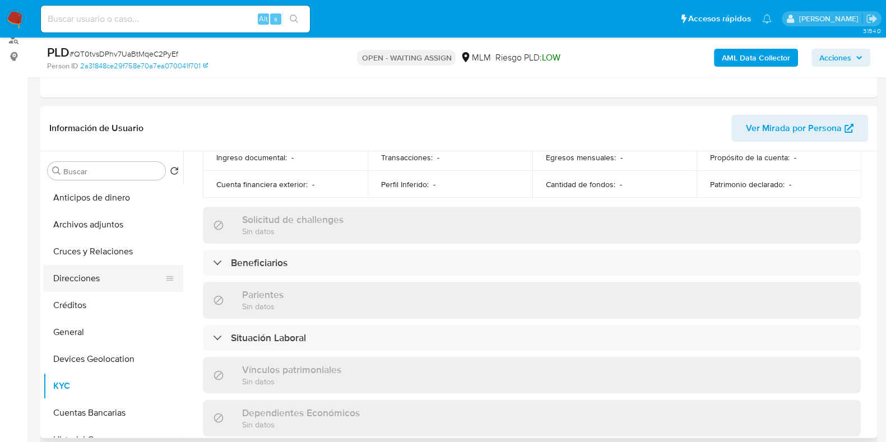
scroll to position [69, 0]
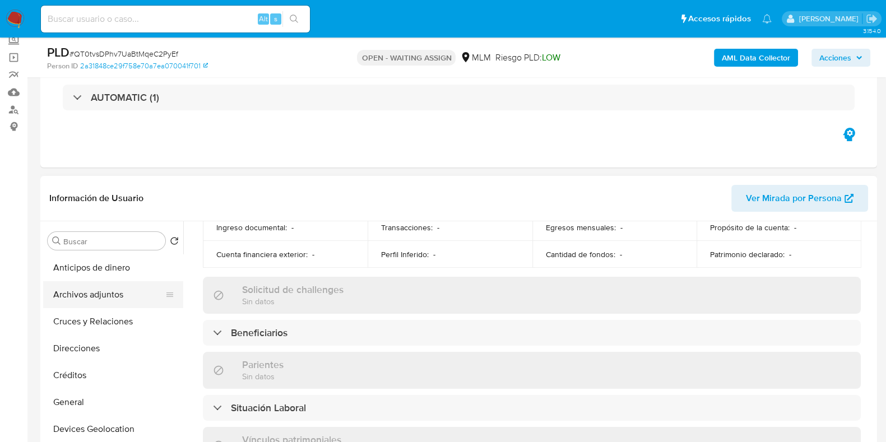
click at [96, 294] on button "Archivos adjuntos" at bounding box center [108, 294] width 131 height 27
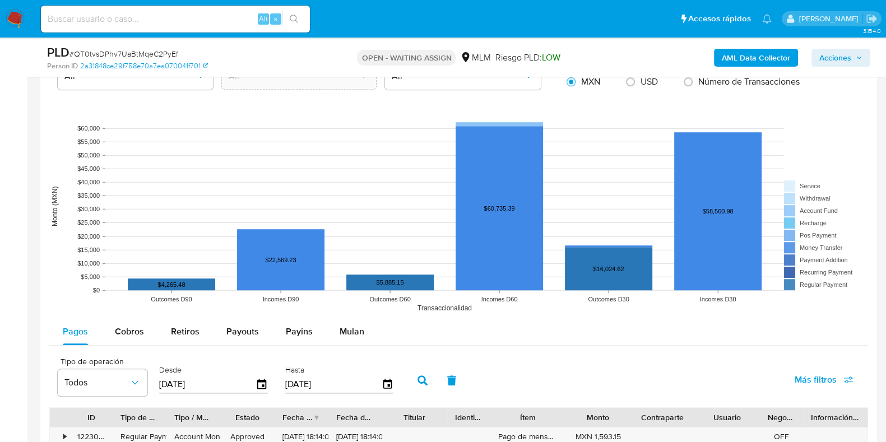
scroll to position [980, 0]
click at [134, 334] on span "Cobros" at bounding box center [129, 331] width 29 height 13
select select "10"
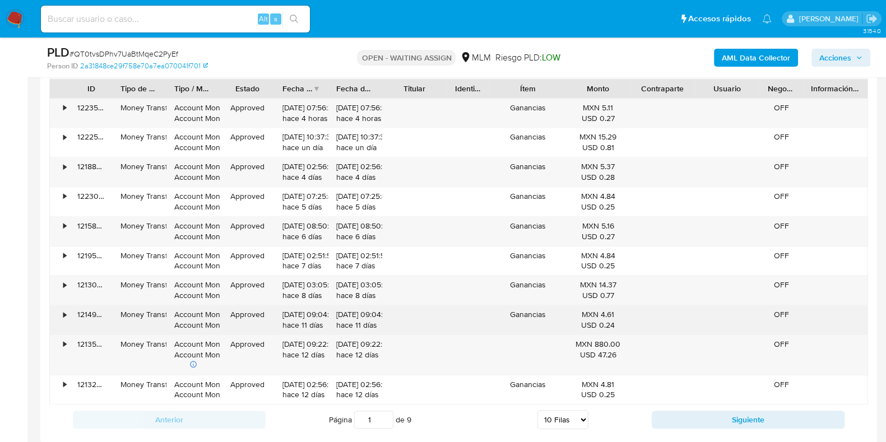
scroll to position [1331, 0]
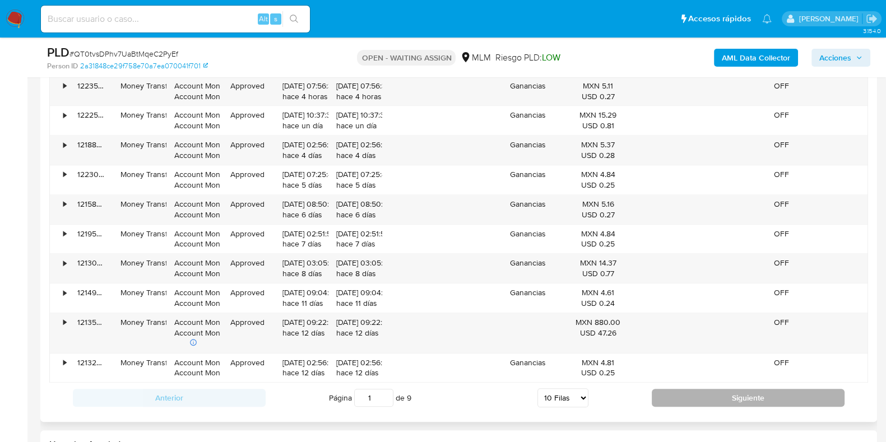
click at [695, 395] on button "Siguiente" at bounding box center [748, 398] width 193 height 18
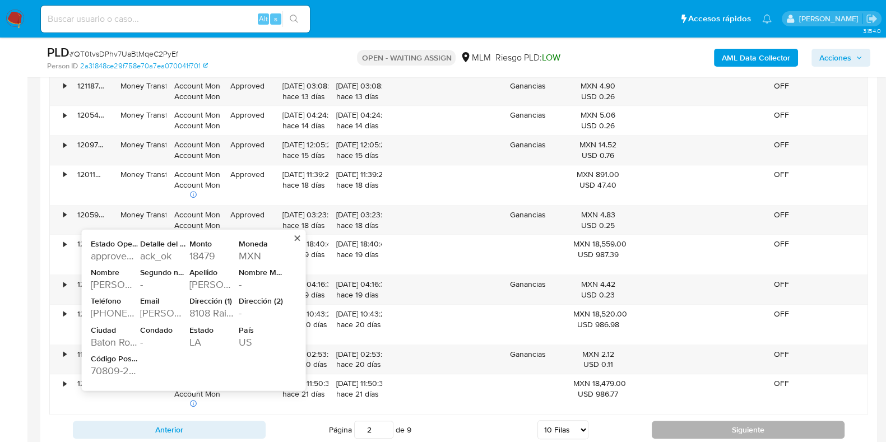
click at [678, 428] on button "Siguiente" at bounding box center [748, 430] width 193 height 18
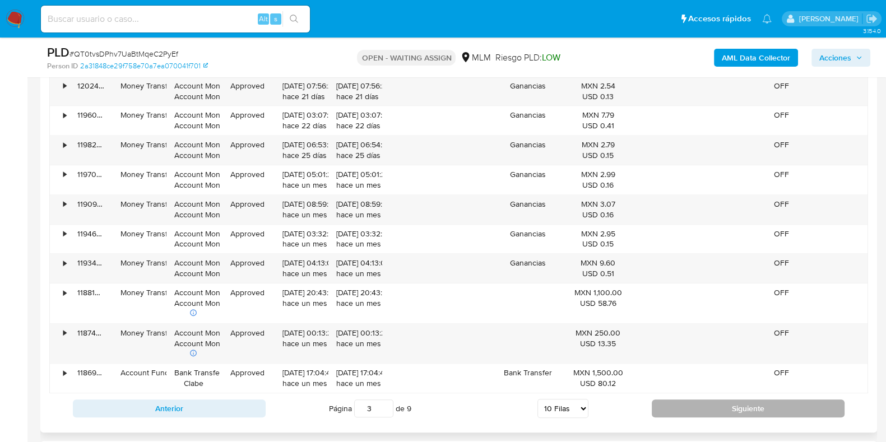
click at [720, 407] on button "Siguiente" at bounding box center [748, 409] width 193 height 18
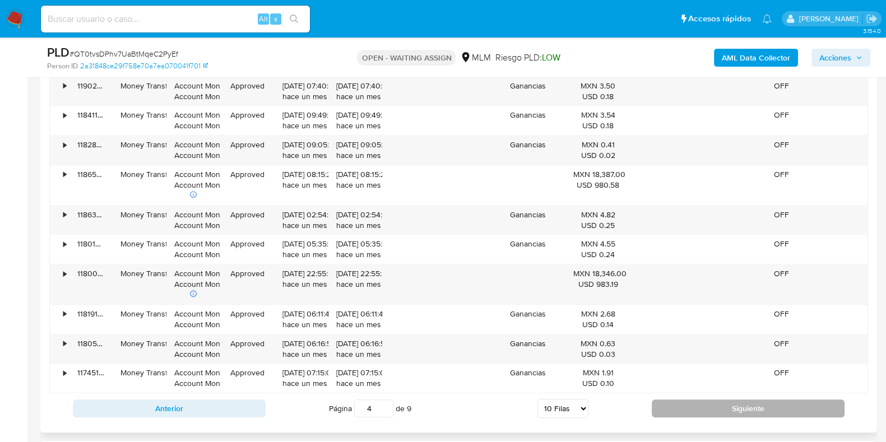
click at [672, 410] on button "Siguiente" at bounding box center [748, 409] width 193 height 18
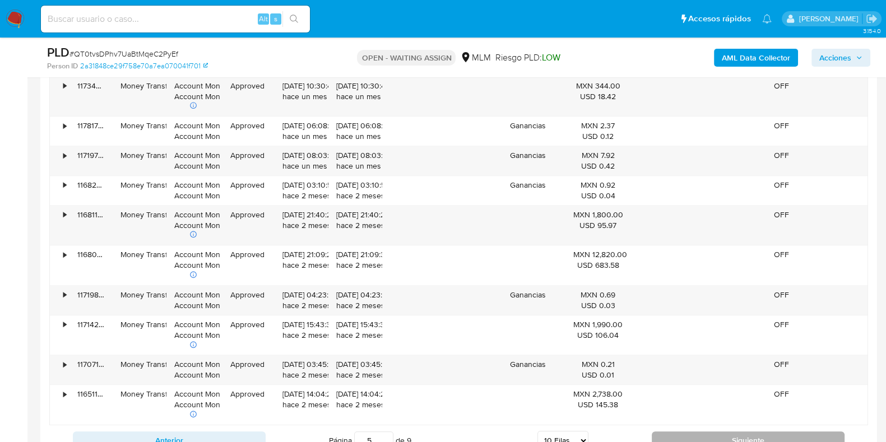
click at [719, 438] on button "Siguiente" at bounding box center [748, 441] width 193 height 18
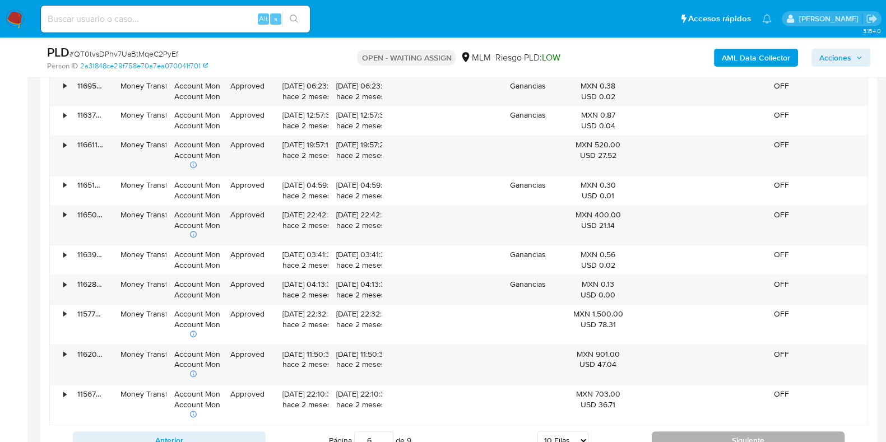
click at [697, 432] on button "Siguiente" at bounding box center [748, 441] width 193 height 18
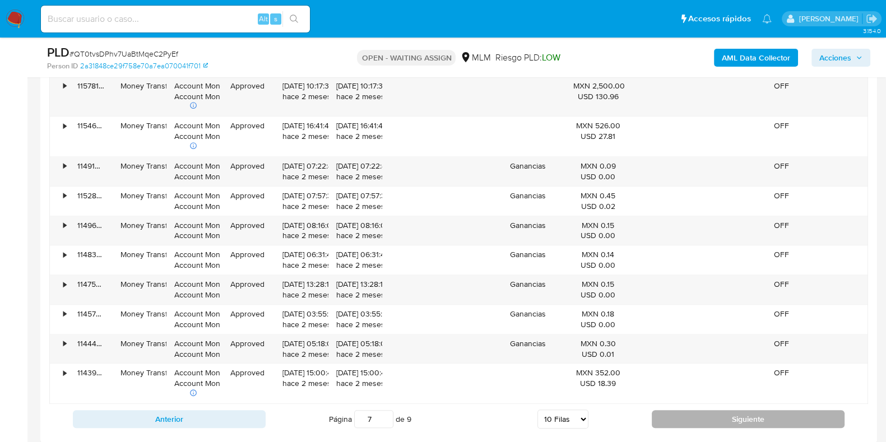
click at [704, 419] on button "Siguiente" at bounding box center [748, 419] width 193 height 18
type input "8"
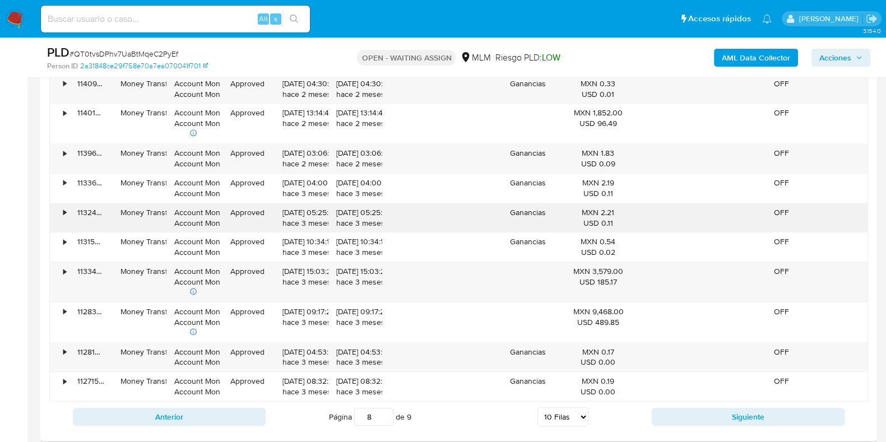
scroll to position [1401, 0]
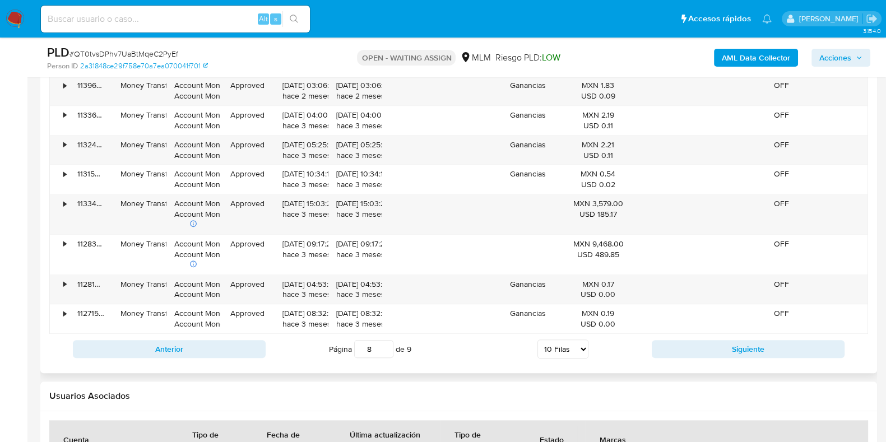
click at [704, 356] on div "Anterior Página 8 de 9 5 Filas 10 Filas 20 Filas 25 Filas 50 Filas 100 Filas Si…" at bounding box center [458, 349] width 819 height 30
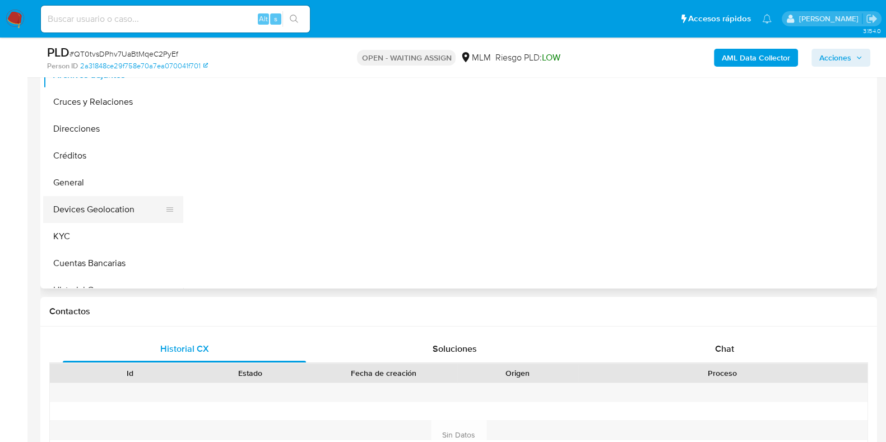
scroll to position [210, 0]
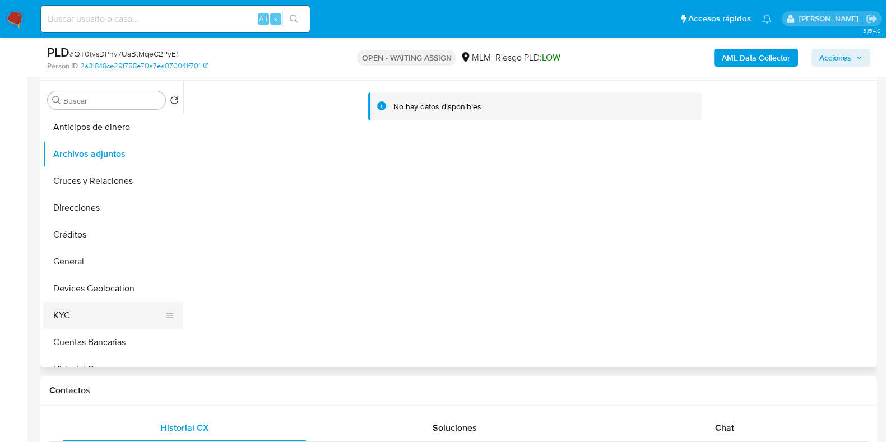
click at [82, 308] on button "KYC" at bounding box center [108, 315] width 131 height 27
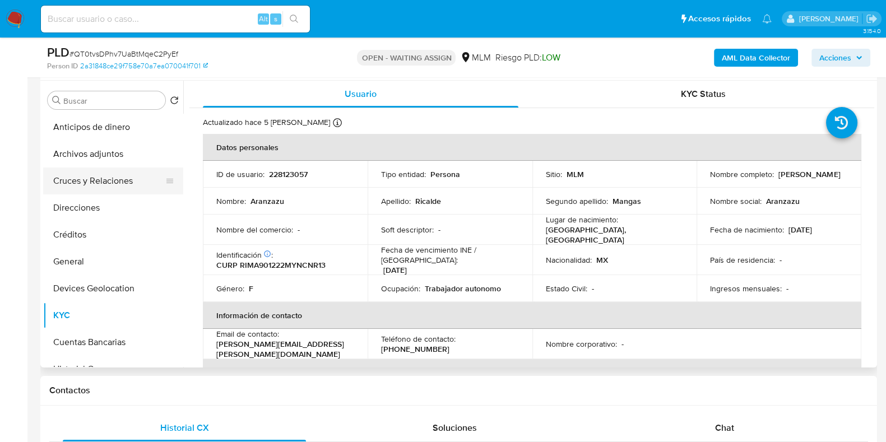
click at [92, 177] on button "Cruces y Relaciones" at bounding box center [108, 181] width 131 height 27
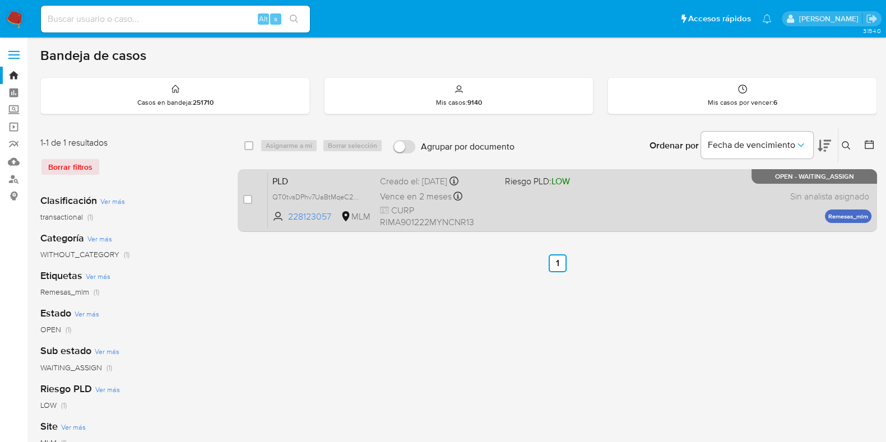
click at [703, 209] on div "PLD QT0tvsDPhv7UaBtMqeC2PyEf 228123057 MLM Riesgo PLD: LOW Creado el: [DATE] Cr…" at bounding box center [570, 200] width 604 height 57
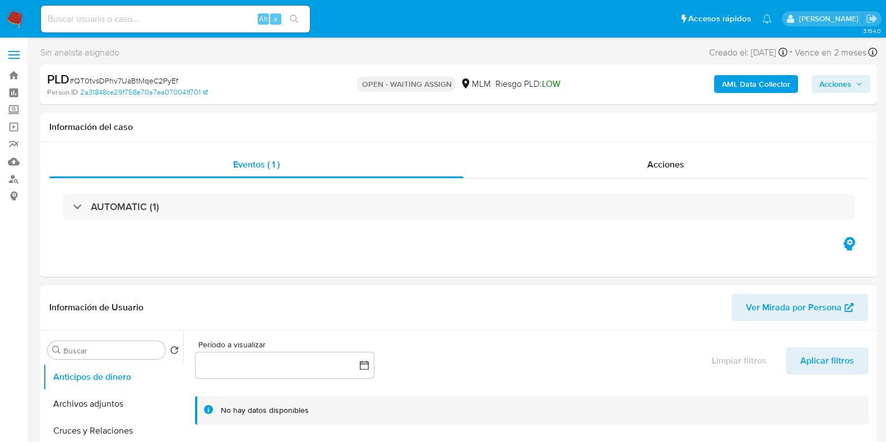
select select "10"
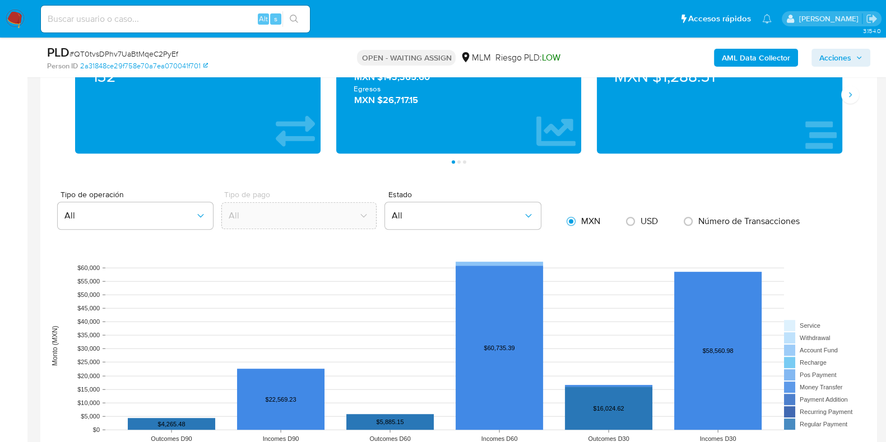
scroll to position [1050, 0]
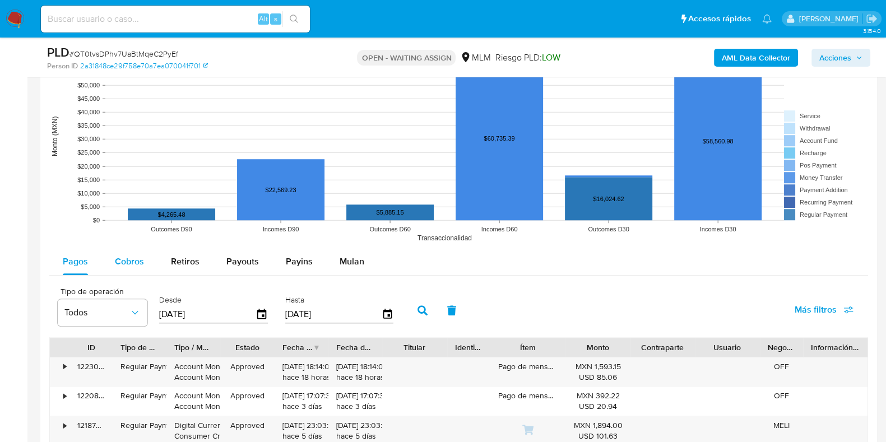
click at [146, 259] on button "Cobros" at bounding box center [129, 261] width 56 height 27
select select "10"
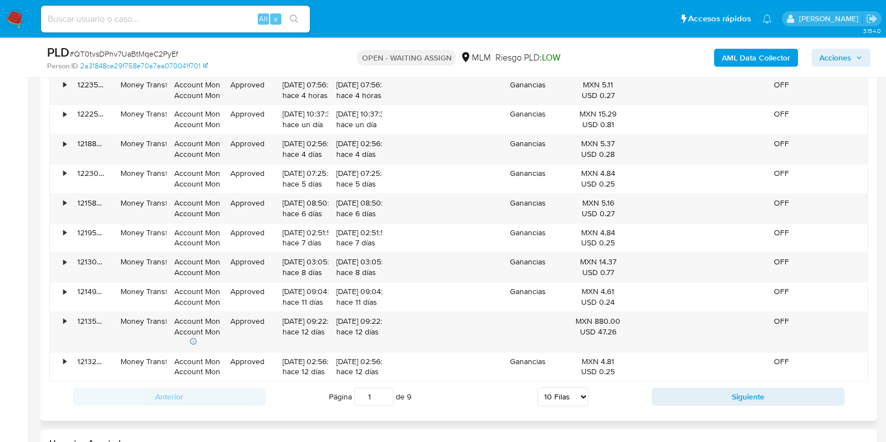
scroll to position [1401, 0]
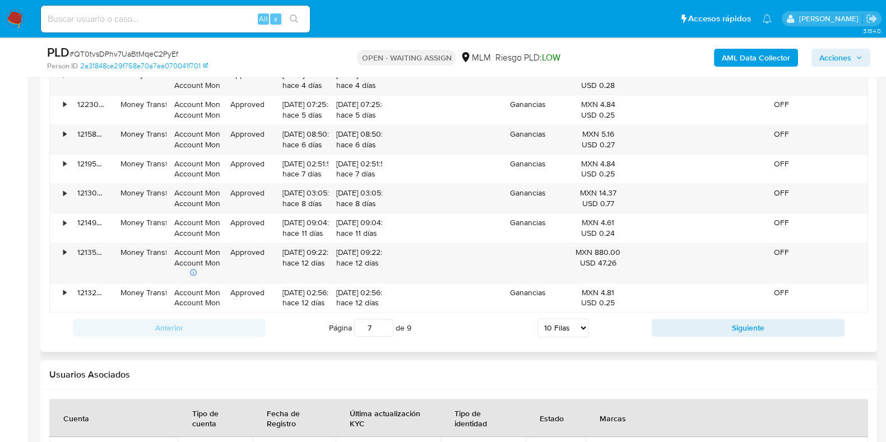
click at [388, 324] on input "7" at bounding box center [373, 328] width 39 height 18
type input "7"
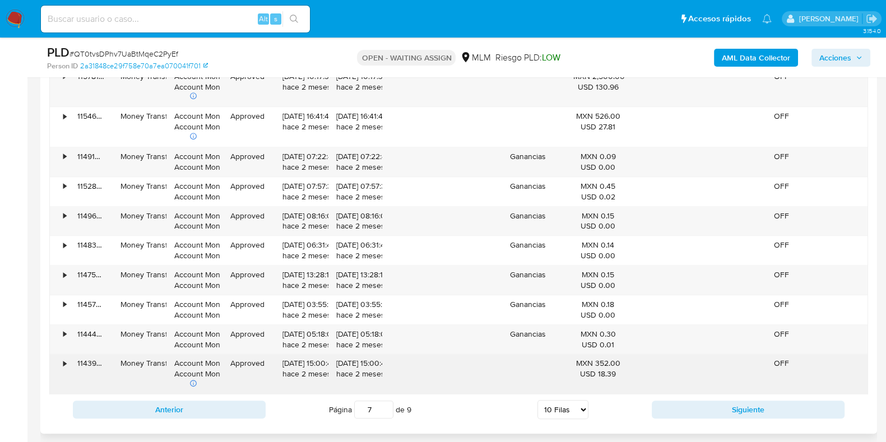
scroll to position [1191, 0]
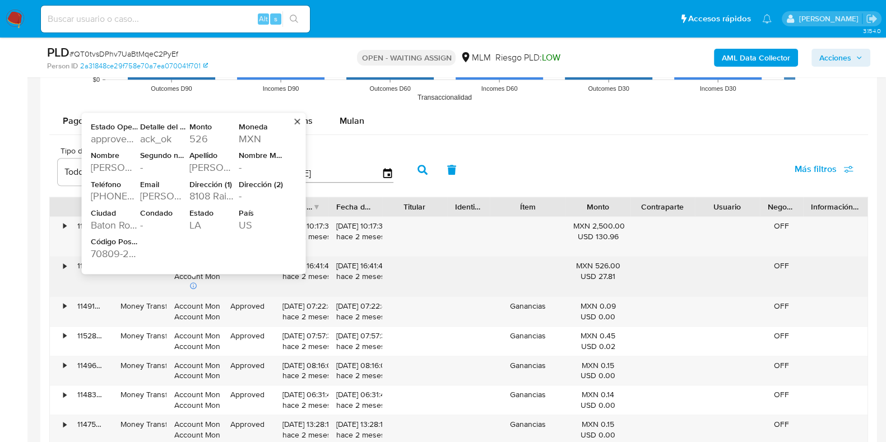
click at [197, 162] on div "[PERSON_NAME]" at bounding box center [212, 167] width 47 height 13
